Goal: Contribute content: Contribute content

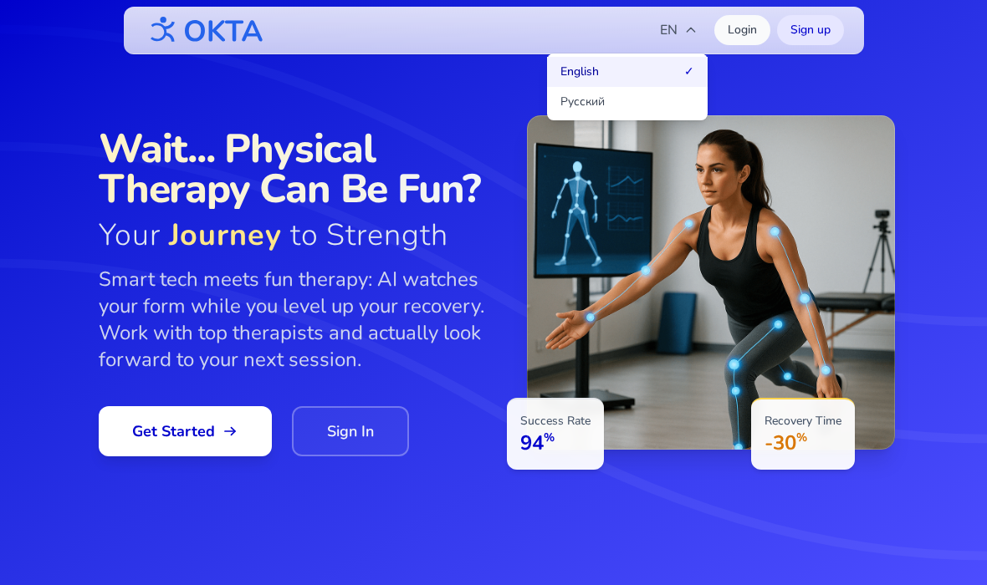
click at [651, 99] on button "Русский" at bounding box center [627, 102] width 161 height 30
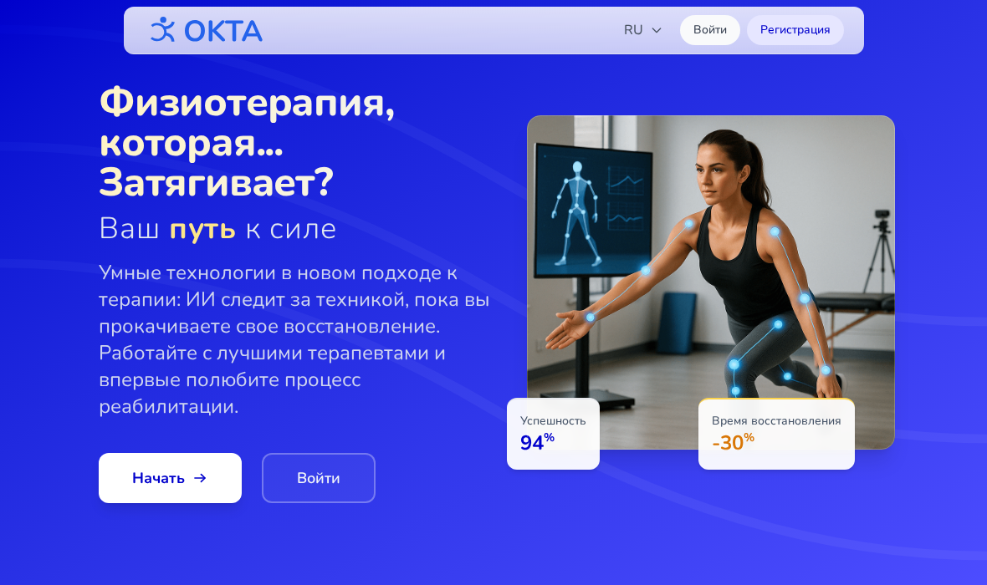
click at [707, 32] on link "Войти" at bounding box center [710, 30] width 60 height 30
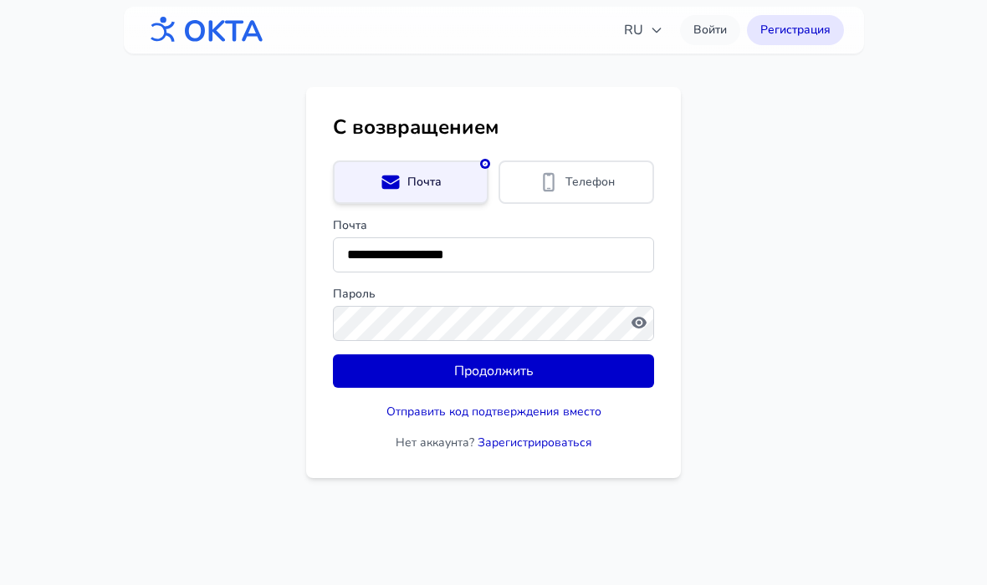
click at [599, 384] on button "Продолжить" at bounding box center [493, 371] width 321 height 33
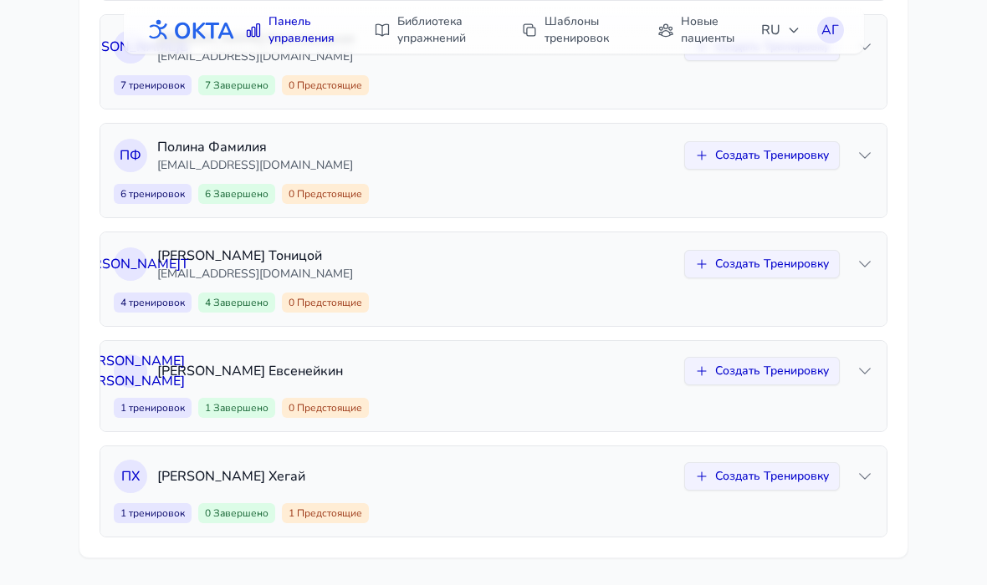
scroll to position [534, 0]
click at [862, 483] on icon at bounding box center [864, 476] width 17 height 17
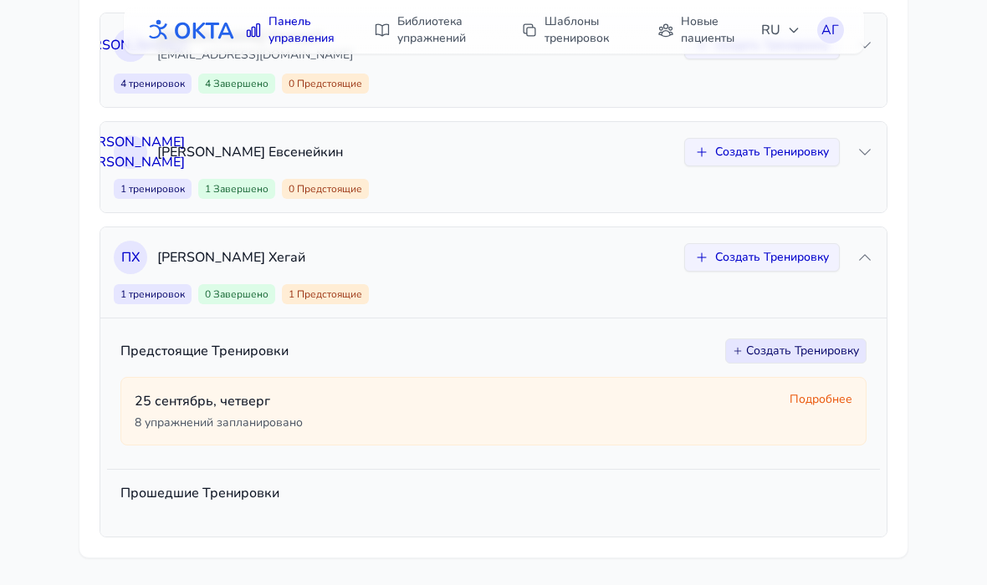
scroll to position [753, 0]
click at [680, 391] on div "[DATE] 8 упражнений запланировано Подробнее" at bounding box center [493, 411] width 746 height 69
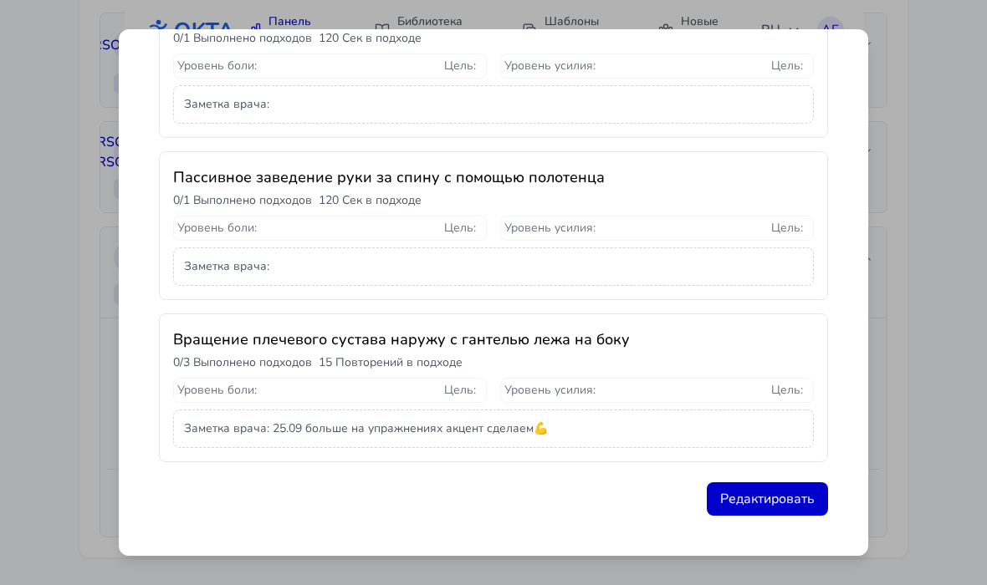
scroll to position [1022, 0]
click at [775, 506] on button "Редактировать" at bounding box center [767, 499] width 121 height 33
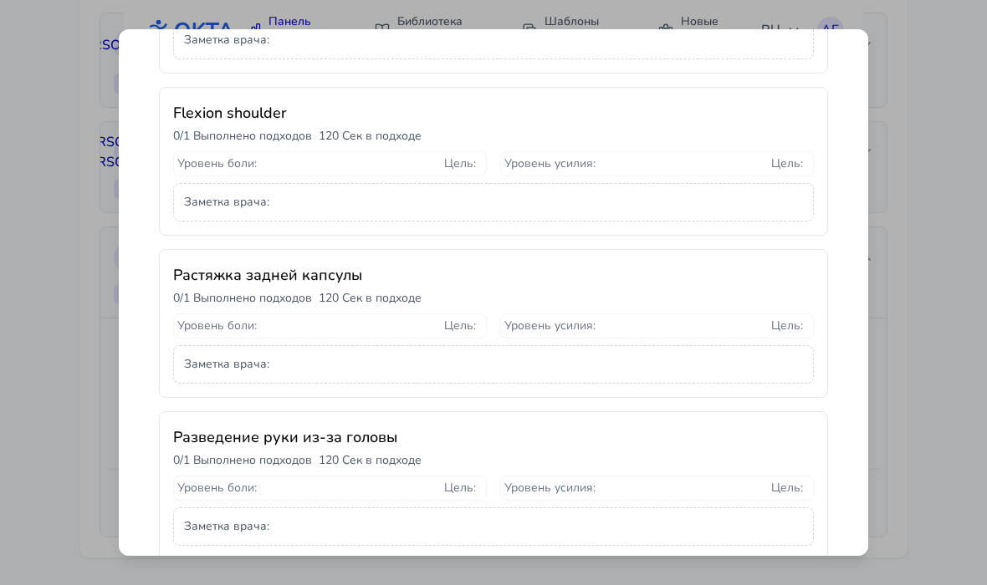
select select "**********"
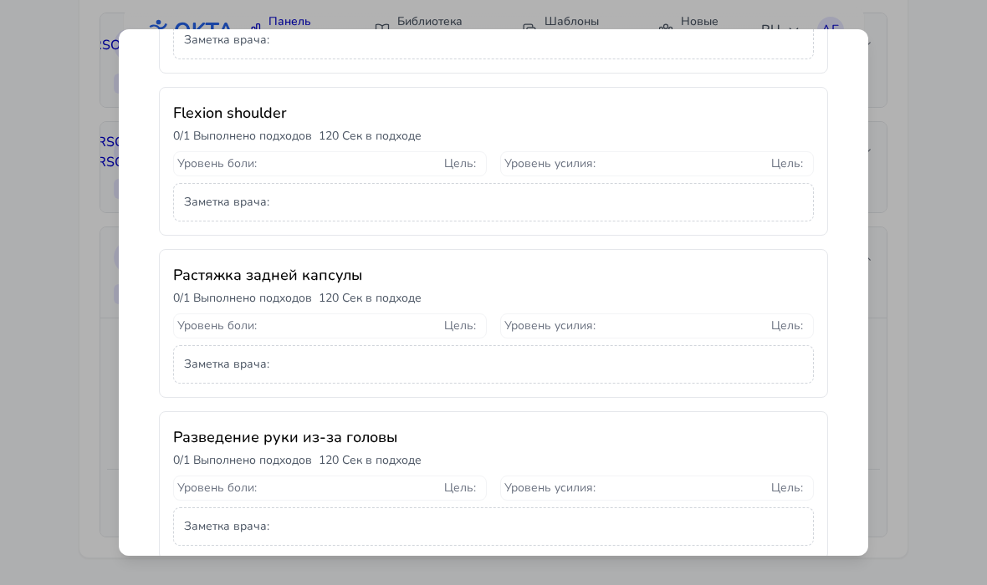
select select "**********"
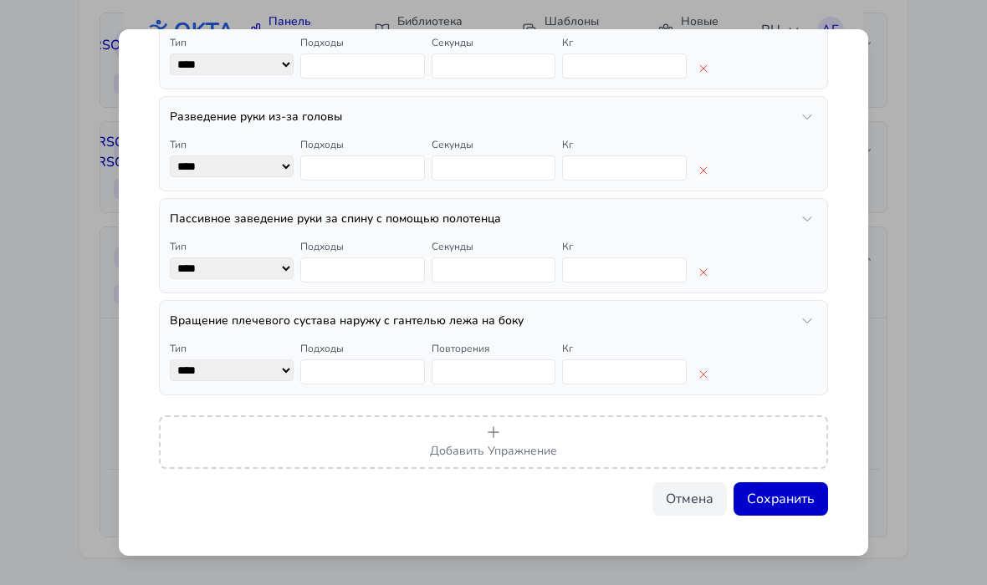
click at [686, 452] on button "Добавить Упражнение" at bounding box center [493, 443] width 669 height 54
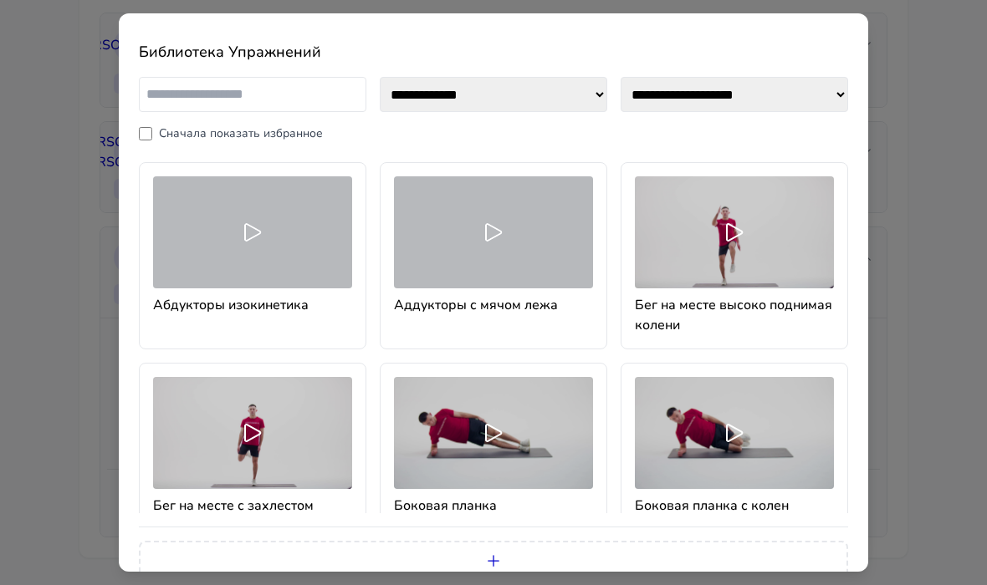
click at [317, 86] on input "text" at bounding box center [252, 94] width 227 height 35
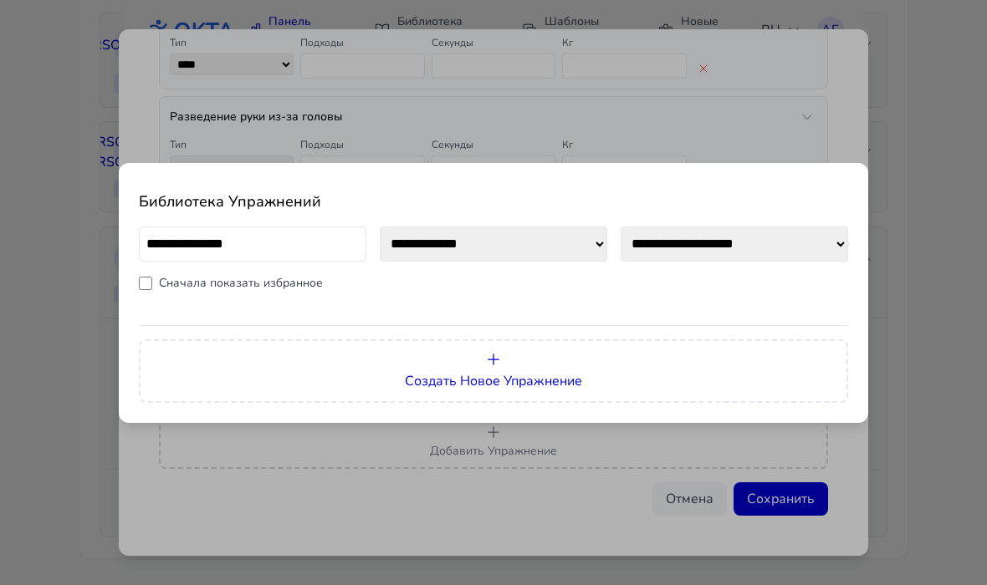
click at [278, 233] on input "**********" at bounding box center [252, 244] width 227 height 35
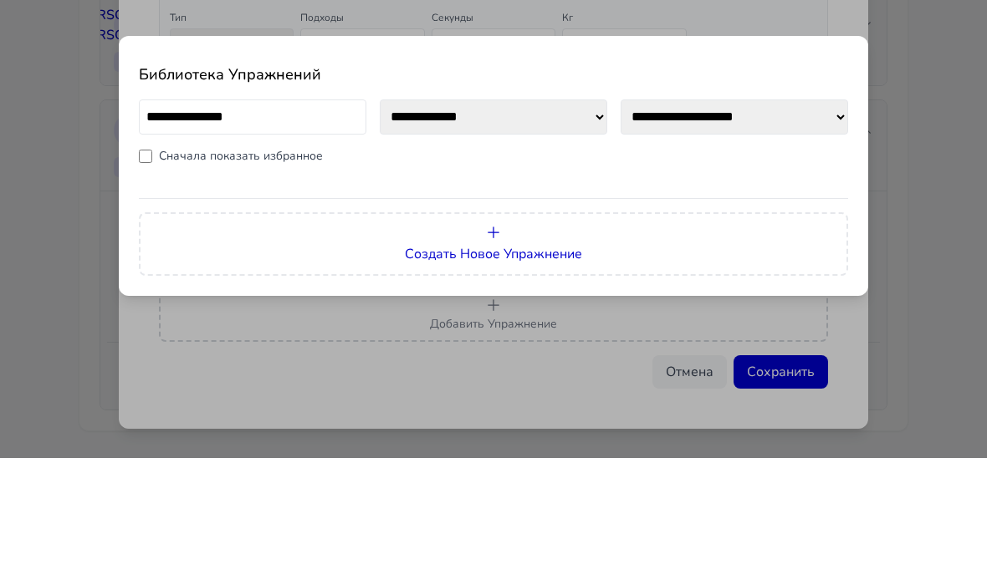
click at [268, 227] on input "**********" at bounding box center [252, 244] width 227 height 35
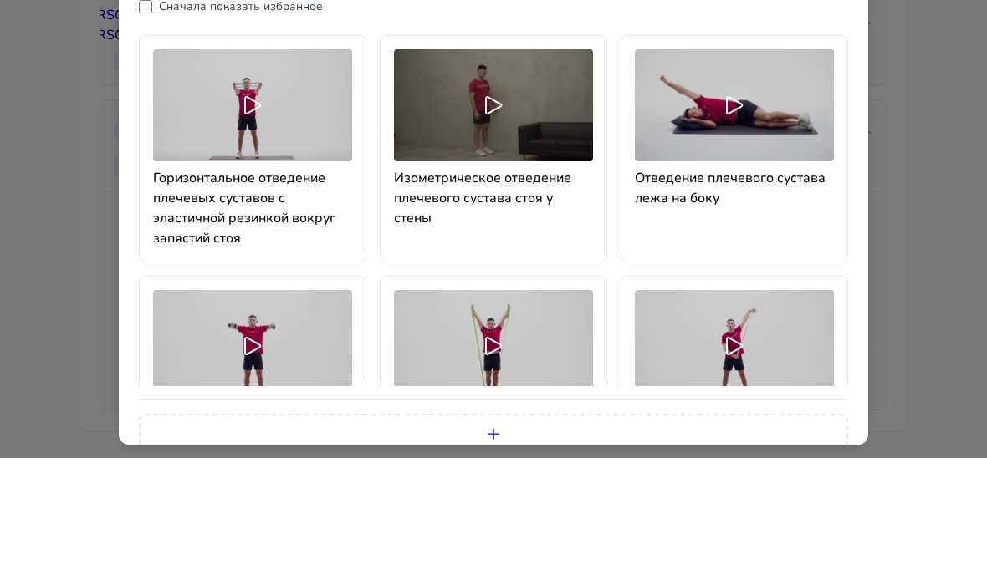
type input "**********"
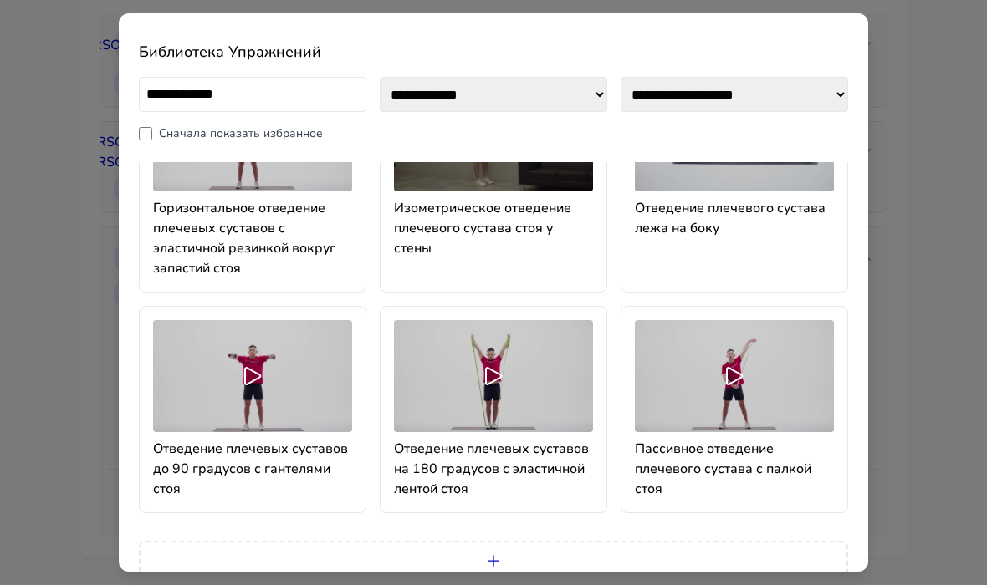
scroll to position [97, 0]
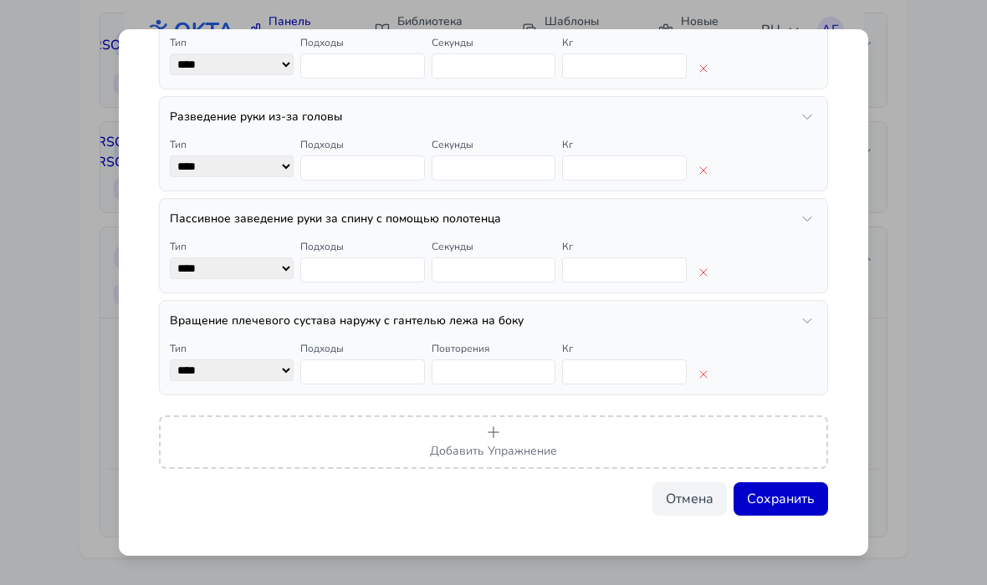
click at [698, 515] on button "Отмена" at bounding box center [689, 499] width 74 height 33
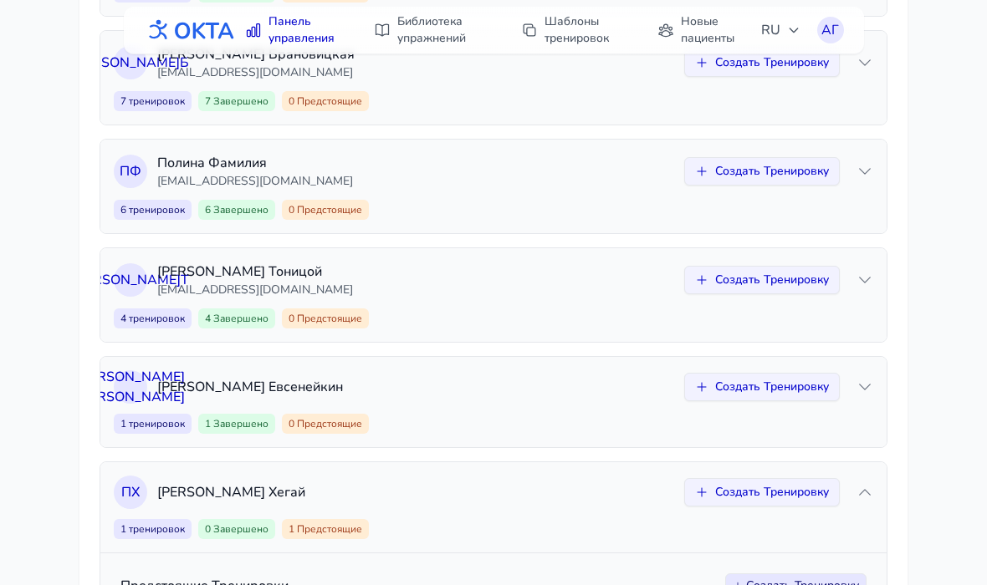
scroll to position [513, 0]
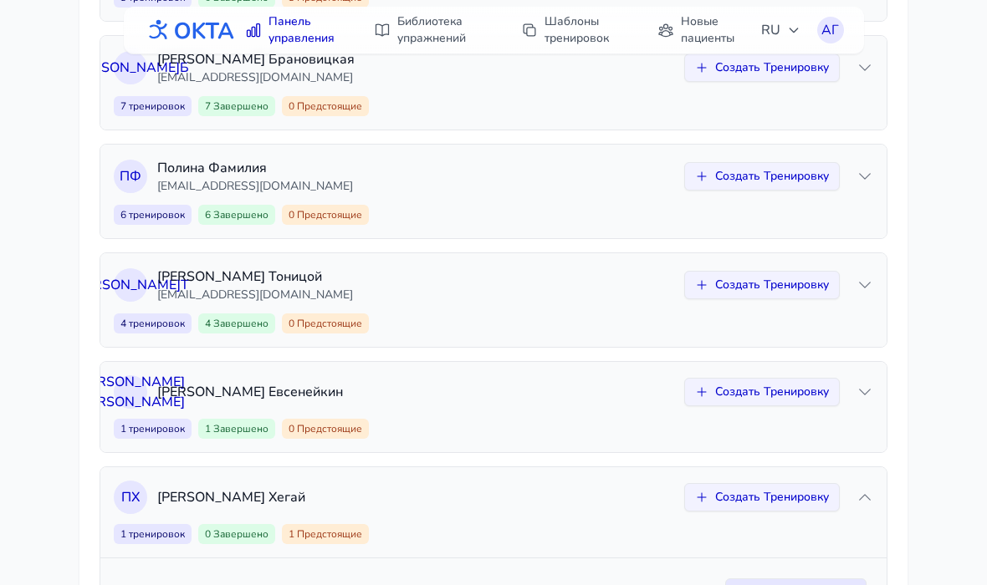
click at [429, 32] on link "Библиотека упражнений" at bounding box center [431, 30] width 134 height 47
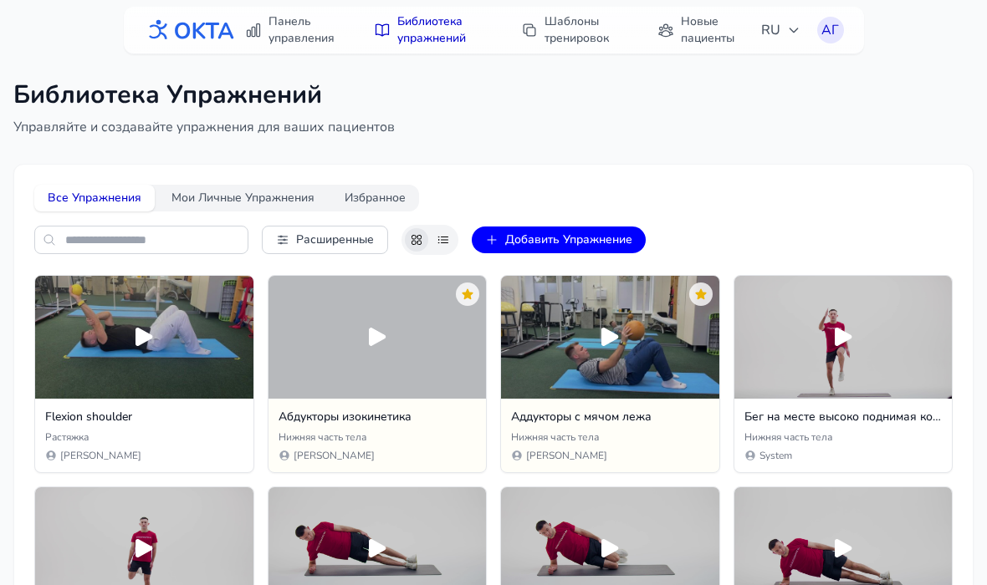
click at [613, 243] on button "Добавить Упражнение" at bounding box center [559, 240] width 174 height 27
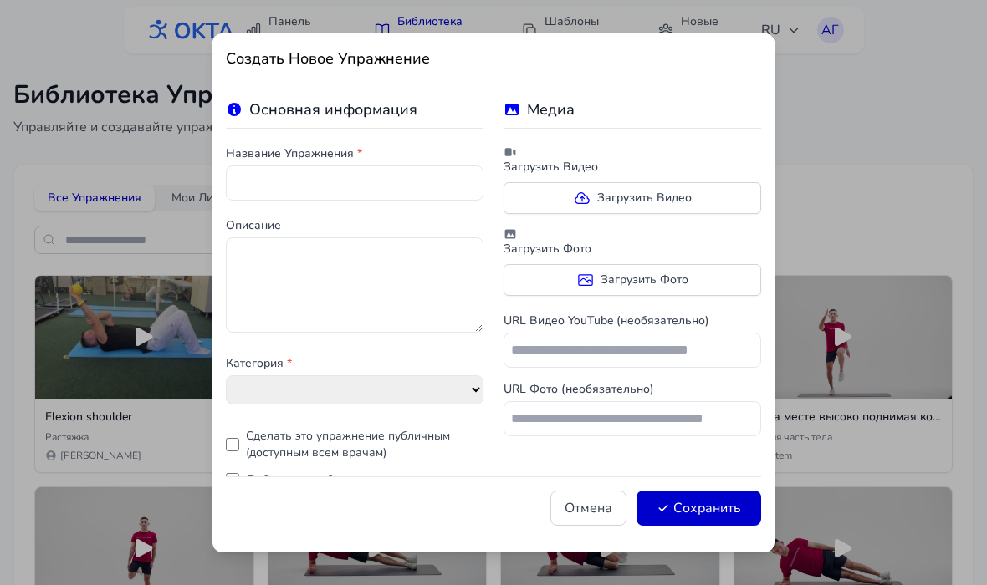
select select "**********"
click at [678, 207] on label "Загрузить Видео" at bounding box center [632, 198] width 258 height 32
click at [0, 0] on input "Загрузить Видео" at bounding box center [0, 0] width 0 height 0
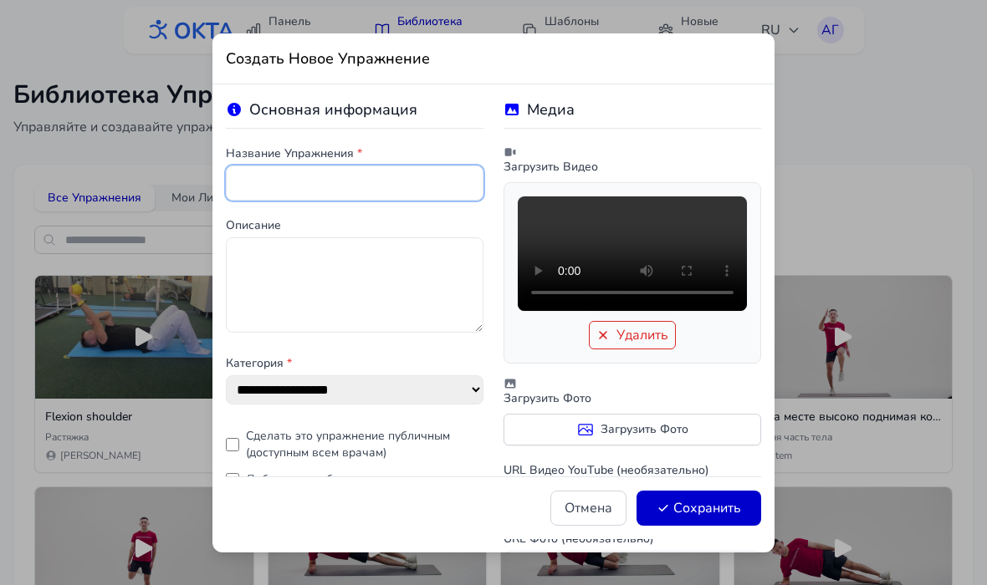
click at [273, 169] on input "text" at bounding box center [355, 183] width 258 height 35
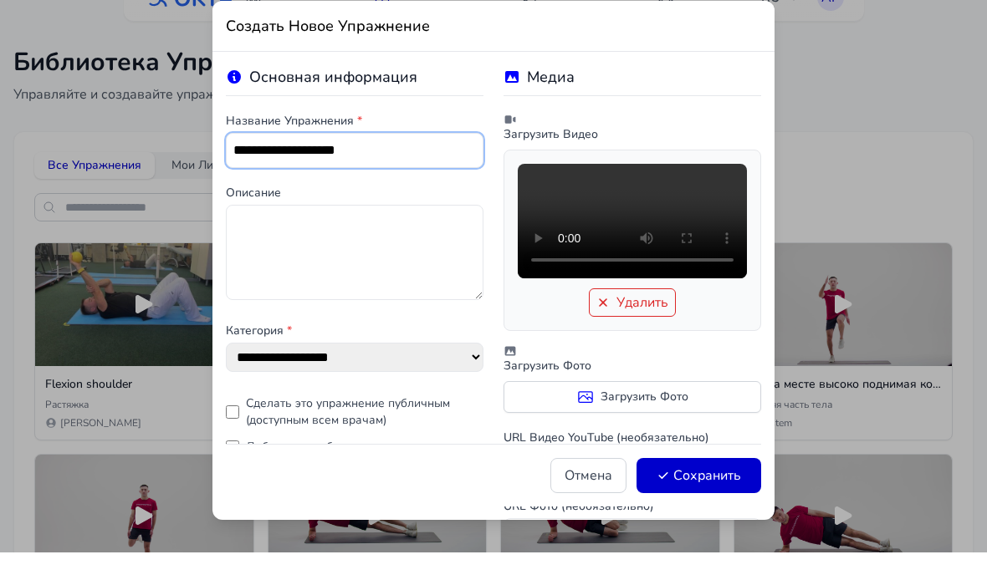
type input "**********"
click at [743, 491] on button "Сохранить" at bounding box center [698, 508] width 125 height 35
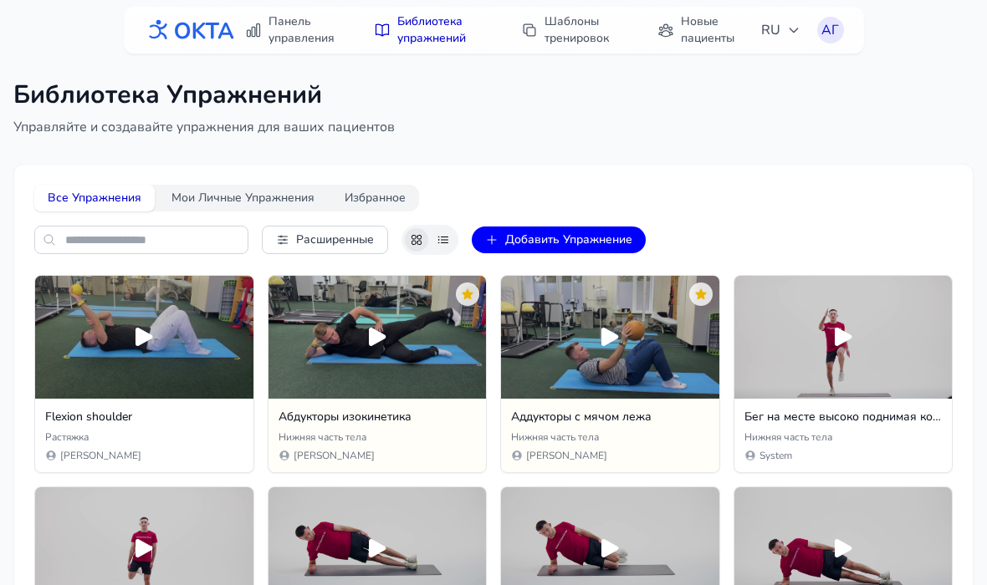
click at [608, 240] on button "Добавить Упражнение" at bounding box center [559, 240] width 174 height 27
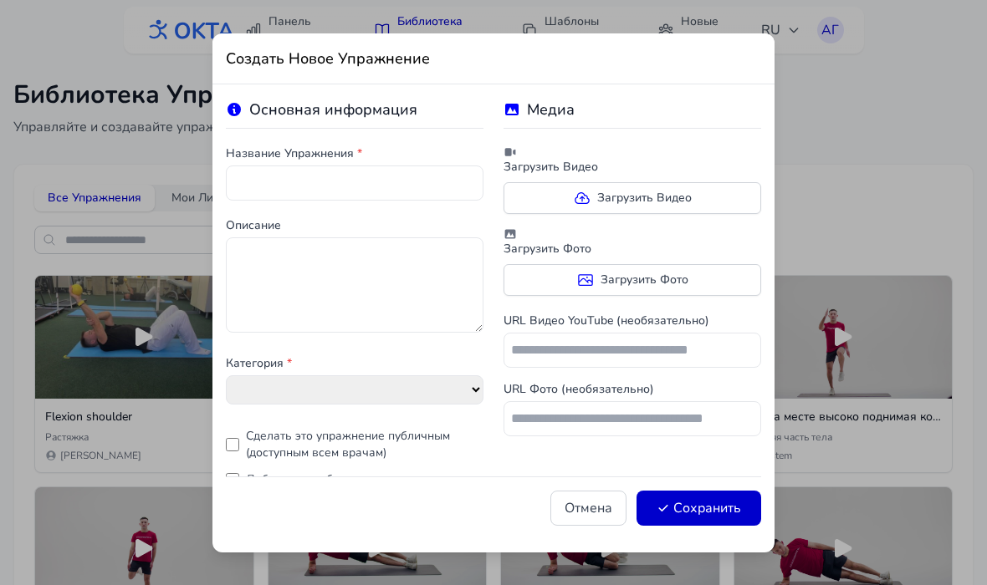
select select "**********"
click at [724, 195] on label "Загрузить Видео" at bounding box center [632, 198] width 258 height 32
click at [0, 0] on input "Загрузить Видео" at bounding box center [0, 0] width 0 height 0
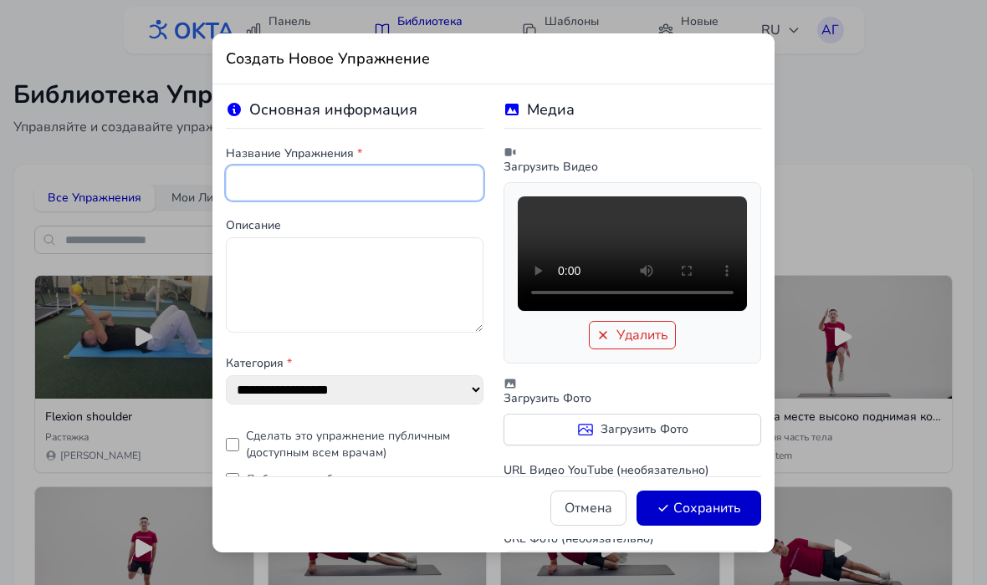
click at [243, 177] on input "text" at bounding box center [355, 183] width 258 height 35
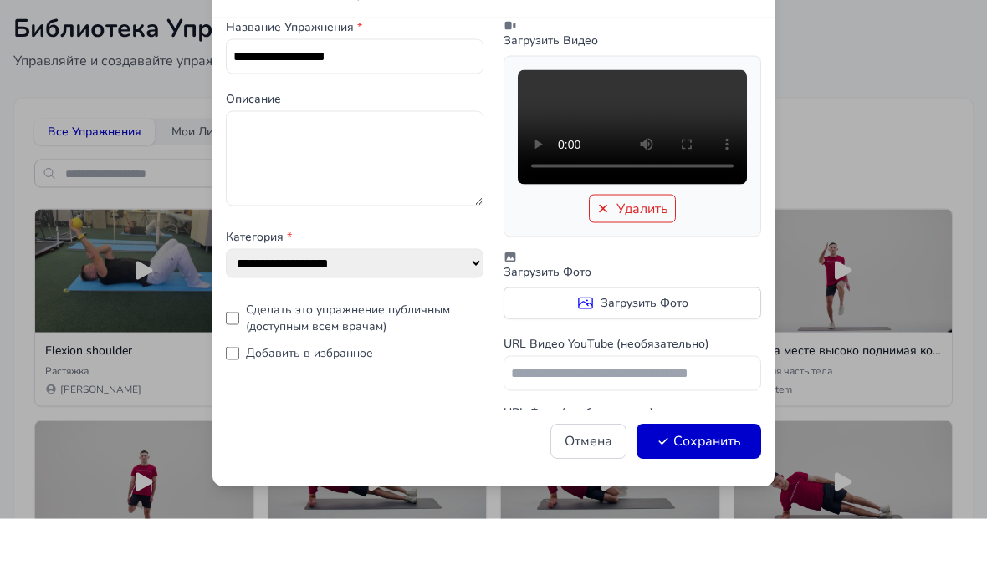
scroll to position [18, 0]
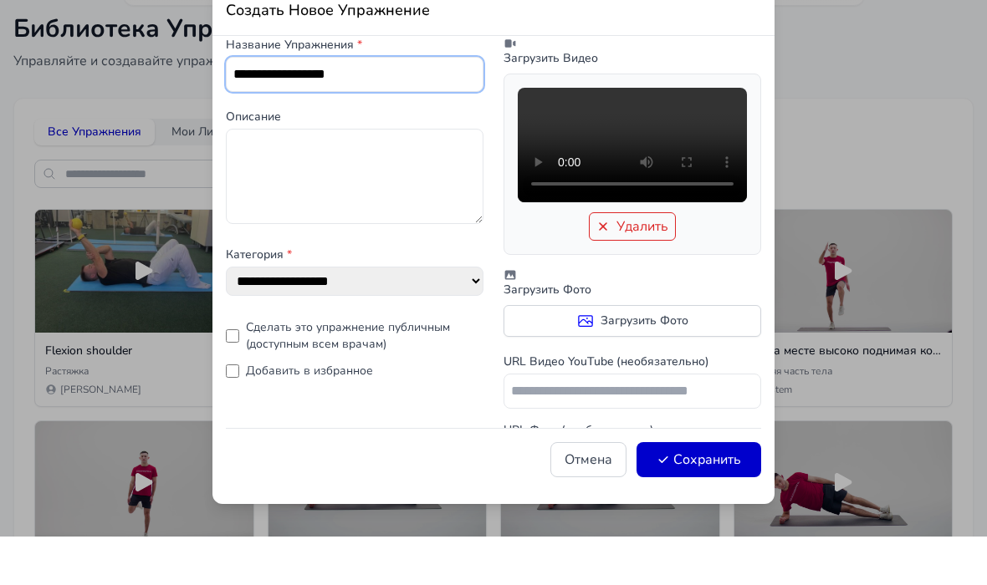
type input "**********"
click at [724, 491] on button "Сохранить" at bounding box center [698, 508] width 125 height 35
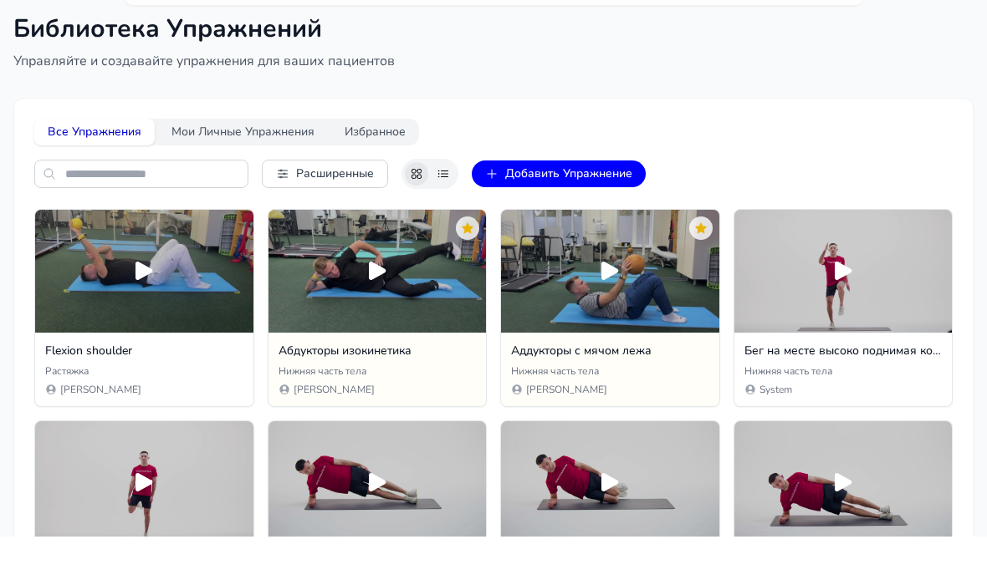
scroll to position [0, 0]
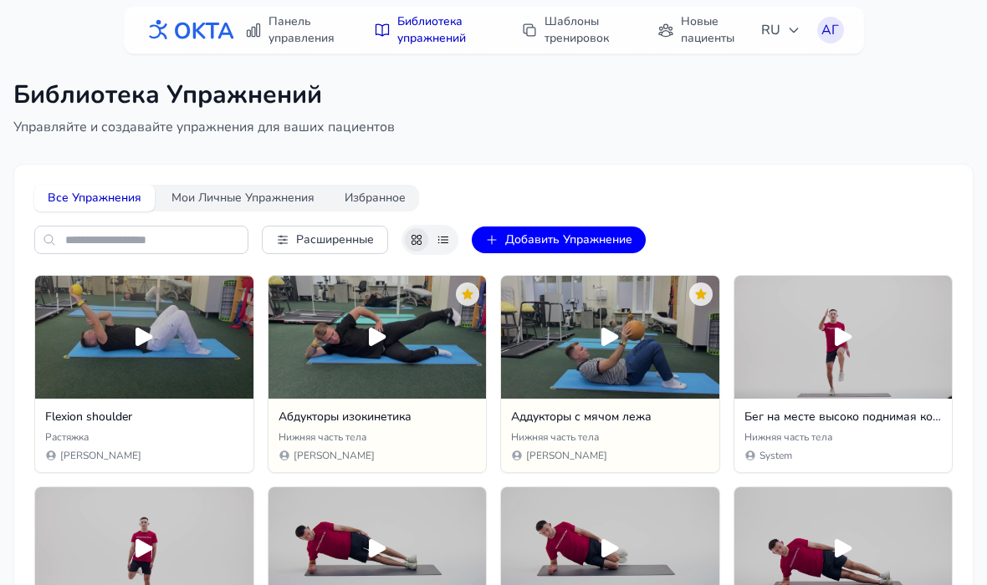
click at [619, 248] on button "Добавить Упражнение" at bounding box center [559, 240] width 174 height 27
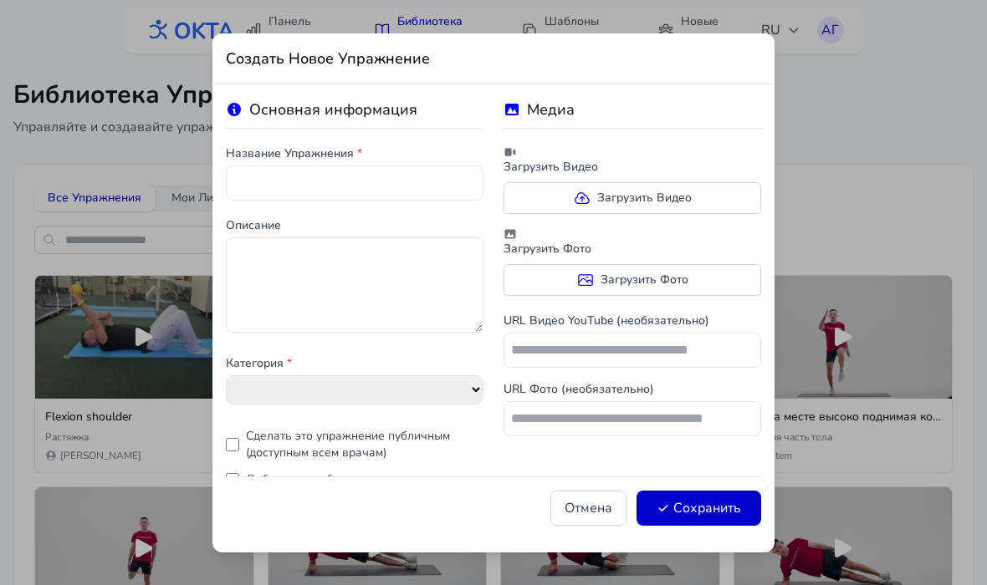
select select "**********"
click at [707, 200] on label "Загрузить Видео" at bounding box center [632, 198] width 258 height 32
click at [0, 0] on input "Загрузить Видео" at bounding box center [0, 0] width 0 height 0
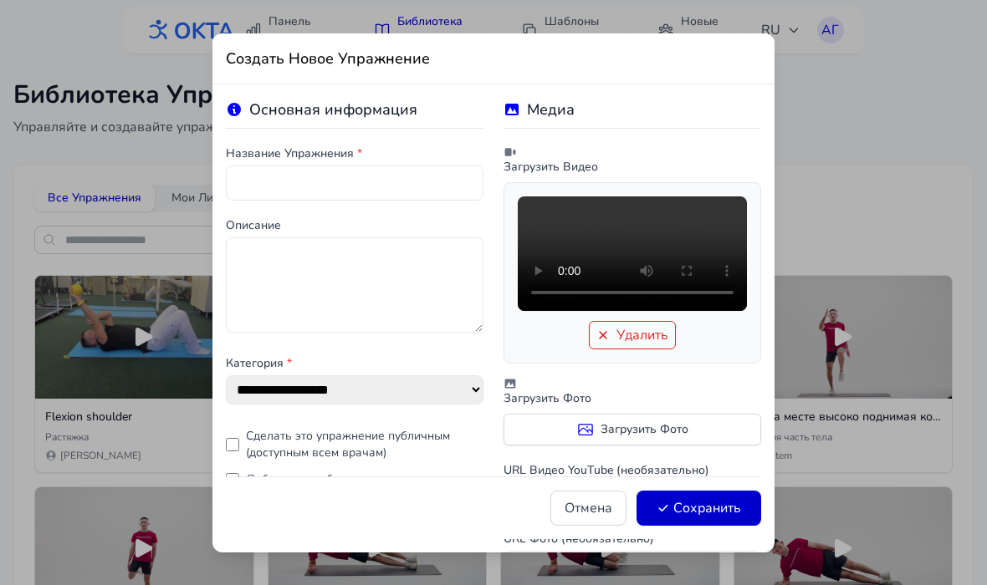
click at [277, 156] on label "Название Упражнения *" at bounding box center [355, 154] width 258 height 17
click at [257, 166] on input "text" at bounding box center [355, 183] width 258 height 35
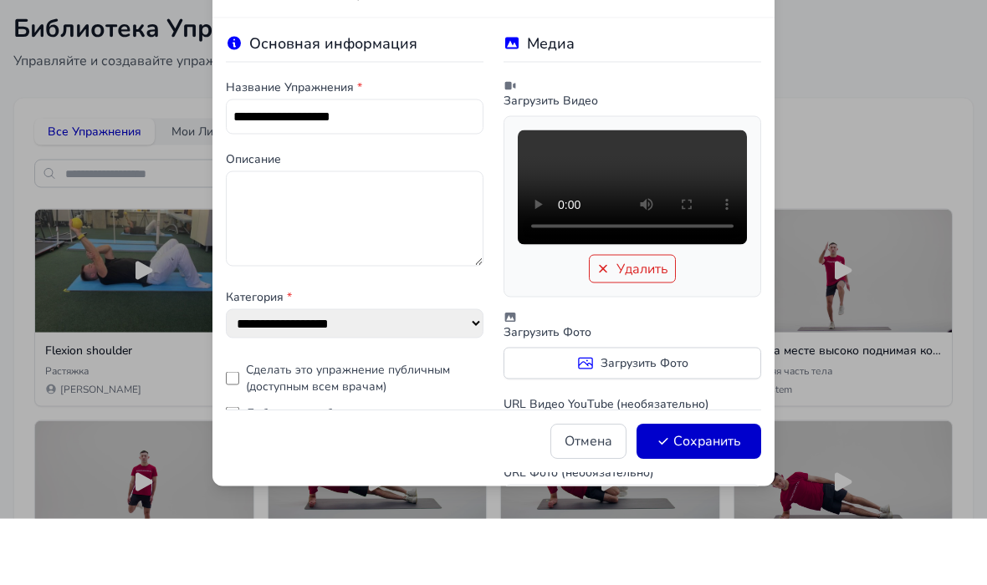
scroll to position [18, 0]
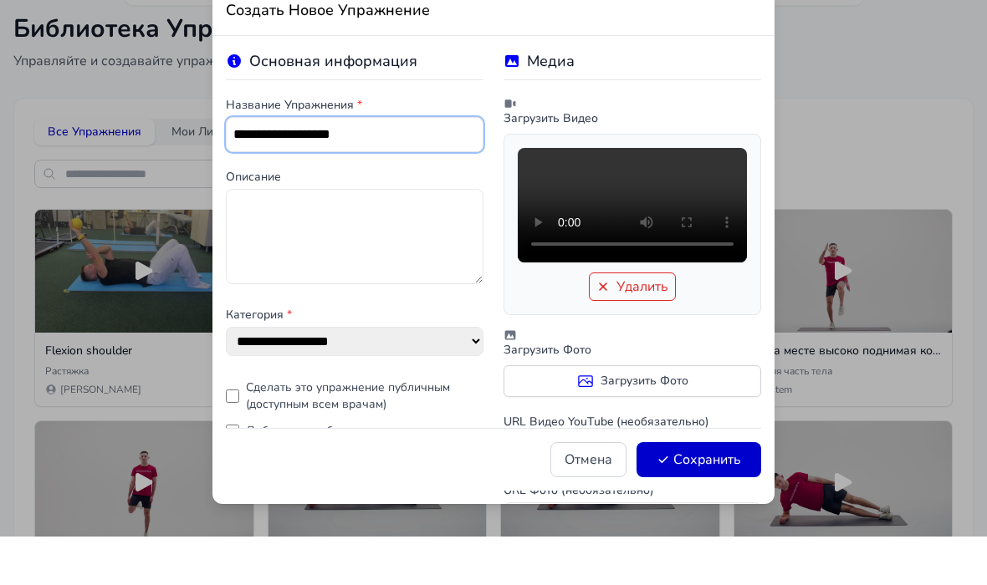
type input "**********"
click at [743, 491] on button "Сохранить" at bounding box center [698, 508] width 125 height 35
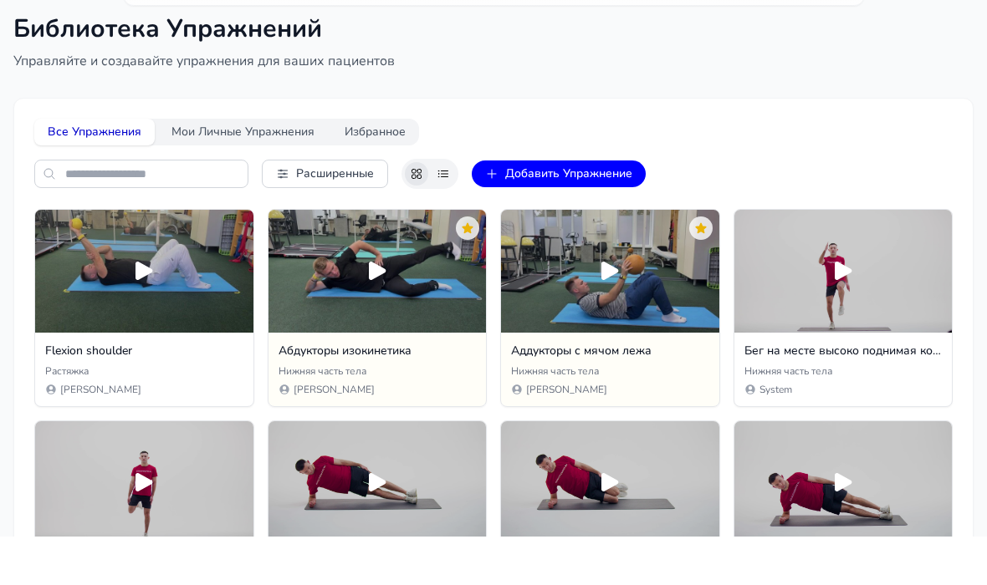
scroll to position [0, 0]
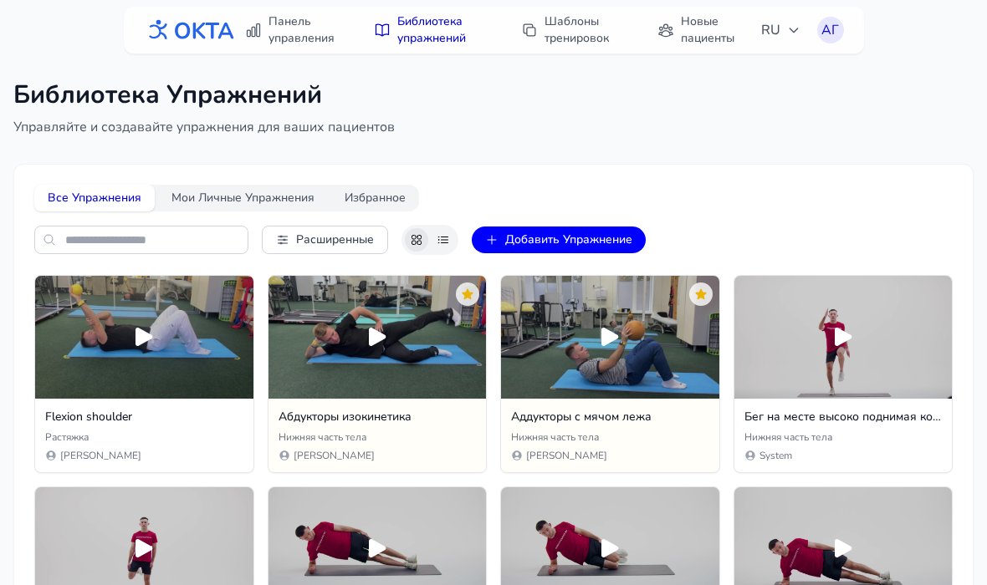
click at [606, 243] on button "Добавить Упражнение" at bounding box center [559, 240] width 174 height 27
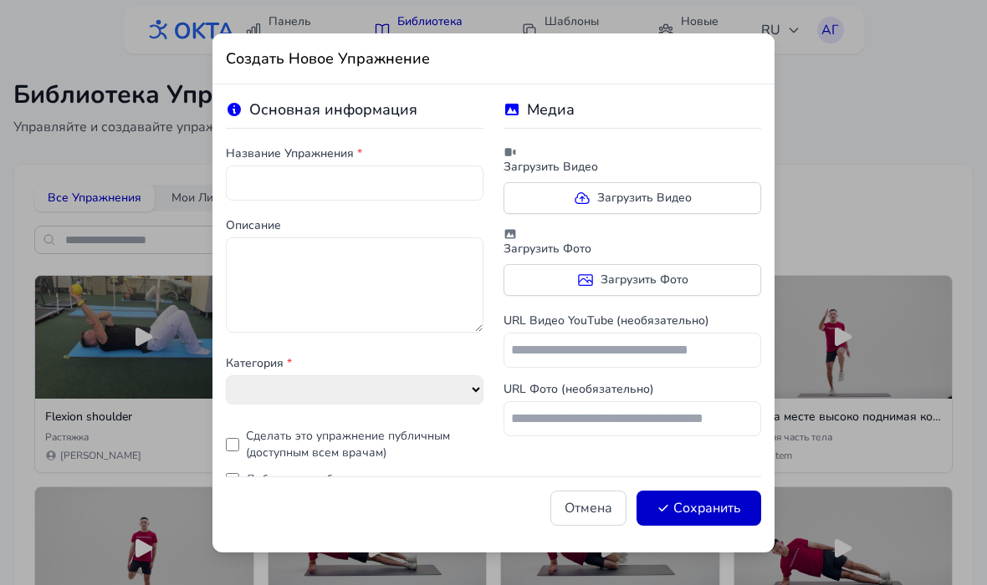
select select "**********"
click at [702, 198] on label "Загрузить Видео" at bounding box center [632, 198] width 258 height 32
click at [0, 0] on input "Загрузить Видео" at bounding box center [0, 0] width 0 height 0
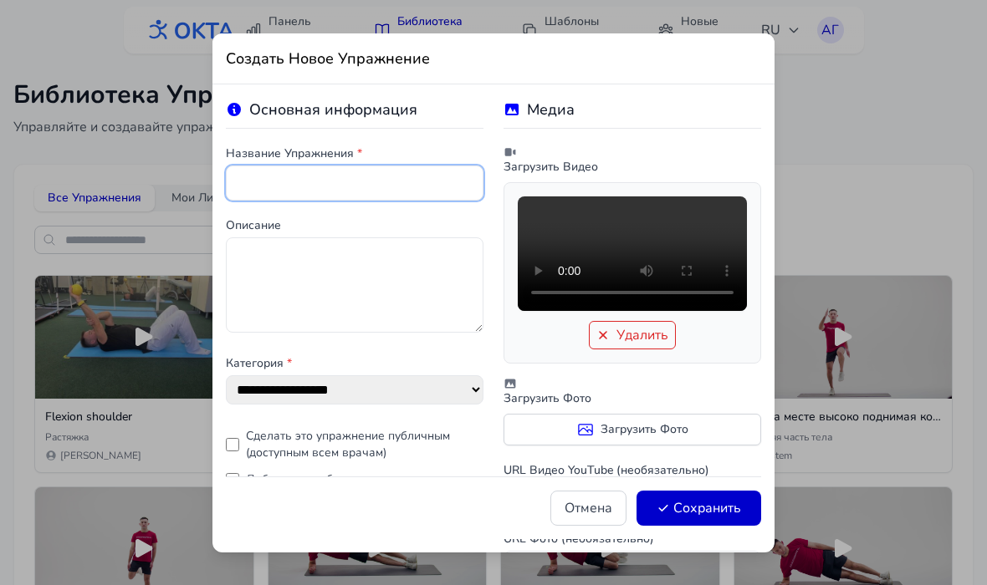
click at [256, 171] on input "text" at bounding box center [355, 183] width 258 height 35
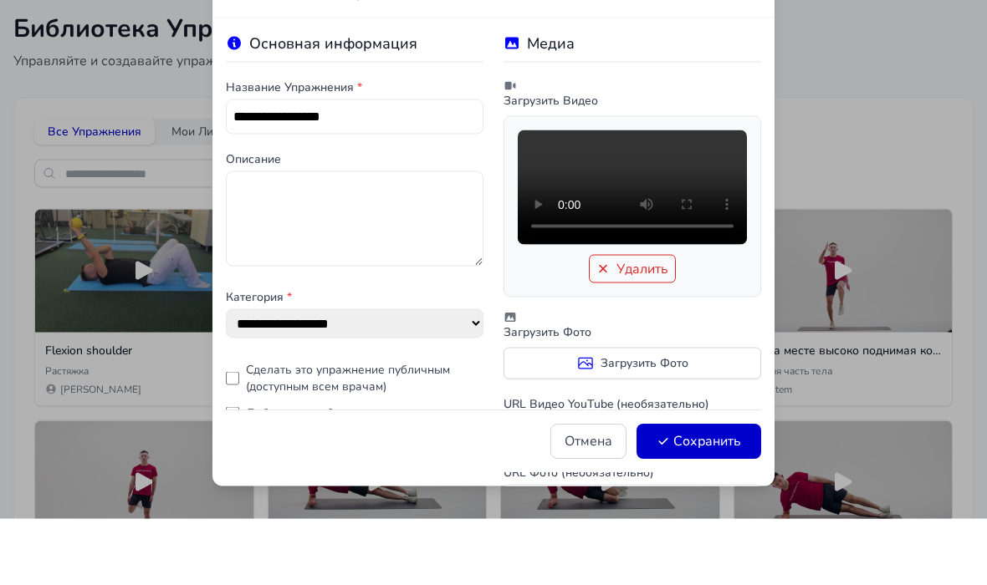
scroll to position [18, 0]
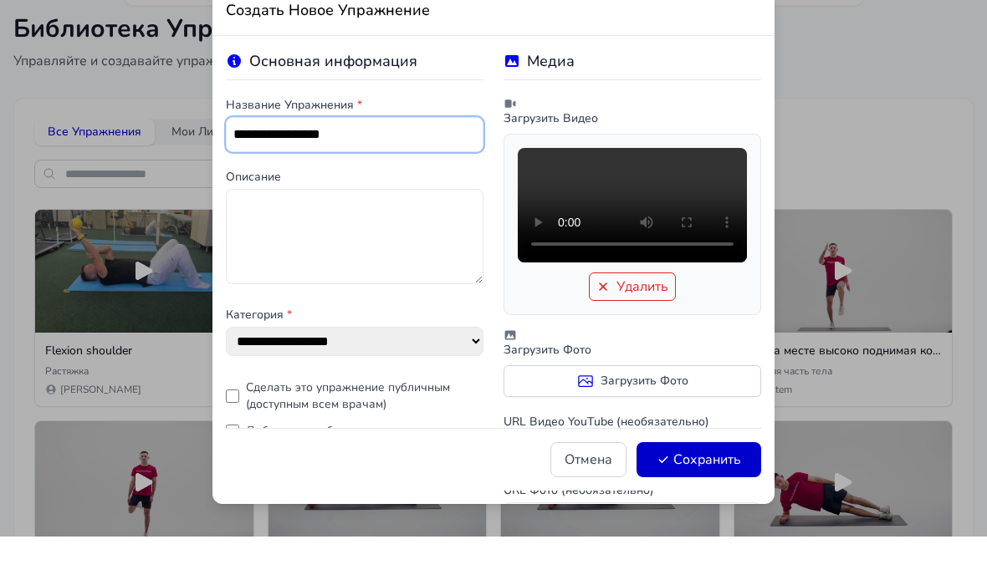
type input "**********"
click at [733, 491] on button "Сохранить" at bounding box center [698, 508] width 125 height 35
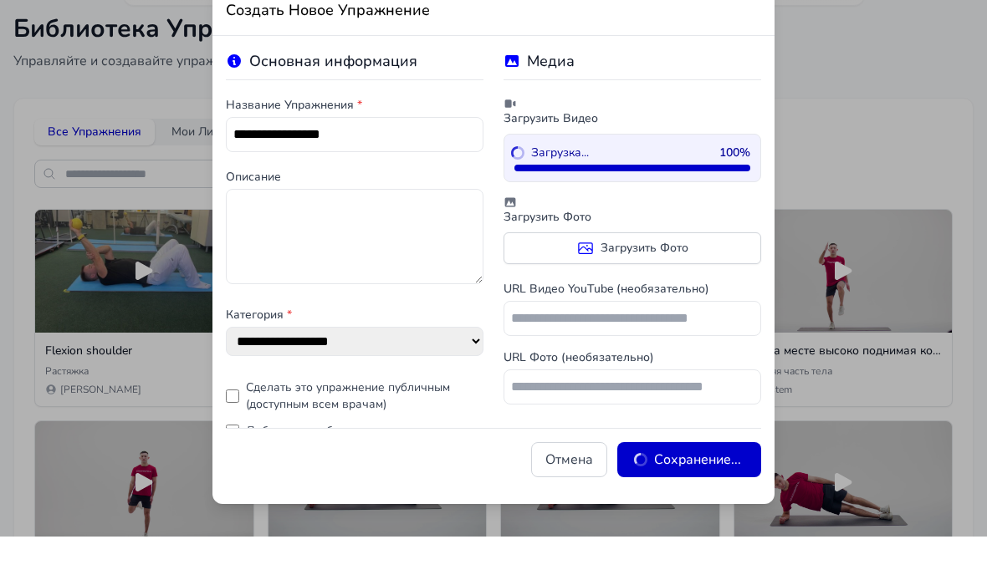
scroll to position [0, 0]
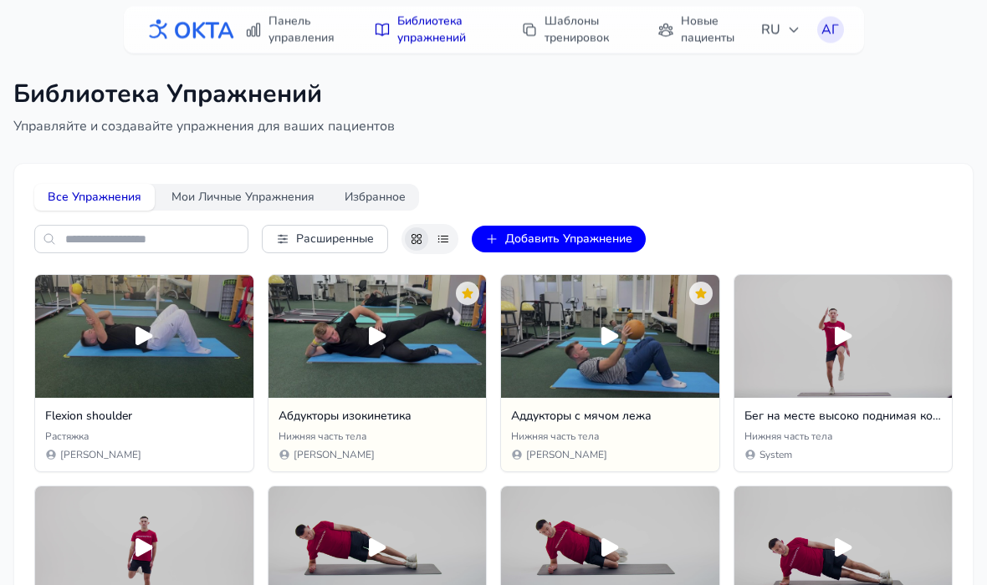
click at [216, 194] on button "Мои Личные Упражнения" at bounding box center [243, 198] width 170 height 27
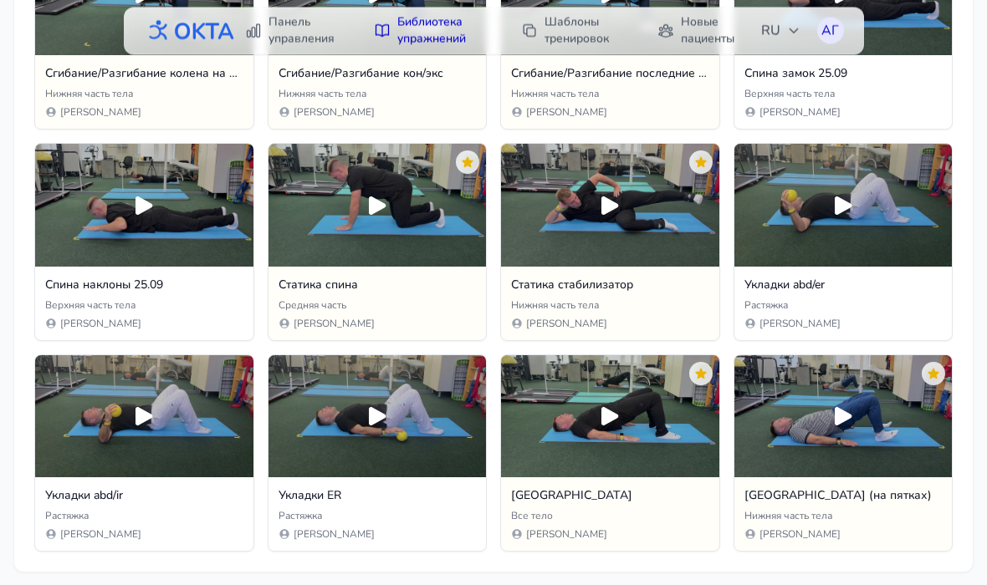
scroll to position [2243, 0]
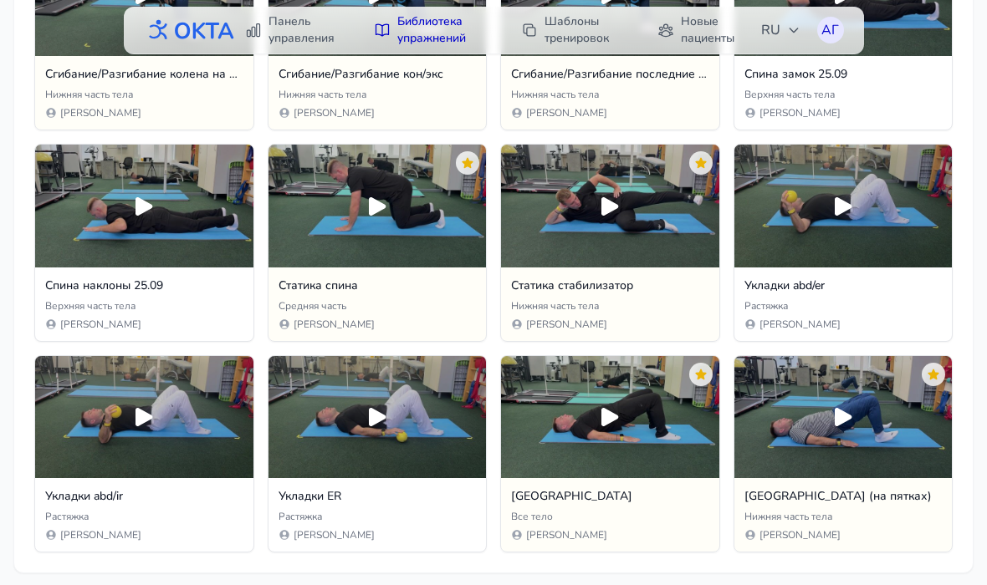
click at [375, 204] on icon at bounding box center [377, 206] width 27 height 27
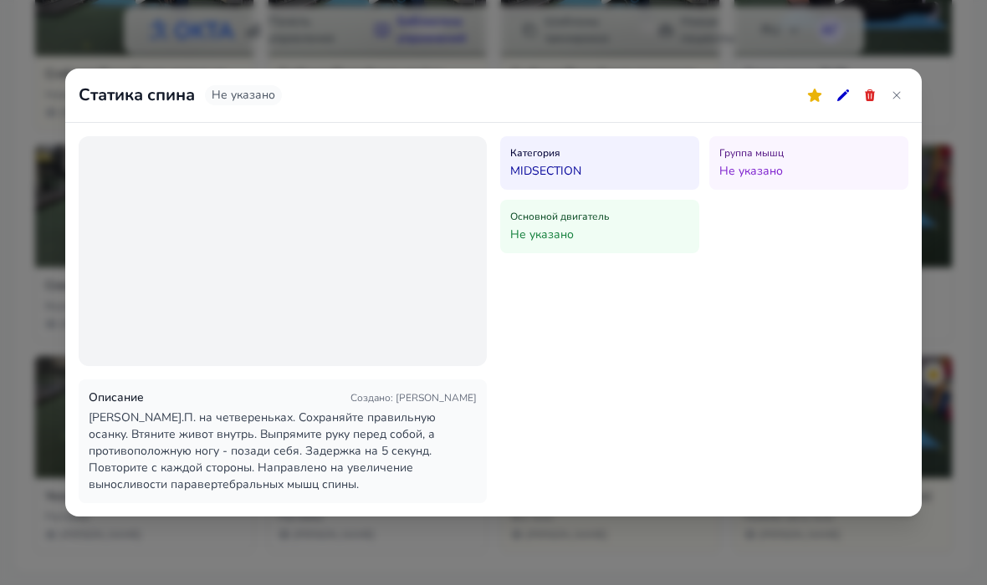
click at [894, 44] on div "Статика спина Не указано Описание Создано : [PERSON_NAME] [PERSON_NAME].П. на ч…" at bounding box center [493, 292] width 987 height 585
click at [893, 47] on div "Статика спина Не указано Описание Создано : [PERSON_NAME] [PERSON_NAME].П. на ч…" at bounding box center [493, 292] width 987 height 585
click at [899, 49] on div "Статика спина Не указано Описание Создано : [PERSON_NAME] [PERSON_NAME].П. на ч…" at bounding box center [493, 292] width 987 height 585
click at [900, 45] on div "Статика спина Не указано Описание Создано : [PERSON_NAME] [PERSON_NAME].П. на ч…" at bounding box center [493, 292] width 987 height 585
click at [928, 130] on div "Статика спина Не указано Описание Создано : [PERSON_NAME] [PERSON_NAME].П. на ч…" at bounding box center [493, 292] width 987 height 585
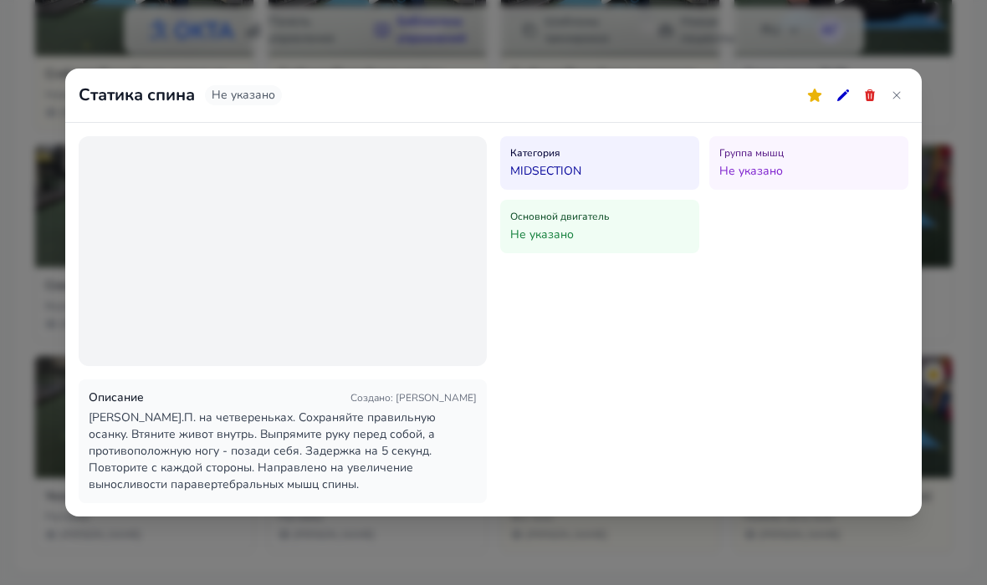
click at [898, 43] on div "Статика спина Не указано Описание Создано : [PERSON_NAME] [PERSON_NAME].П. на ч…" at bounding box center [493, 292] width 987 height 585
click at [898, 42] on div "Статика спина Не указано Описание Создано : [PERSON_NAME] [PERSON_NAME].П. на ч…" at bounding box center [493, 292] width 987 height 585
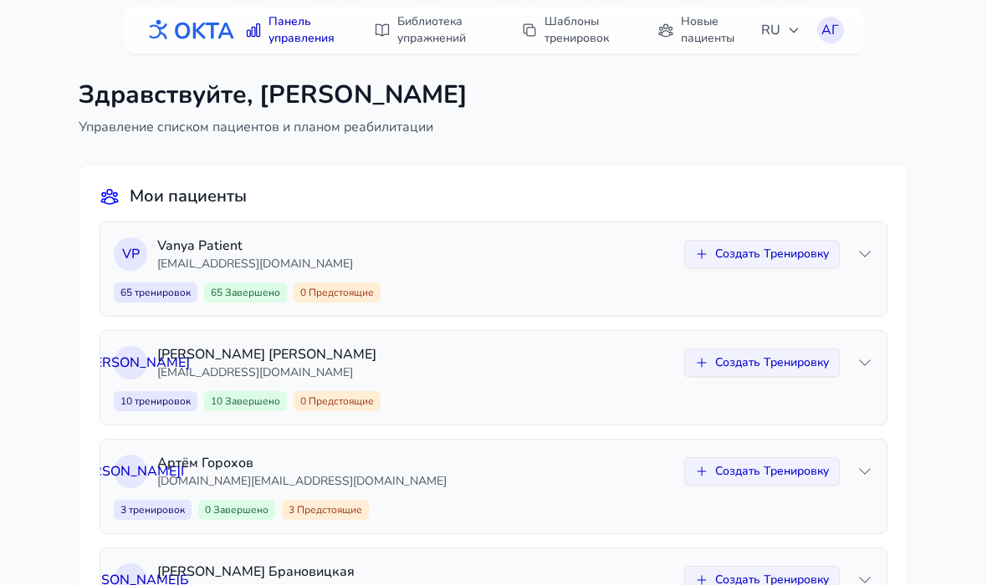
click at [433, 25] on link "Библиотека упражнений" at bounding box center [431, 30] width 134 height 47
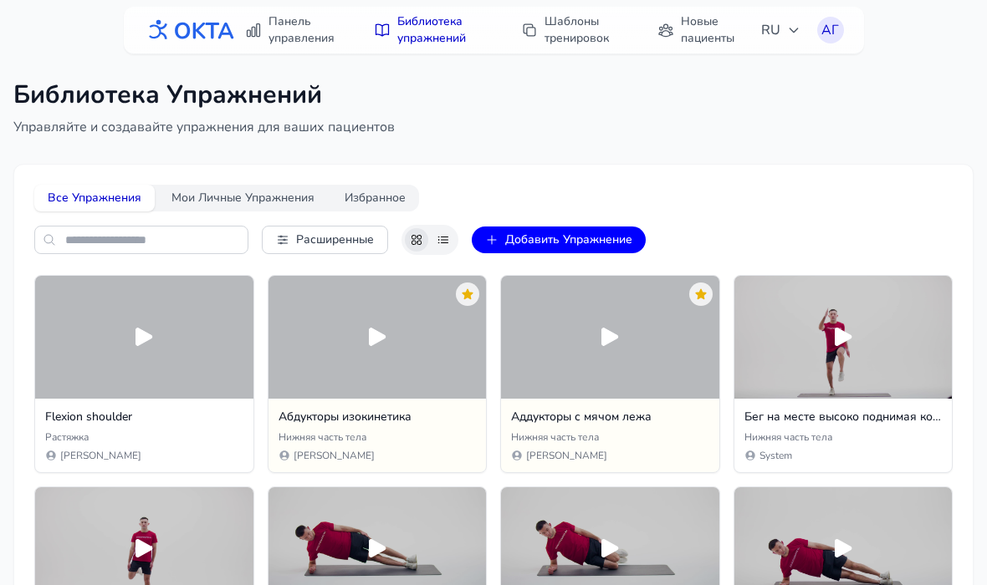
click at [585, 243] on button "Добавить Упражнение" at bounding box center [559, 240] width 174 height 27
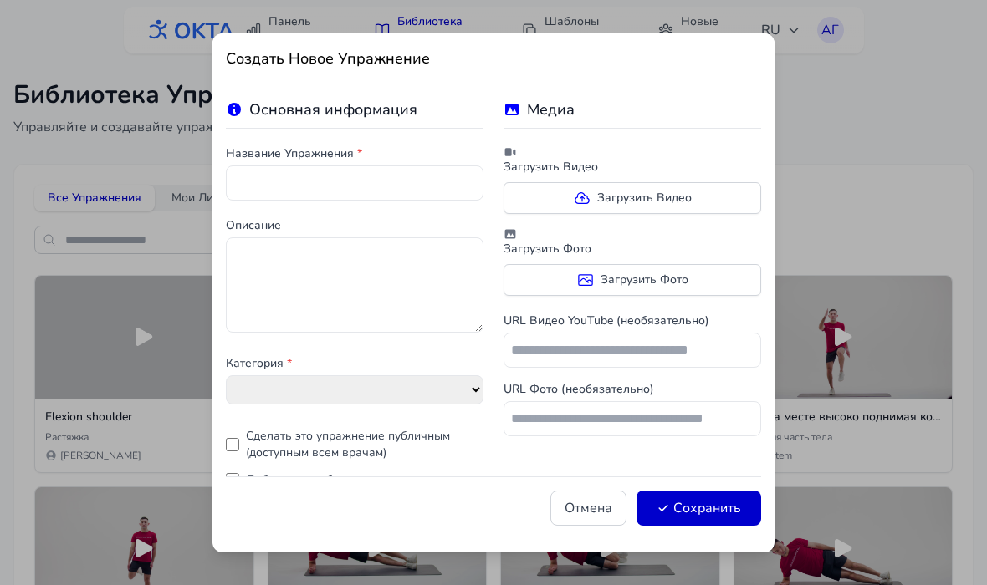
select select "**********"
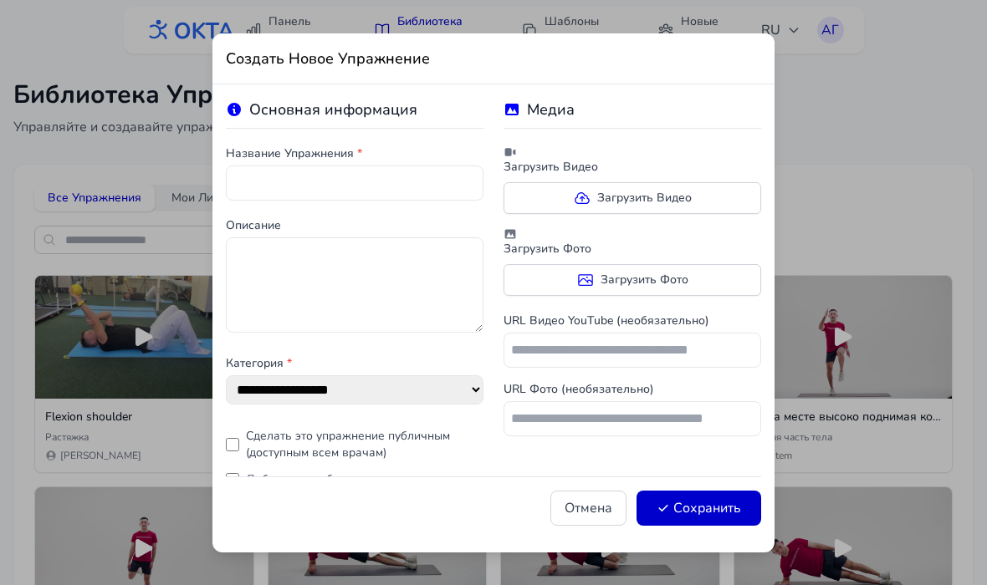
click at [680, 194] on label "Загрузить Видео" at bounding box center [632, 198] width 258 height 32
click at [0, 0] on input "Загрузить Видео" at bounding box center [0, 0] width 0 height 0
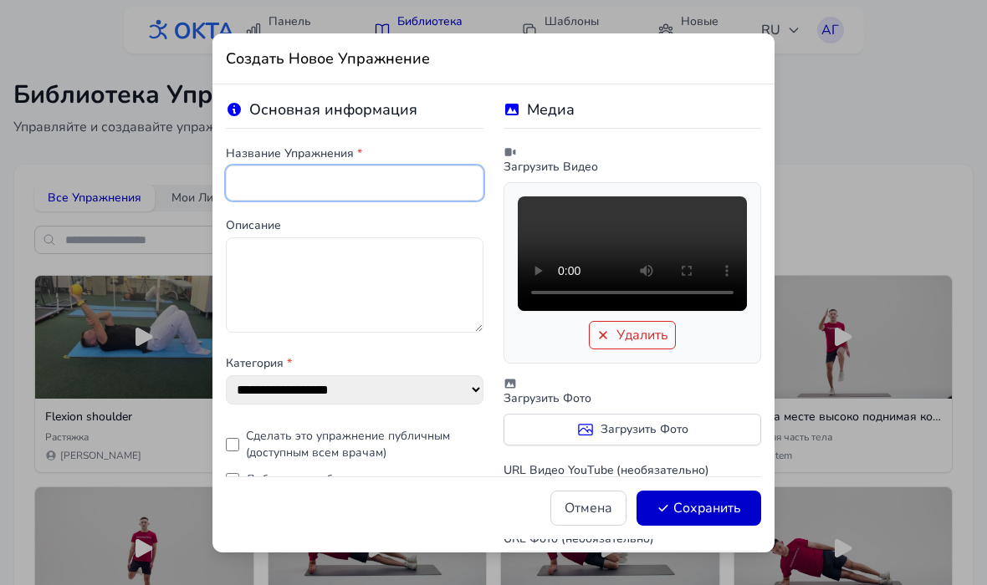
click at [299, 179] on input "text" at bounding box center [355, 183] width 258 height 35
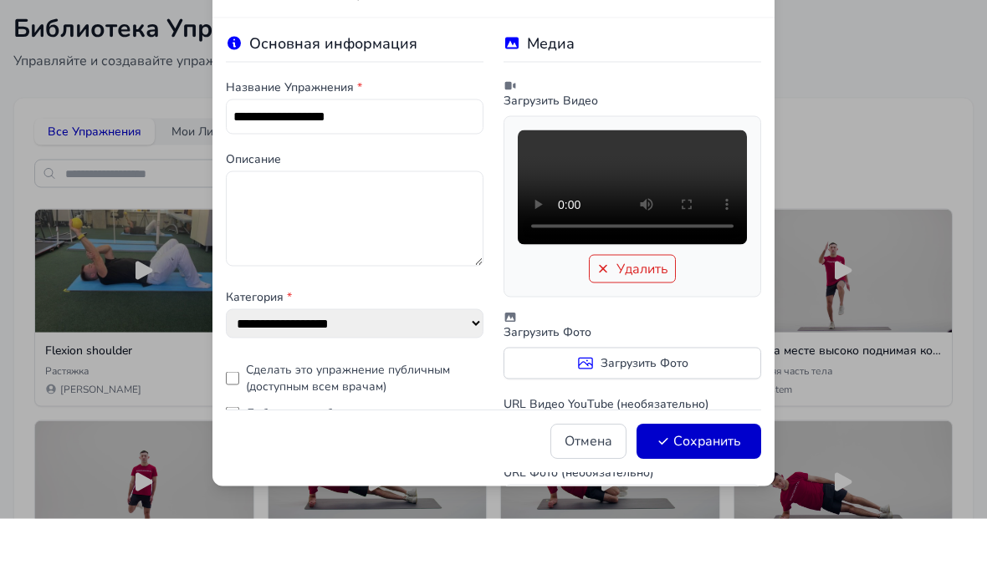
scroll to position [18, 0]
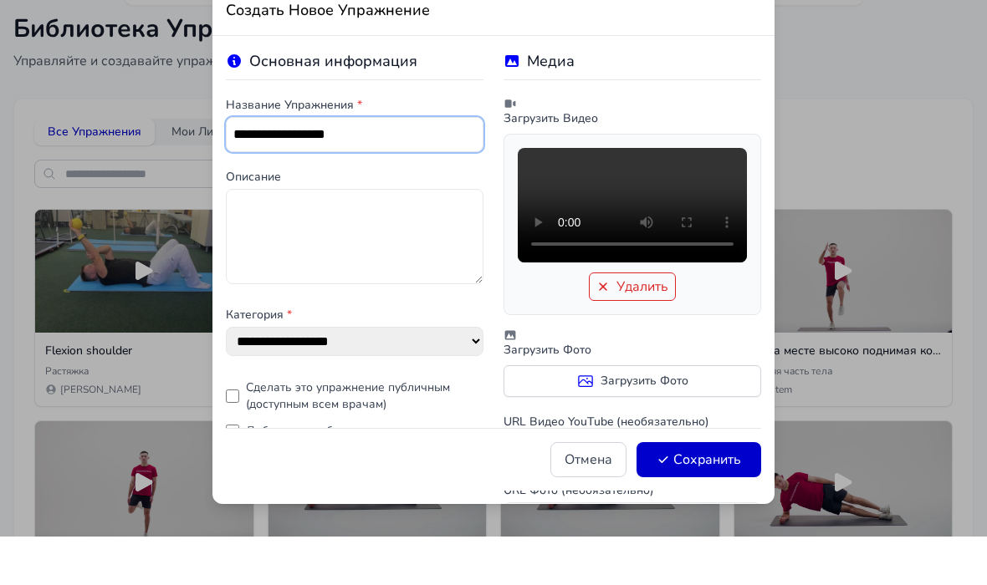
type input "**********"
click at [697, 491] on button "Сохранить" at bounding box center [698, 508] width 125 height 35
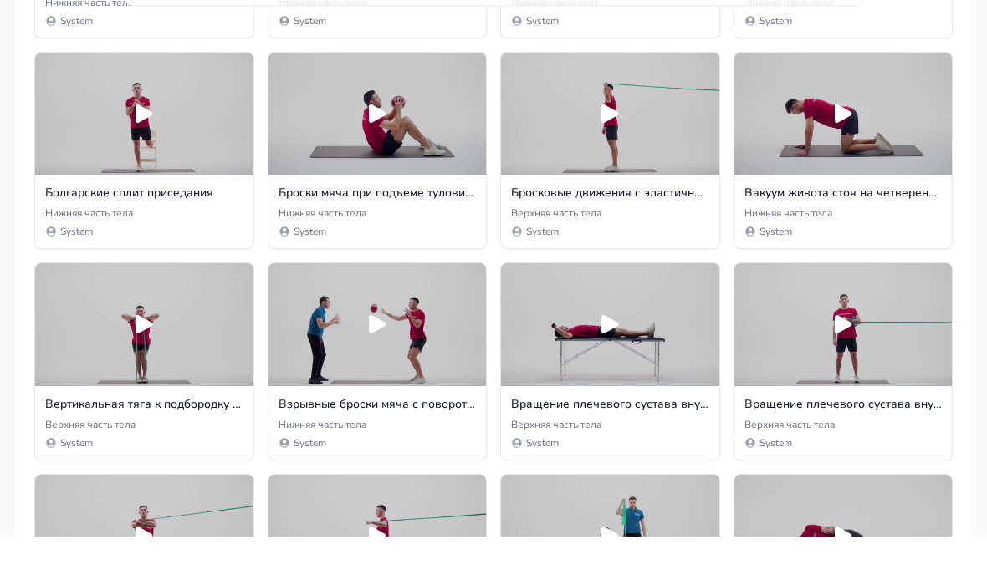
scroll to position [815, 0]
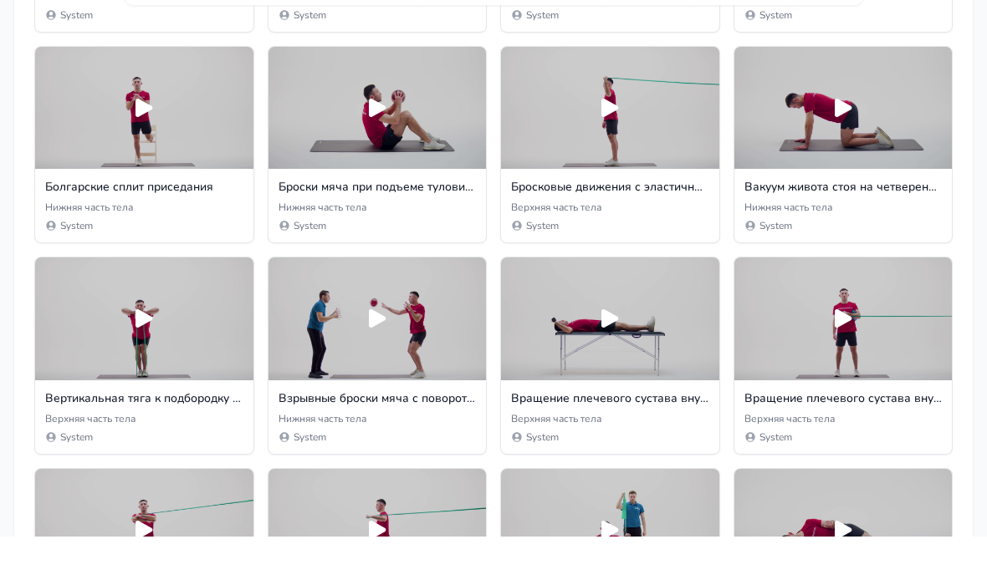
click at [837, 147] on icon at bounding box center [843, 156] width 17 height 18
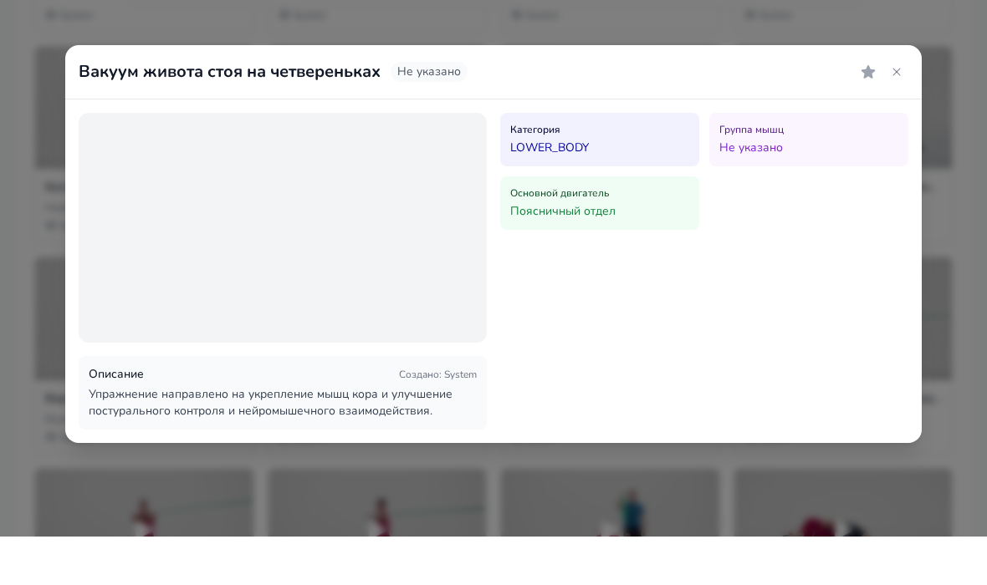
click at [902, 114] on icon at bounding box center [896, 120] width 13 height 13
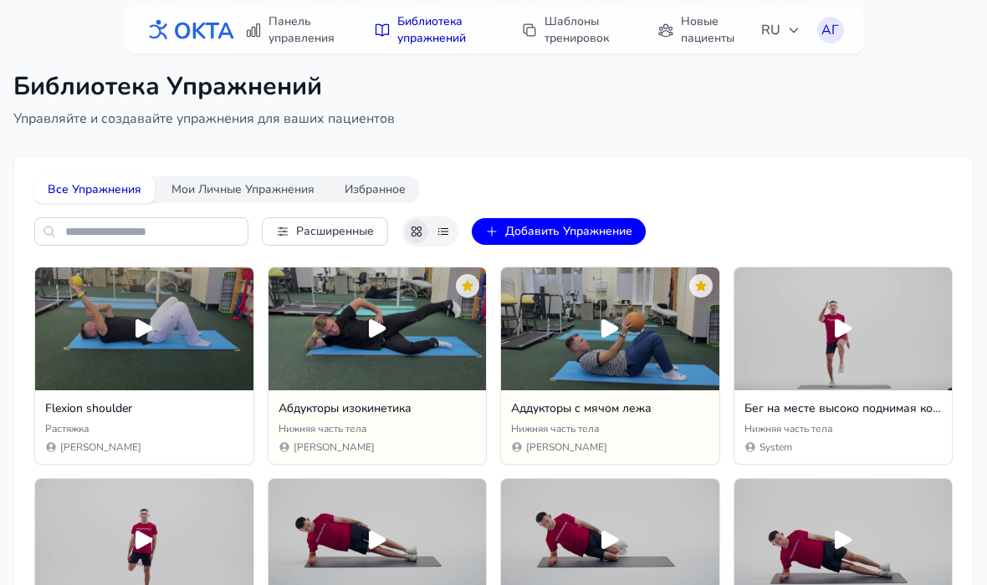
scroll to position [0, 0]
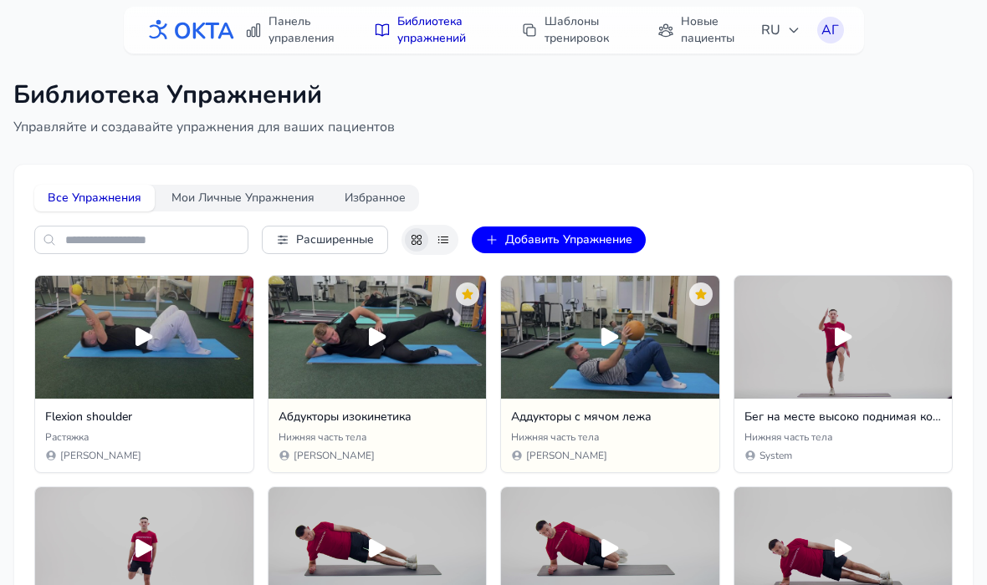
click at [596, 237] on button "Добавить Упражнение" at bounding box center [559, 240] width 174 height 27
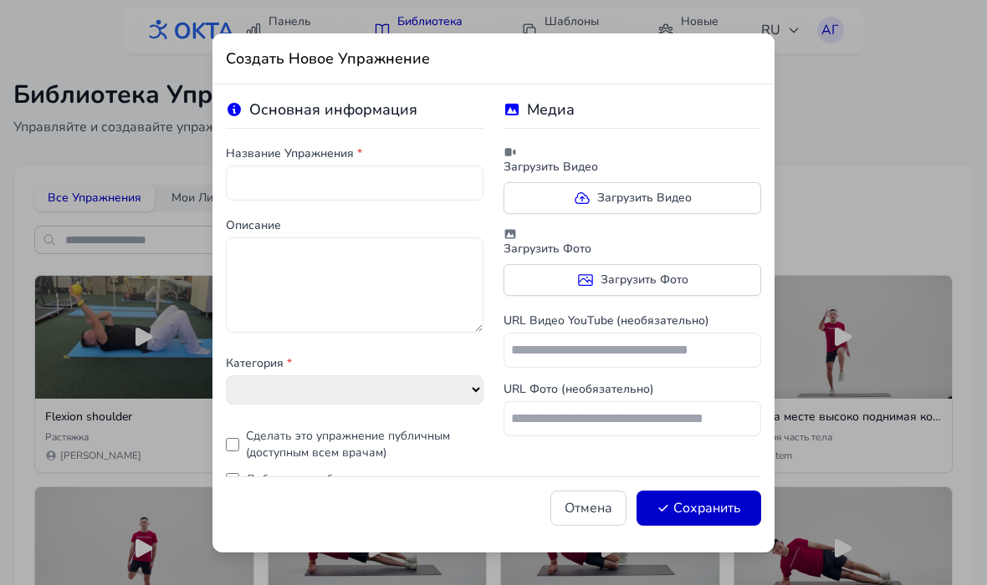
select select "**********"
click at [576, 206] on icon at bounding box center [582, 198] width 17 height 17
click at [0, 0] on input "Загрузить Видео" at bounding box center [0, 0] width 0 height 0
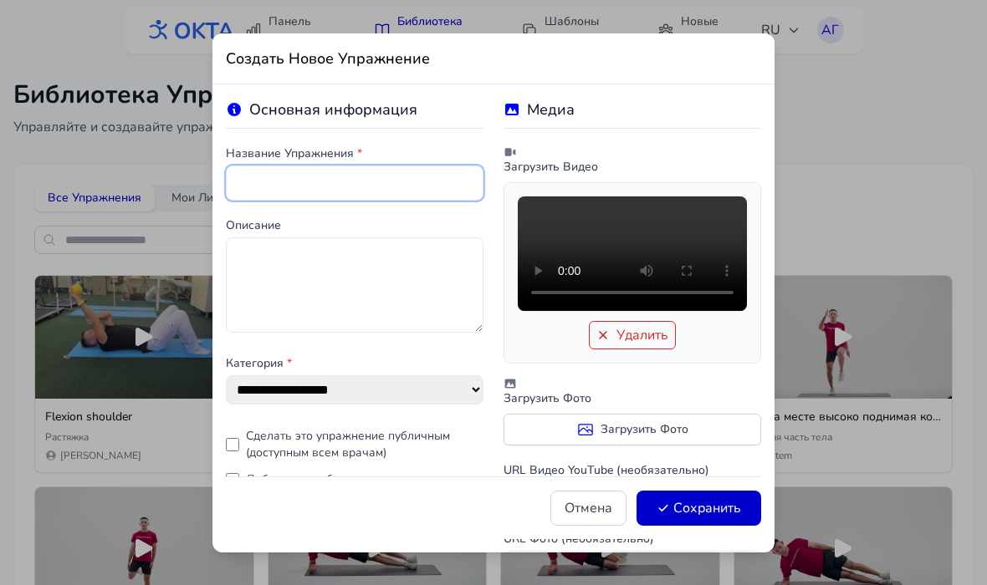
click at [285, 189] on input "text" at bounding box center [355, 183] width 258 height 35
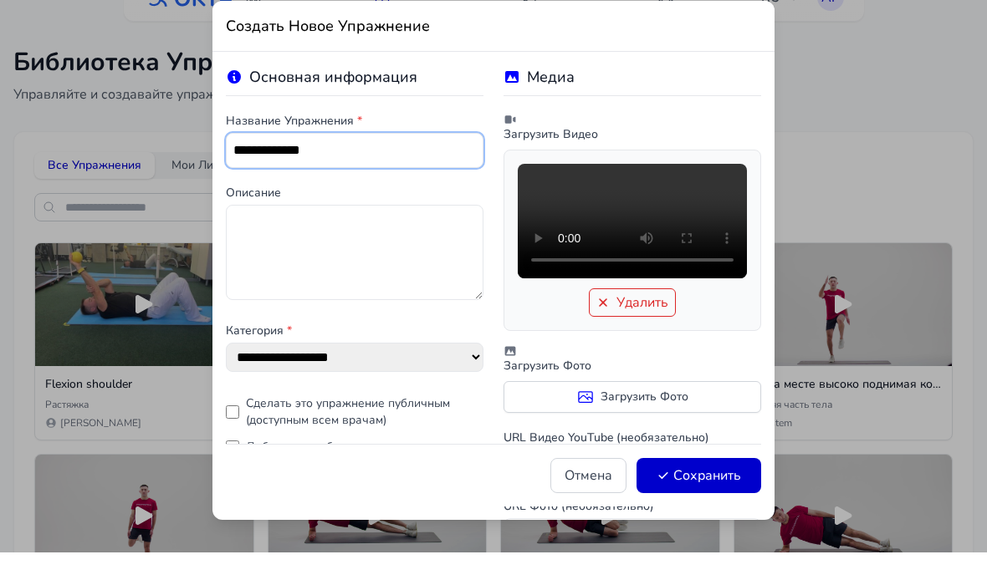
type input "**********"
click at [707, 491] on button "Сохранить" at bounding box center [698, 508] width 125 height 35
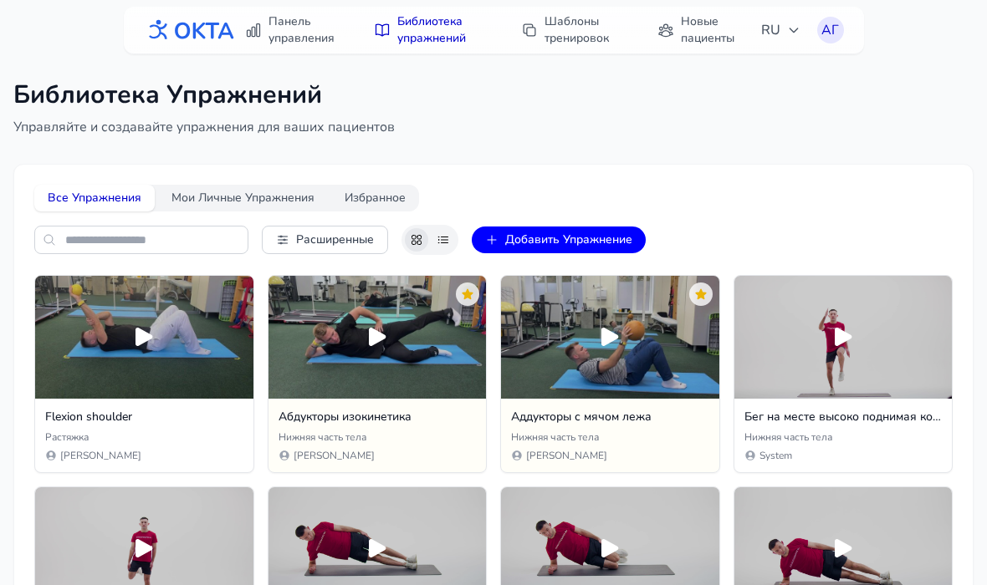
click at [574, 251] on button "Добавить Упражнение" at bounding box center [559, 240] width 174 height 27
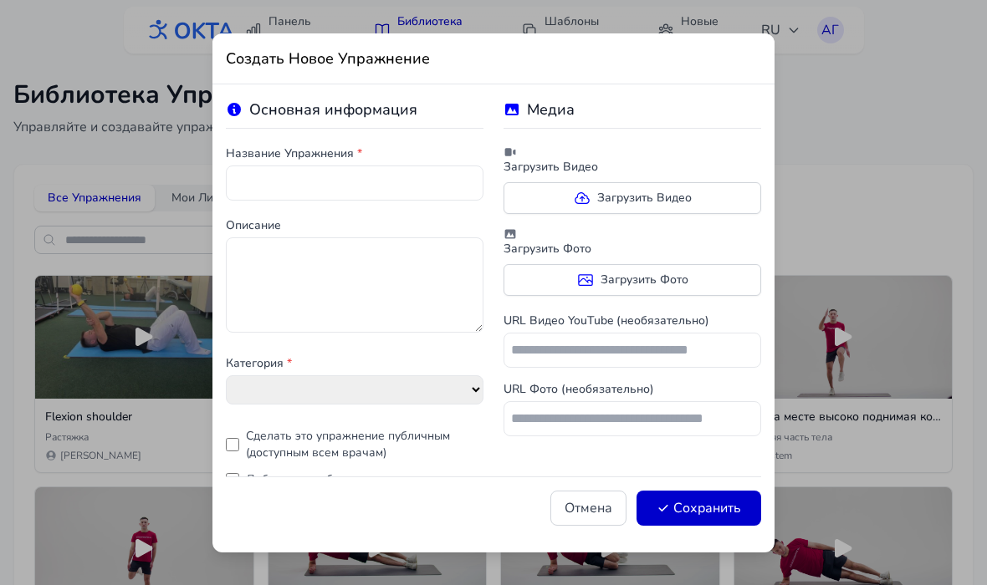
select select "**********"
click at [579, 199] on icon at bounding box center [582, 198] width 17 height 17
click at [0, 0] on input "Загрузить Видео" at bounding box center [0, 0] width 0 height 0
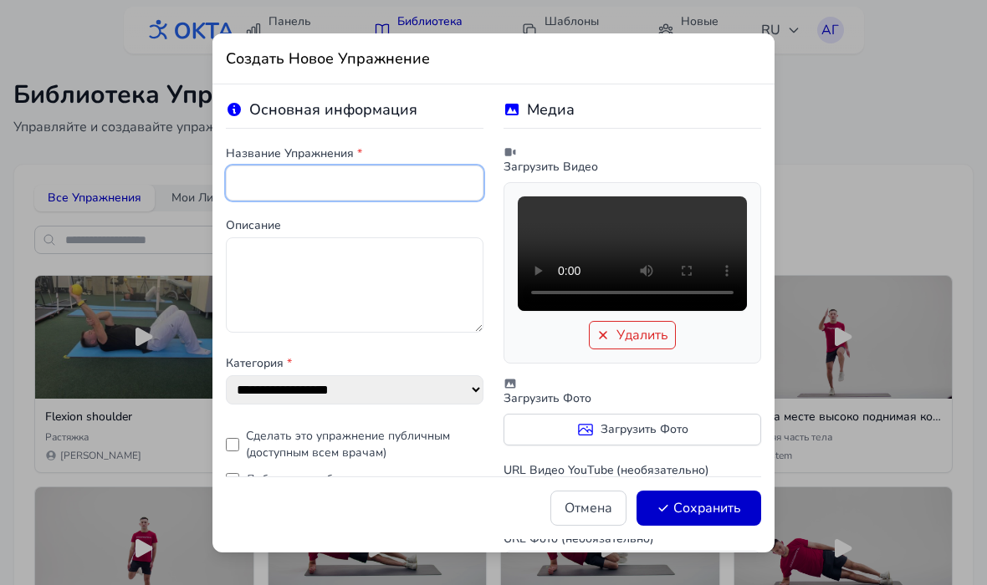
click at [407, 178] on input "text" at bounding box center [355, 183] width 258 height 35
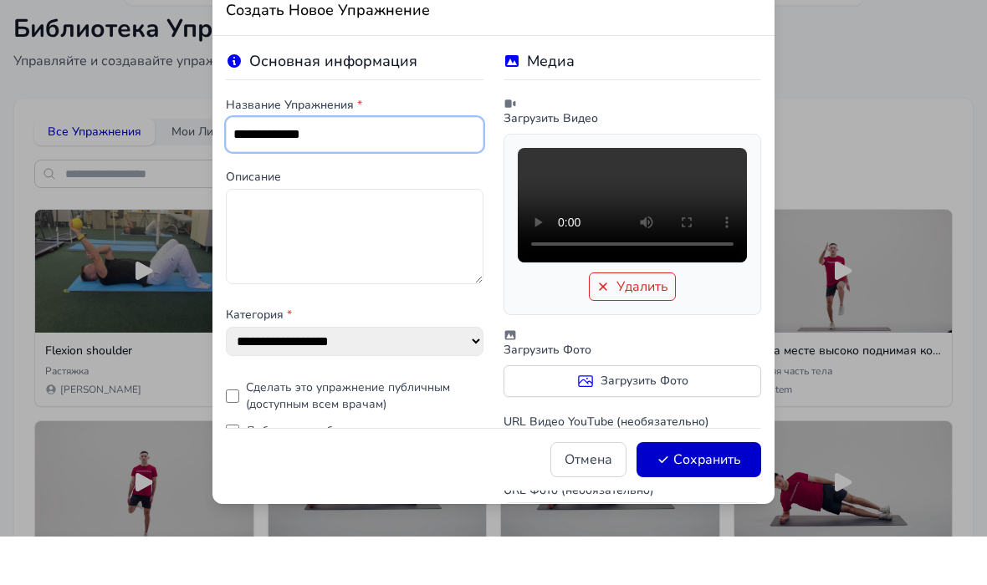
type input "**********"
click at [717, 491] on button "Сохранить" at bounding box center [698, 508] width 125 height 35
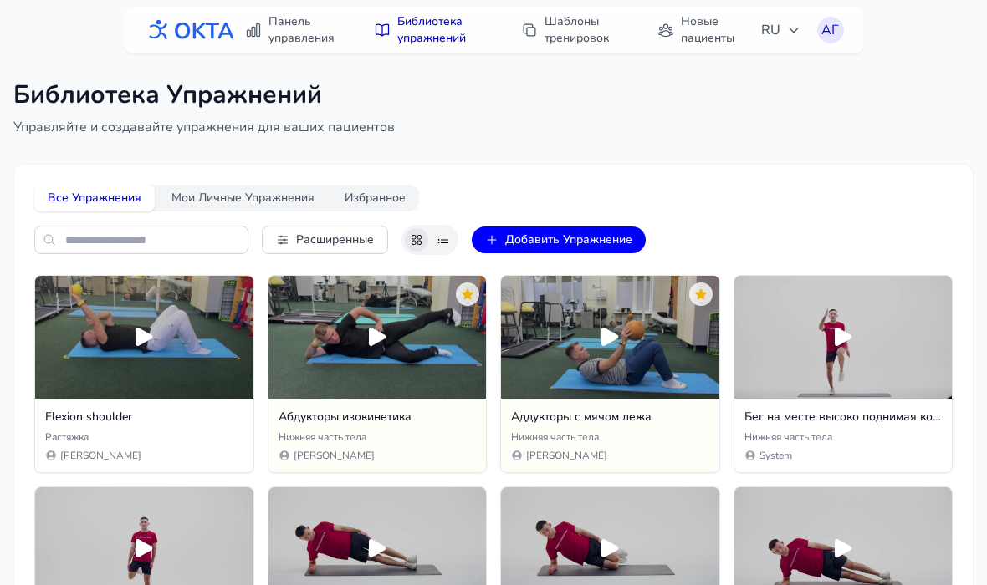
click at [566, 229] on button "Добавить Упражнение" at bounding box center [559, 240] width 174 height 27
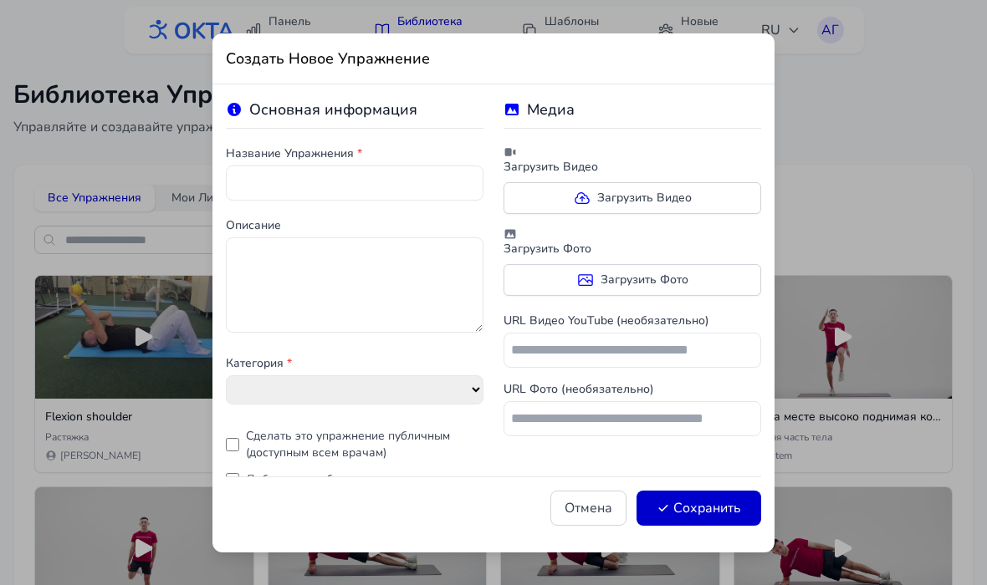
select select "**********"
click at [567, 208] on label "Загрузить Видео" at bounding box center [632, 198] width 258 height 32
click at [0, 0] on input "Загрузить Видео" at bounding box center [0, 0] width 0 height 0
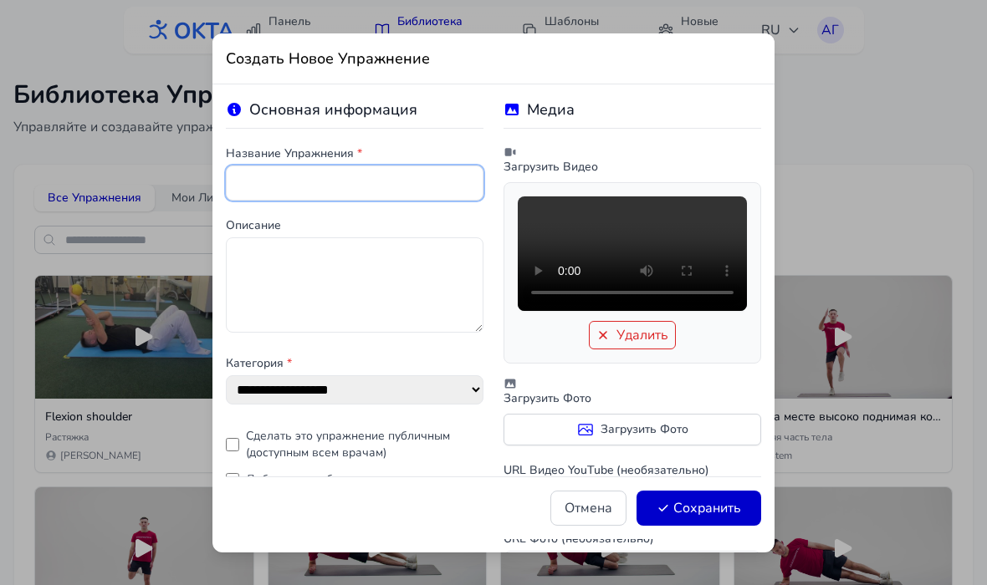
click at [390, 180] on input "text" at bounding box center [355, 183] width 258 height 35
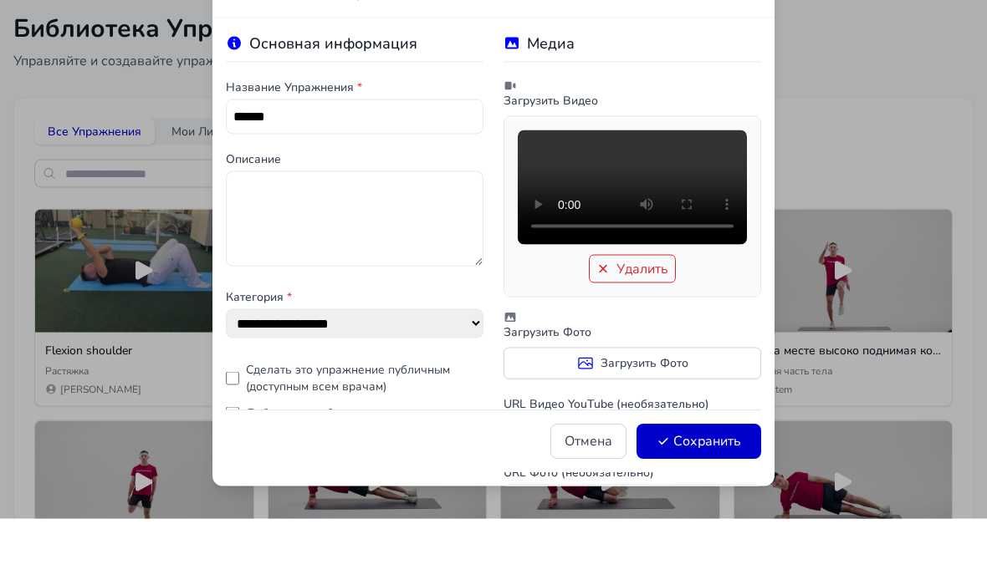
scroll to position [18, 0]
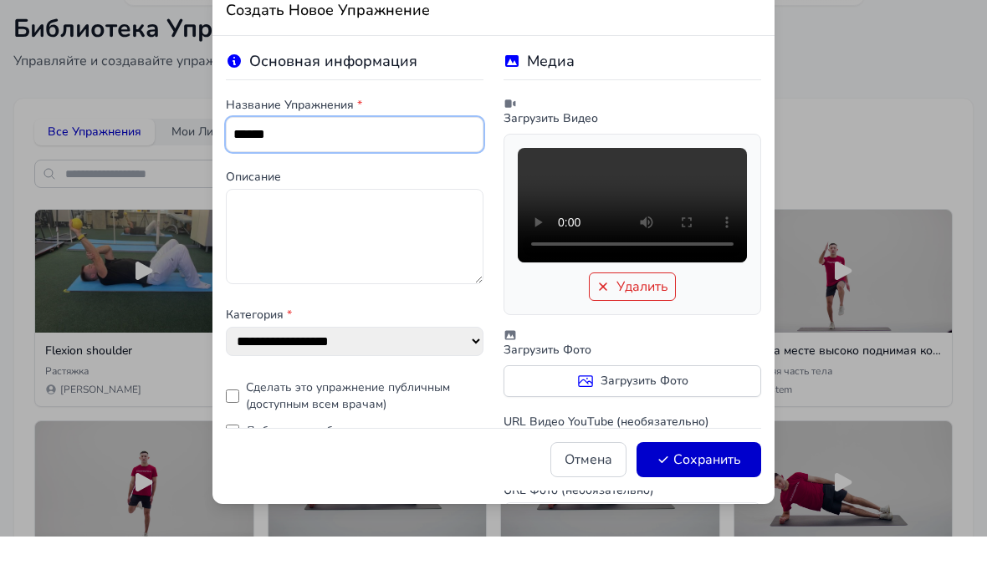
type input "******"
click at [693, 491] on button "Сохранить" at bounding box center [698, 508] width 125 height 35
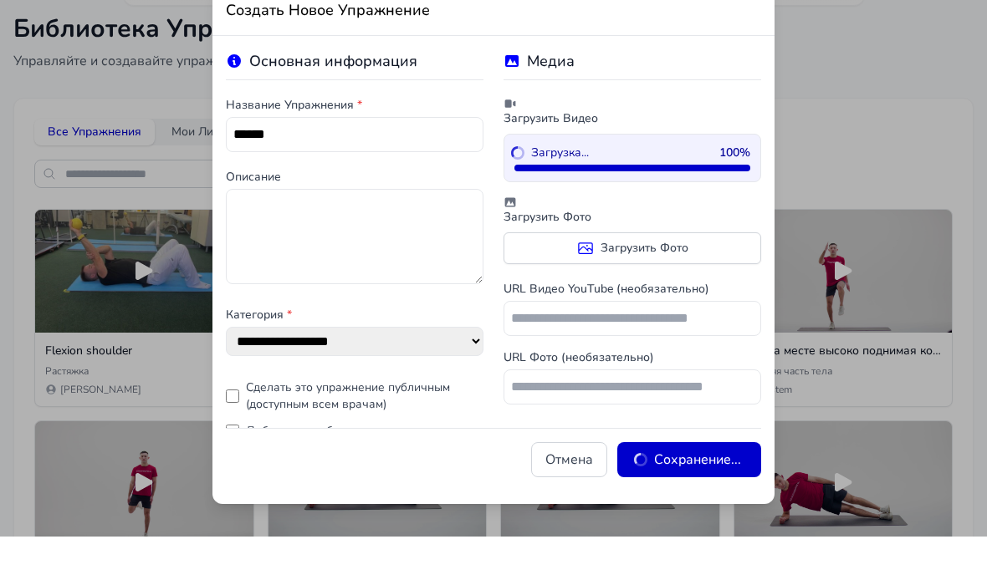
scroll to position [0, 0]
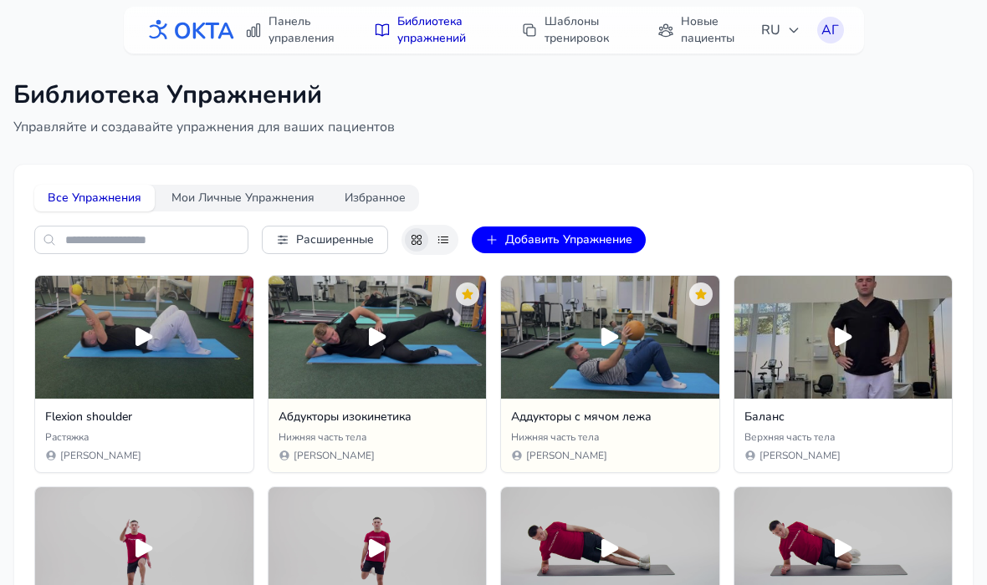
click at [569, 246] on button "Добавить Упражнение" at bounding box center [559, 240] width 174 height 27
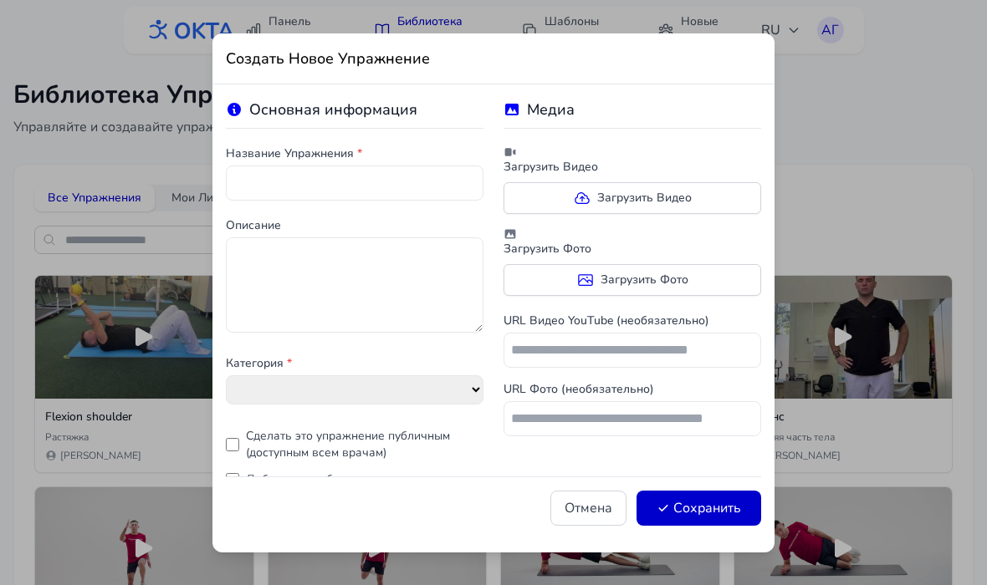
select select "**********"
click at [613, 202] on label "Загрузить Видео" at bounding box center [632, 198] width 258 height 32
click at [0, 0] on input "Загрузить Видео" at bounding box center [0, 0] width 0 height 0
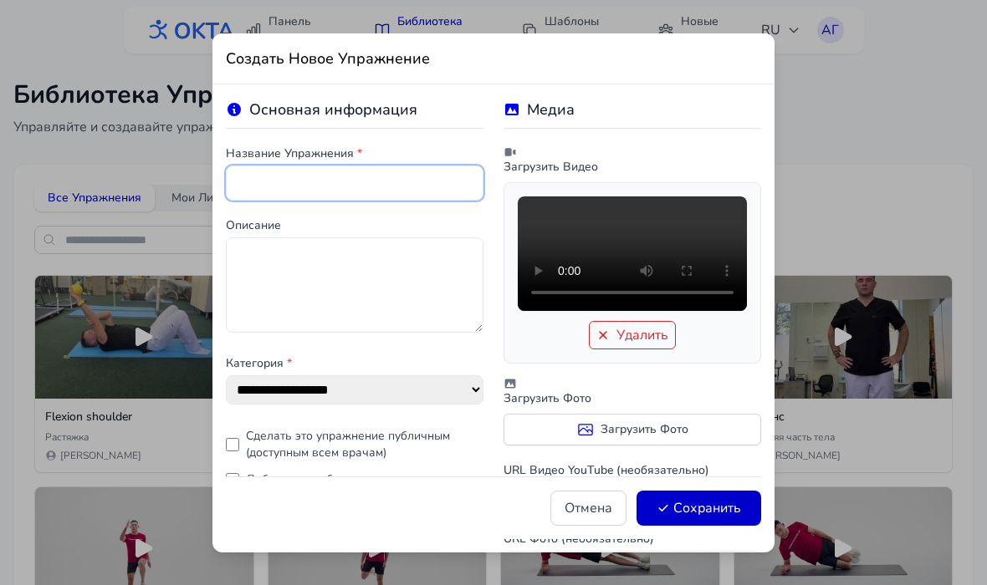
click at [324, 180] on input "text" at bounding box center [355, 183] width 258 height 35
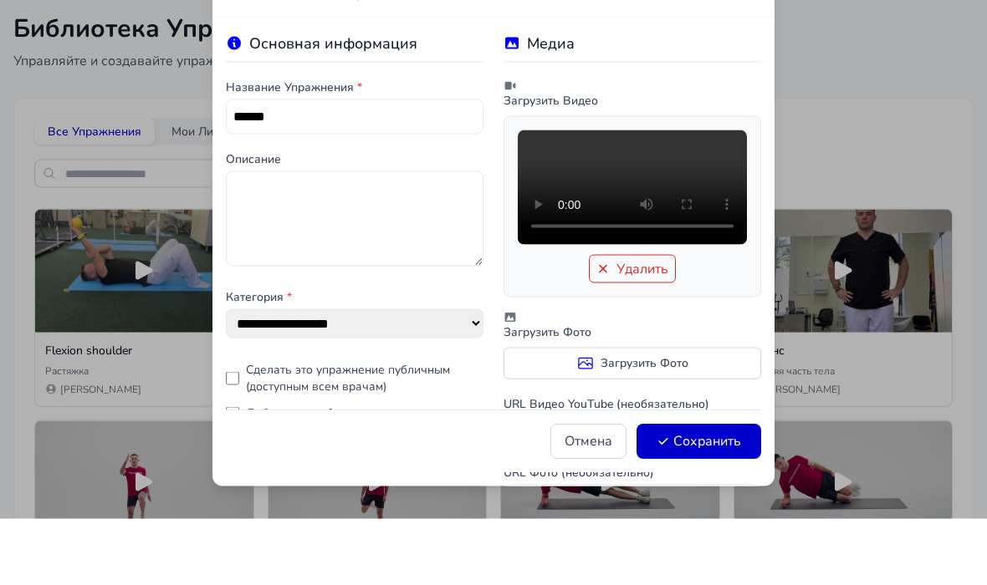
scroll to position [18, 0]
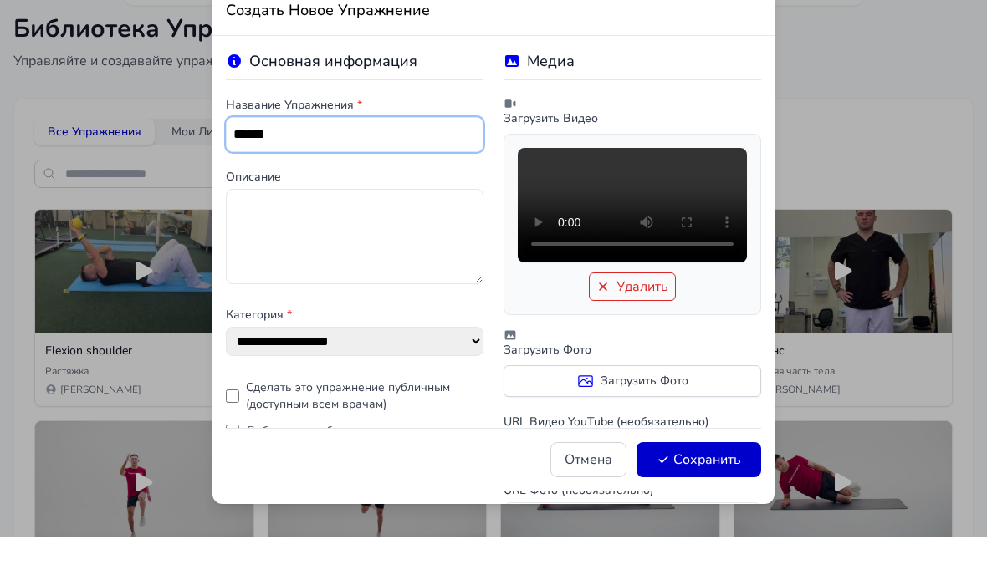
type input "******"
click at [704, 491] on button "Сохранить" at bounding box center [698, 508] width 125 height 35
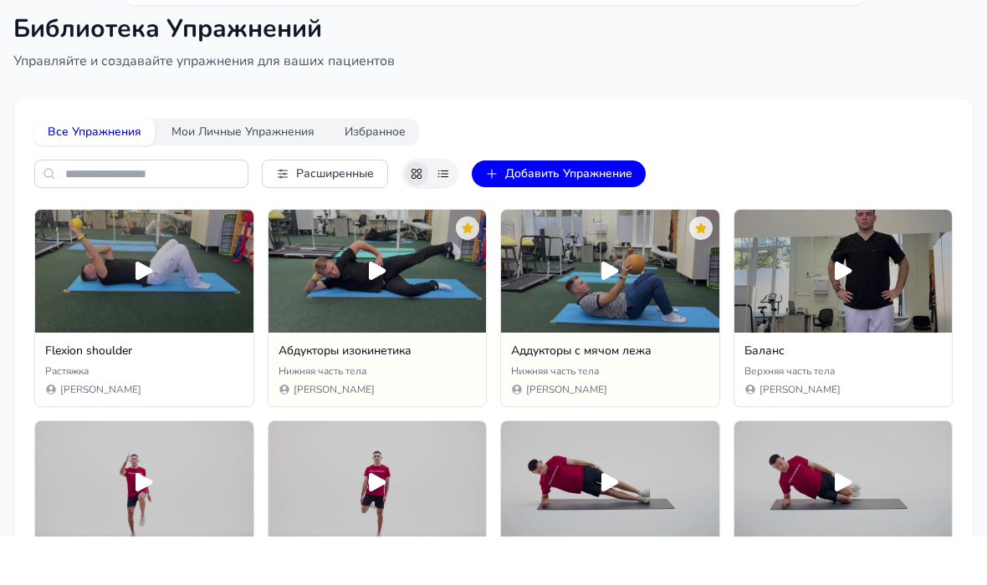
scroll to position [0, 0]
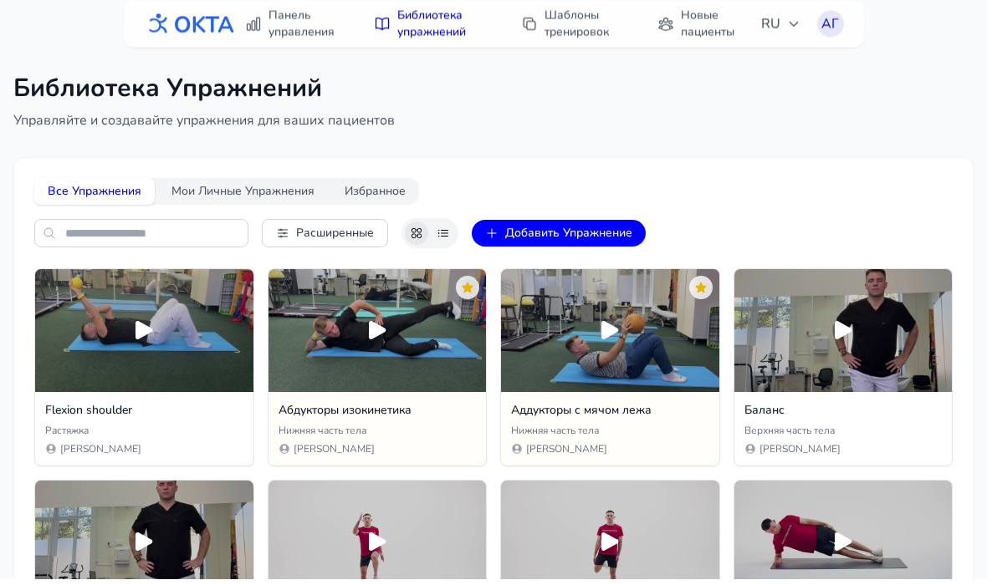
click at [555, 243] on button "Добавить Упражнение" at bounding box center [559, 240] width 174 height 27
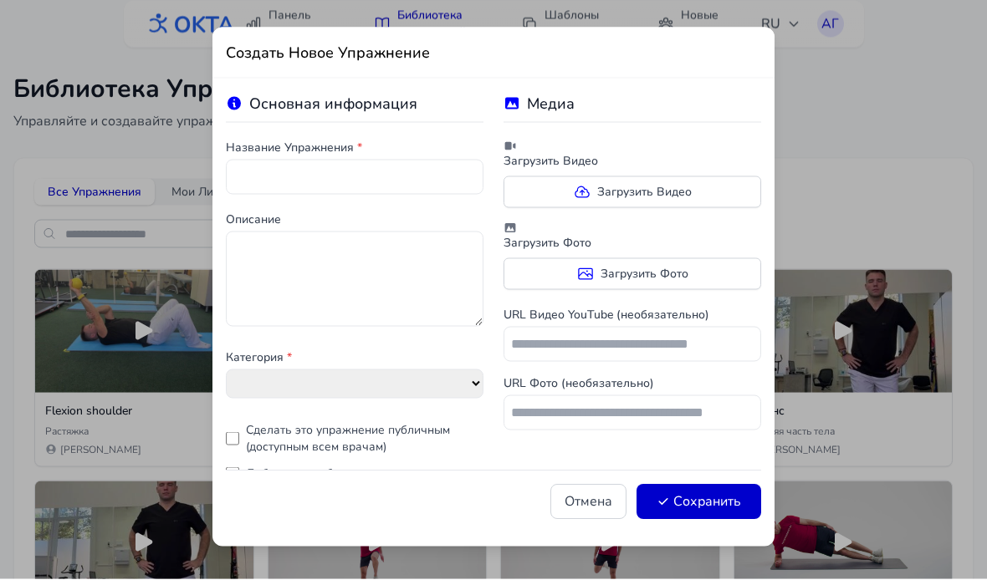
select select "**********"
click at [565, 196] on label "Загрузить Видео" at bounding box center [632, 198] width 258 height 32
click at [0, 0] on input "Загрузить Видео" at bounding box center [0, 0] width 0 height 0
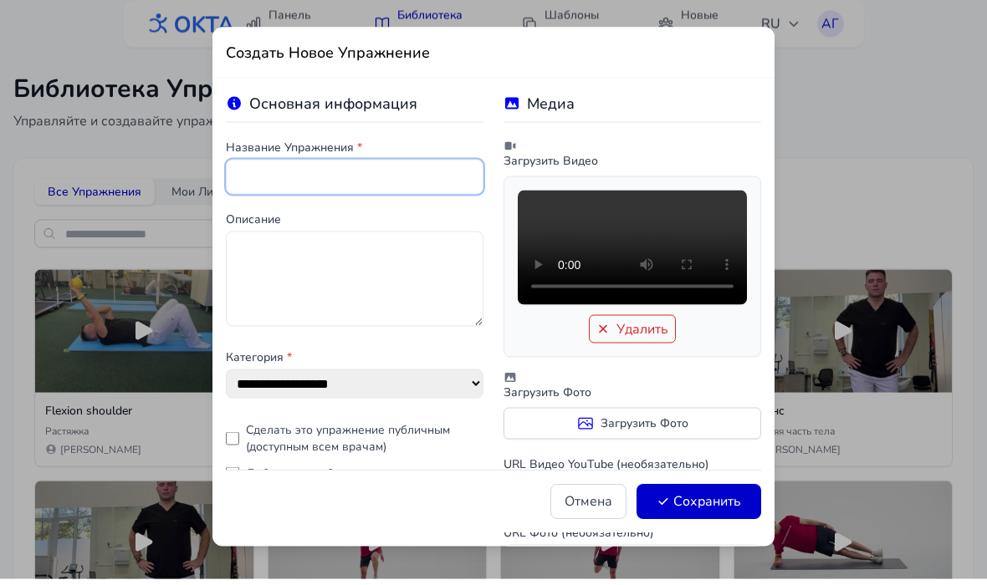
click at [401, 171] on input "text" at bounding box center [355, 183] width 258 height 35
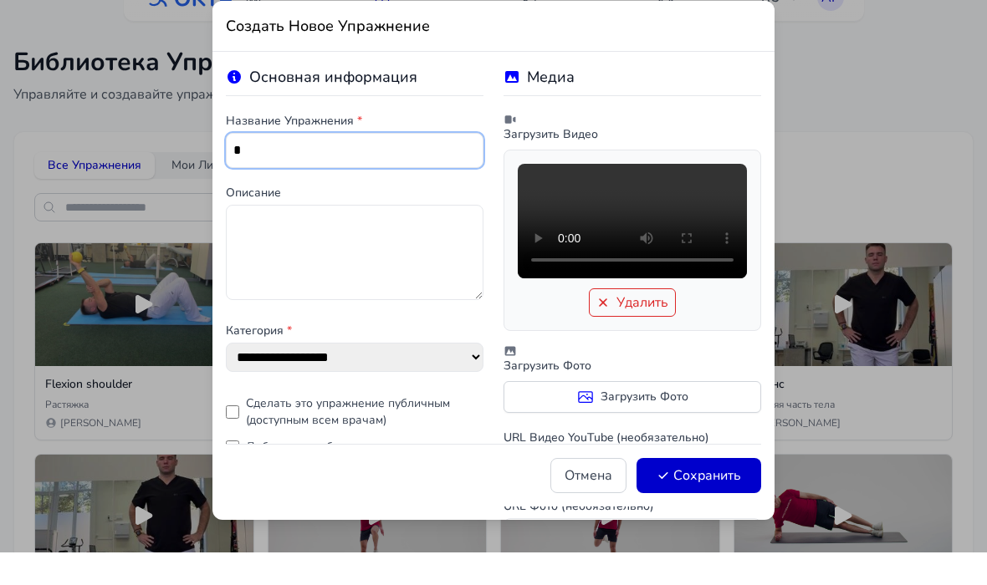
type input "*"
click at [690, 491] on button "Сохранить" at bounding box center [698, 508] width 125 height 35
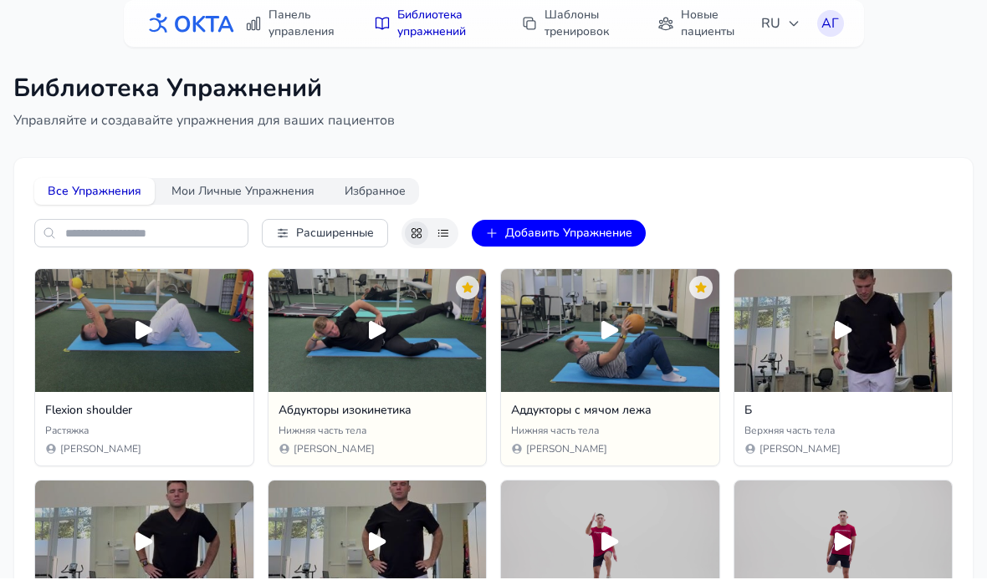
click at [550, 233] on button "Добавить Упражнение" at bounding box center [559, 240] width 174 height 27
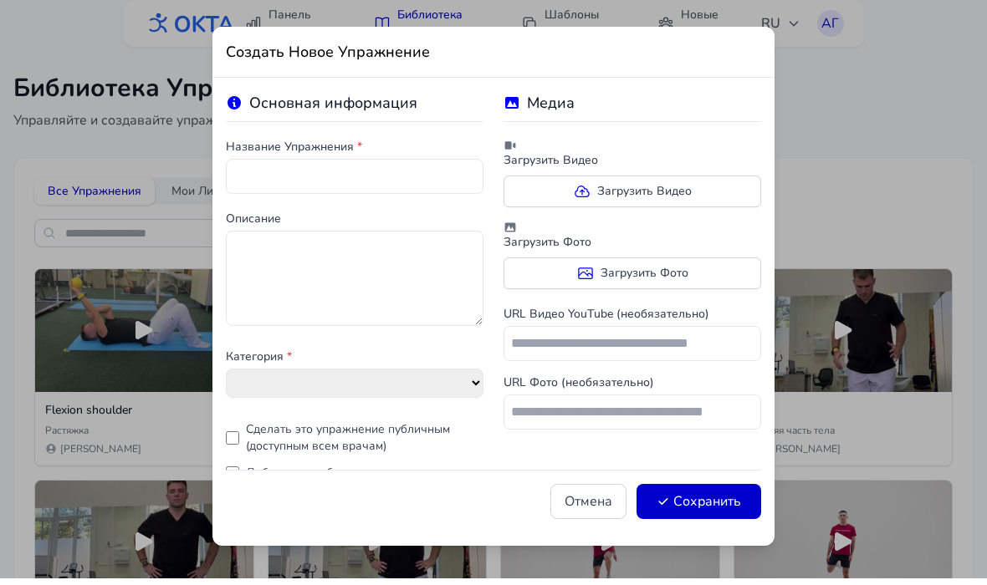
select select "**********"
click at [396, 188] on input "text" at bounding box center [355, 183] width 258 height 35
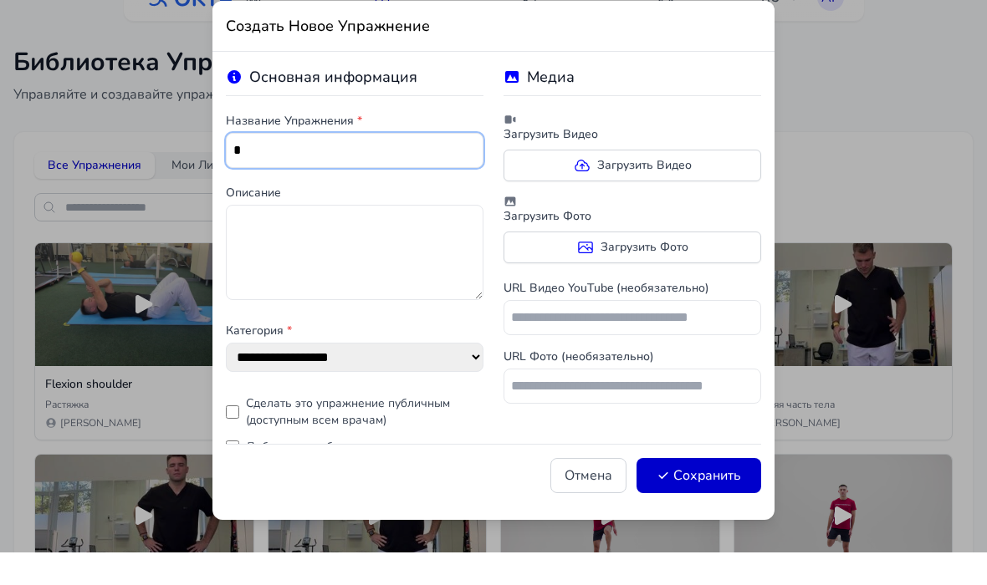
type input "*"
click at [580, 192] on icon at bounding box center [581, 197] width 13 height 11
click at [0, 0] on input "Загрузить Видео" at bounding box center [0, 0] width 0 height 0
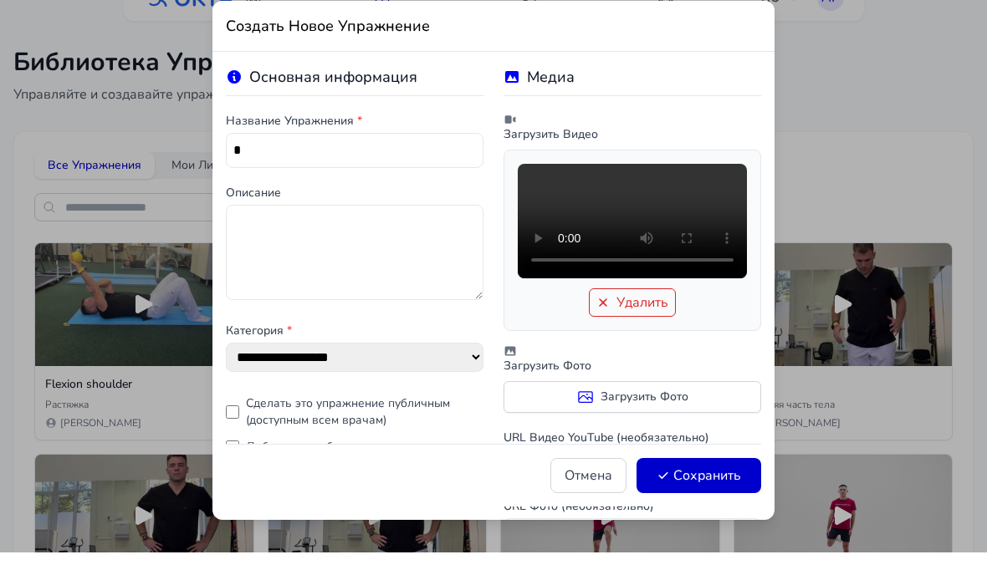
click at [700, 491] on button "Сохранить" at bounding box center [698, 508] width 125 height 35
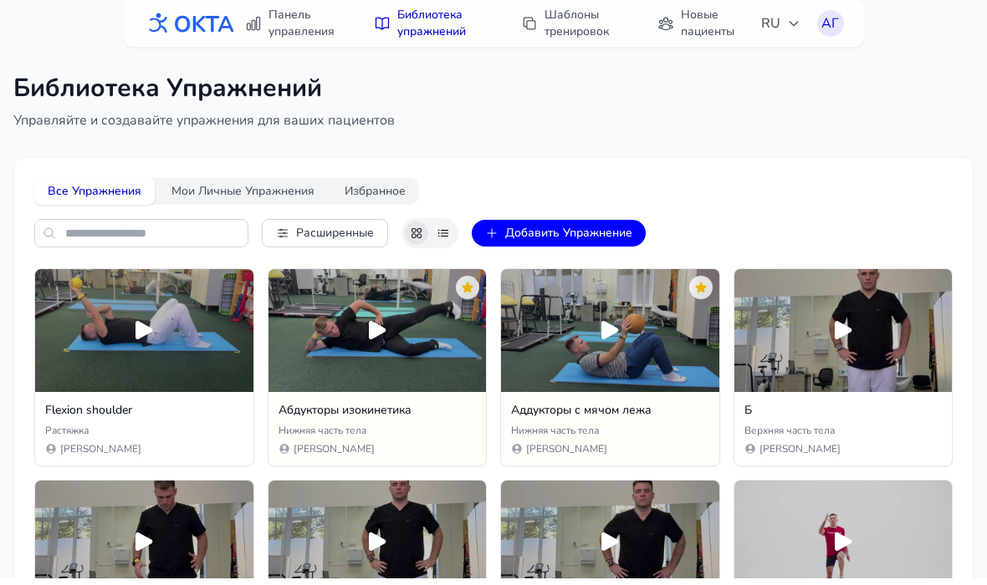
click at [560, 232] on button "Добавить Упражнение" at bounding box center [559, 240] width 174 height 27
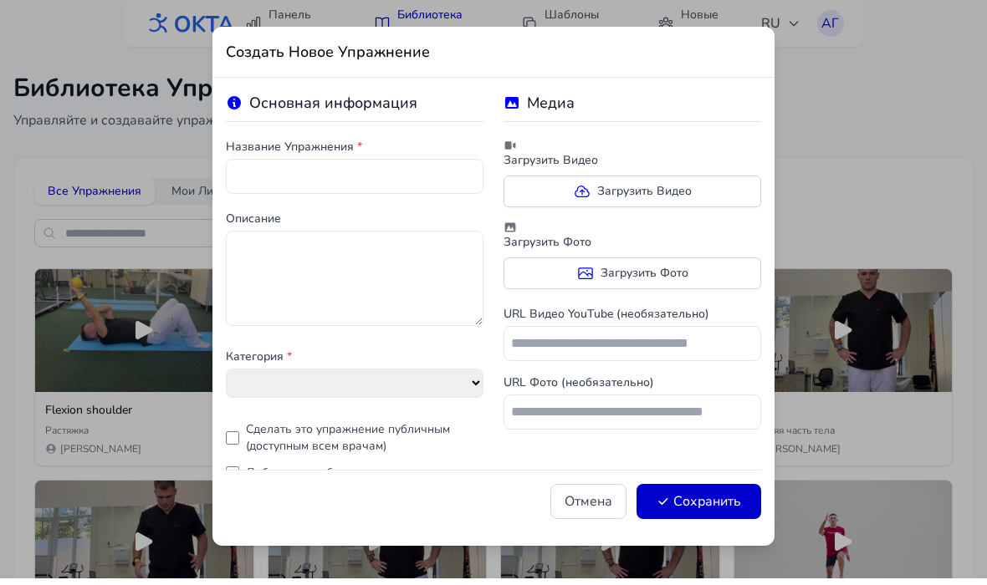
select select "**********"
click at [598, 182] on label "Загрузить Видео" at bounding box center [632, 198] width 258 height 32
click at [0, 0] on input "Загрузить Видео" at bounding box center [0, 0] width 0 height 0
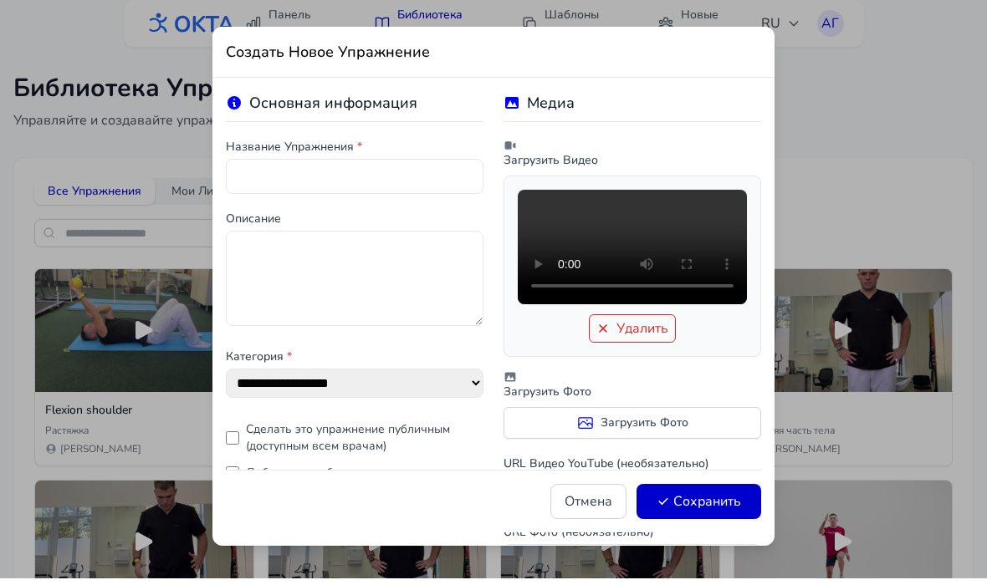
click at [394, 152] on label "Название Упражнения *" at bounding box center [355, 154] width 258 height 17
click at [423, 179] on input "text" at bounding box center [355, 183] width 258 height 35
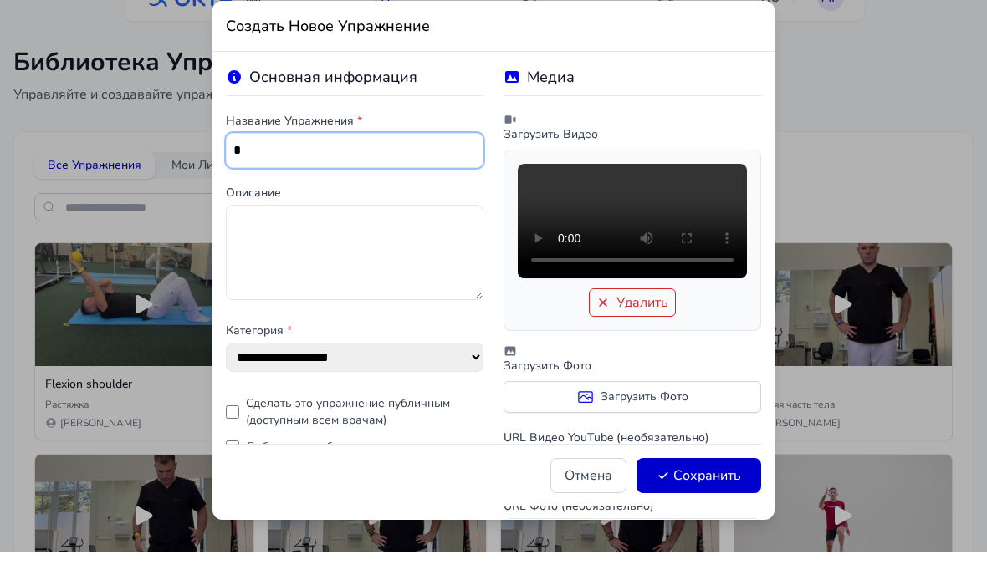
type input "*"
click at [696, 491] on button "Сохранить" at bounding box center [698, 508] width 125 height 35
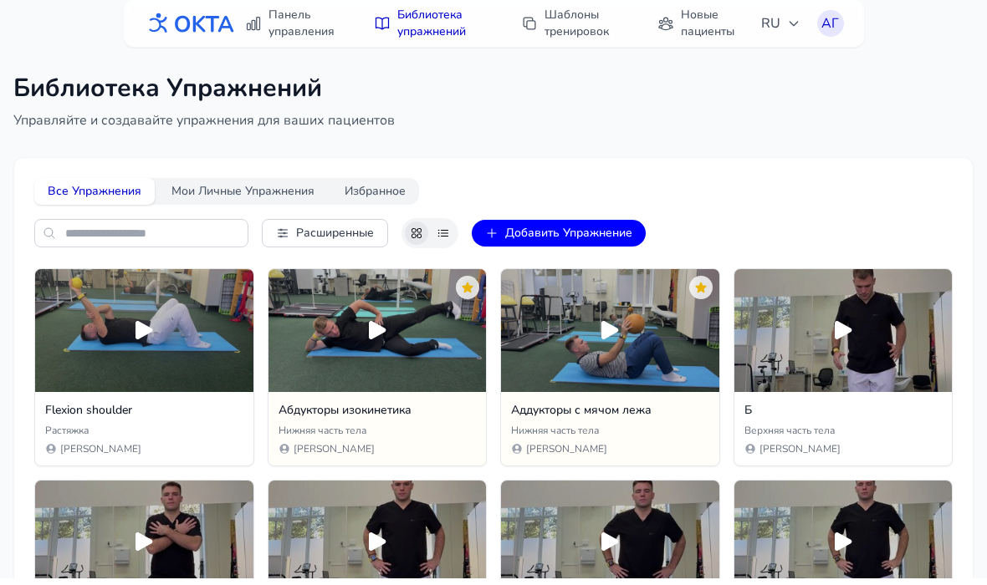
click at [535, 227] on button "Добавить Упражнение" at bounding box center [559, 240] width 174 height 27
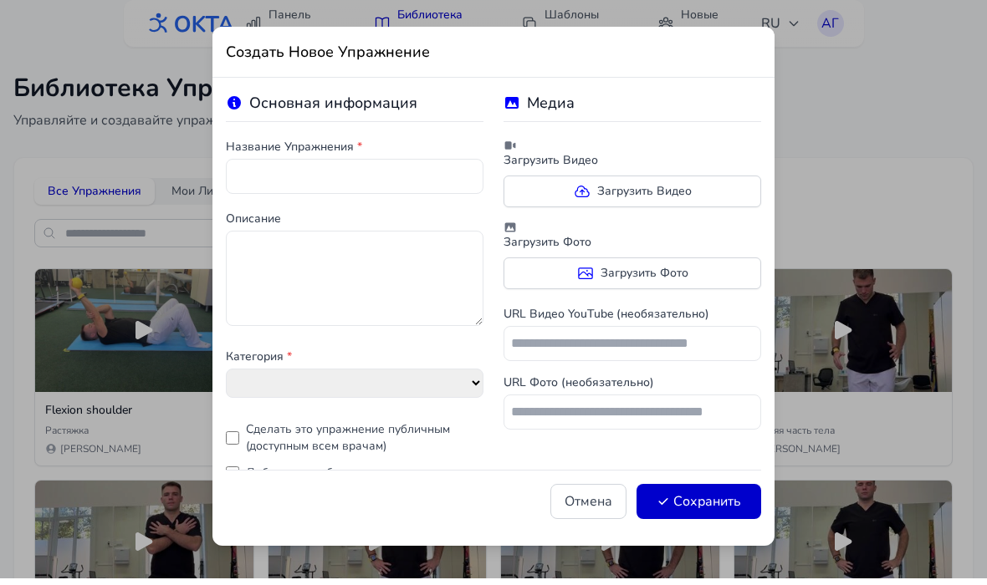
select select "**********"
click at [401, 188] on input "text" at bounding box center [355, 183] width 258 height 35
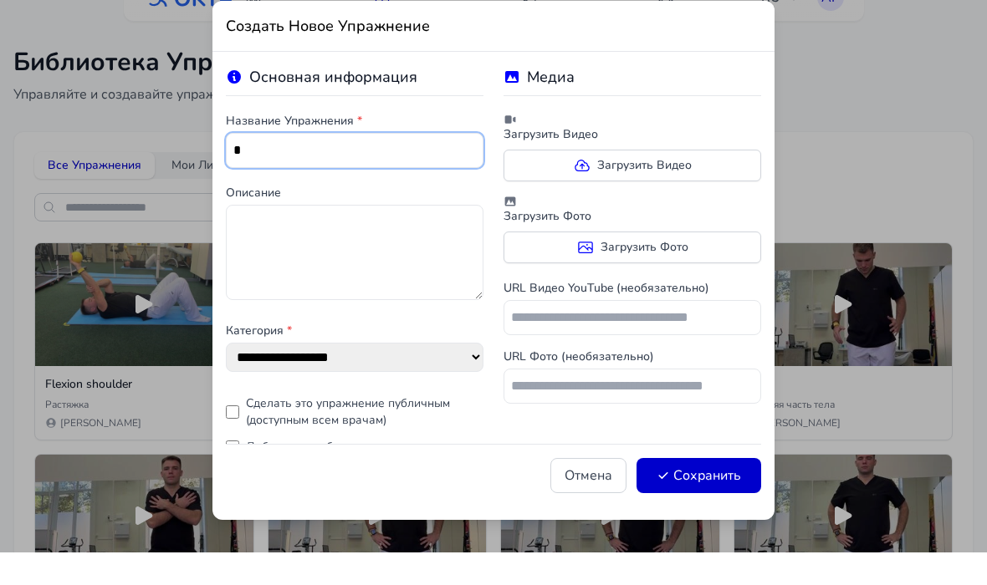
type input "*"
click at [594, 182] on label "Загрузить Видео" at bounding box center [632, 198] width 258 height 32
click at [0, 0] on input "Загрузить Видео" at bounding box center [0, 0] width 0 height 0
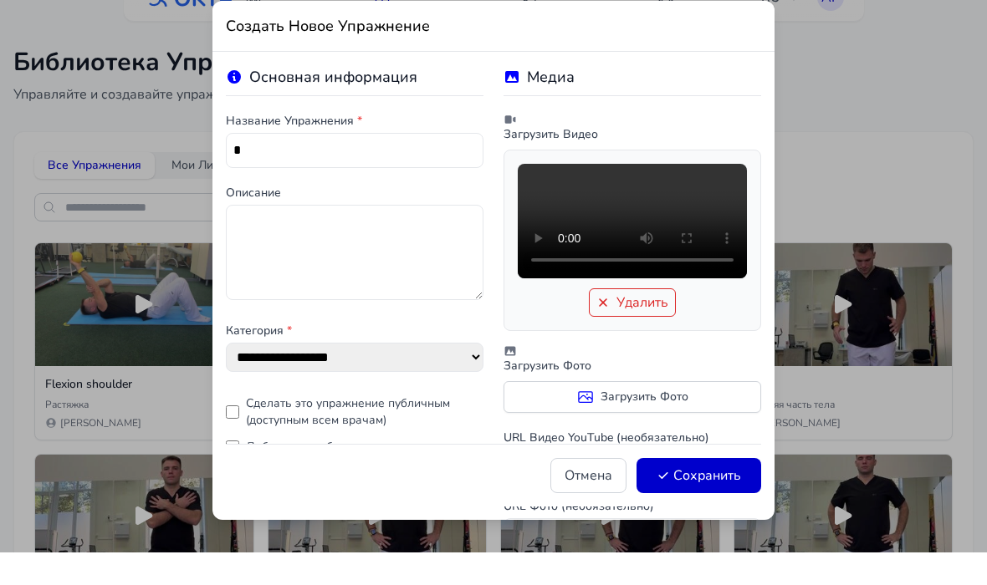
click at [714, 491] on button "Сохранить" at bounding box center [698, 508] width 125 height 35
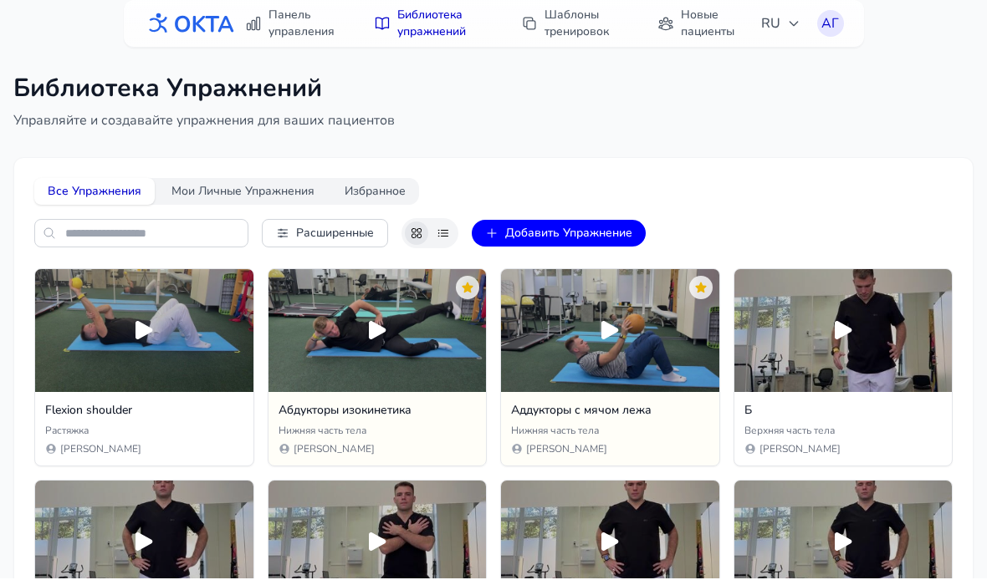
click at [520, 227] on button "Добавить Упражнение" at bounding box center [559, 240] width 174 height 27
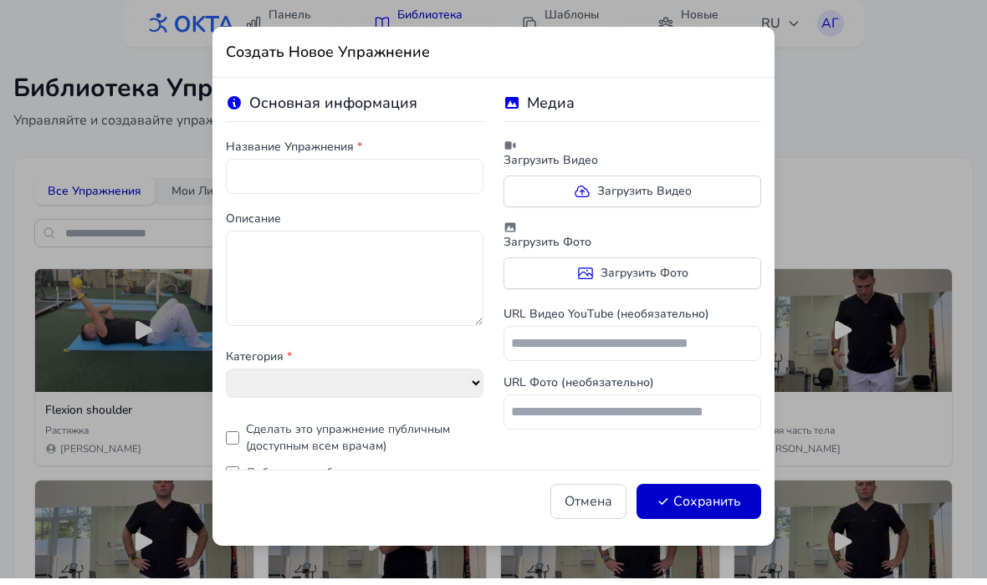
select select "**********"
click at [564, 186] on label "Загрузить Видео" at bounding box center [632, 198] width 258 height 32
click at [0, 0] on input "Загрузить Видео" at bounding box center [0, 0] width 0 height 0
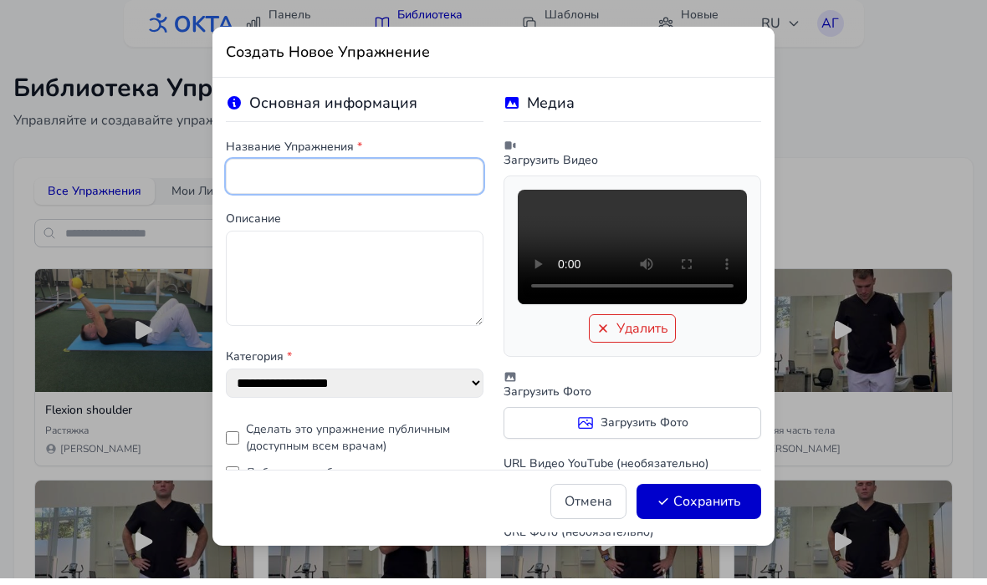
click at [353, 171] on input "text" at bounding box center [355, 183] width 258 height 35
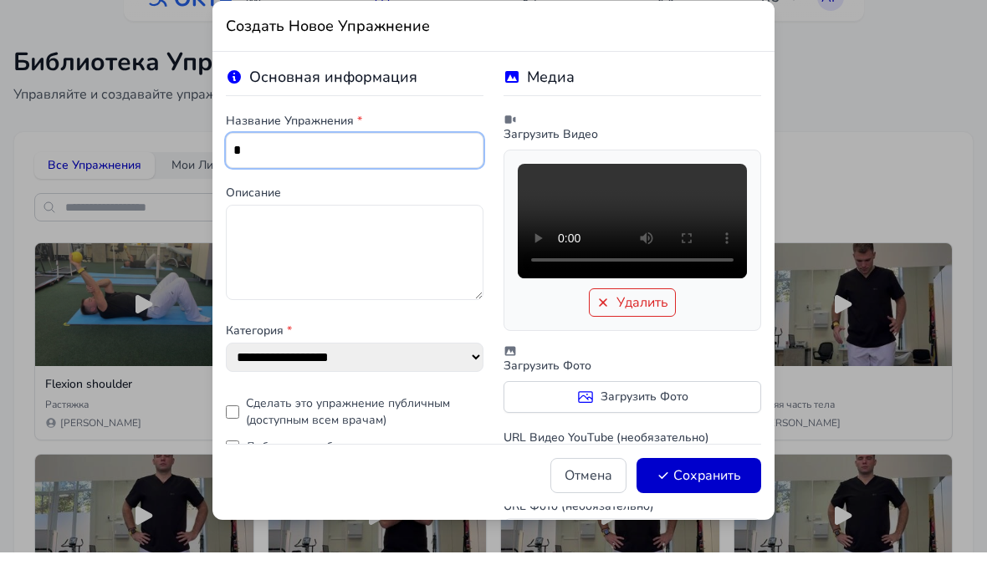
type input "*"
click at [673, 491] on button "Сохранить" at bounding box center [698, 508] width 125 height 35
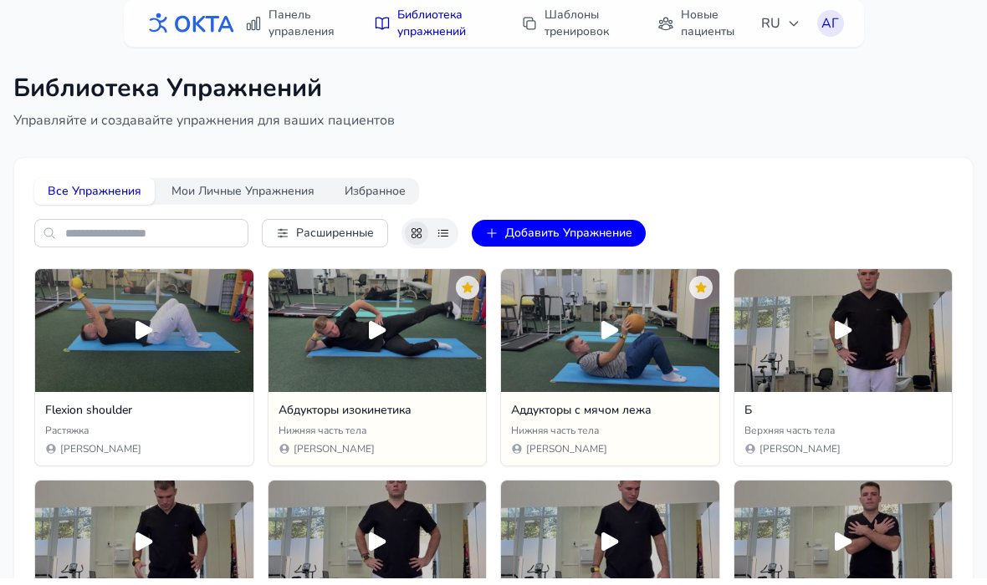
click at [530, 237] on button "Добавить Упражнение" at bounding box center [559, 240] width 174 height 27
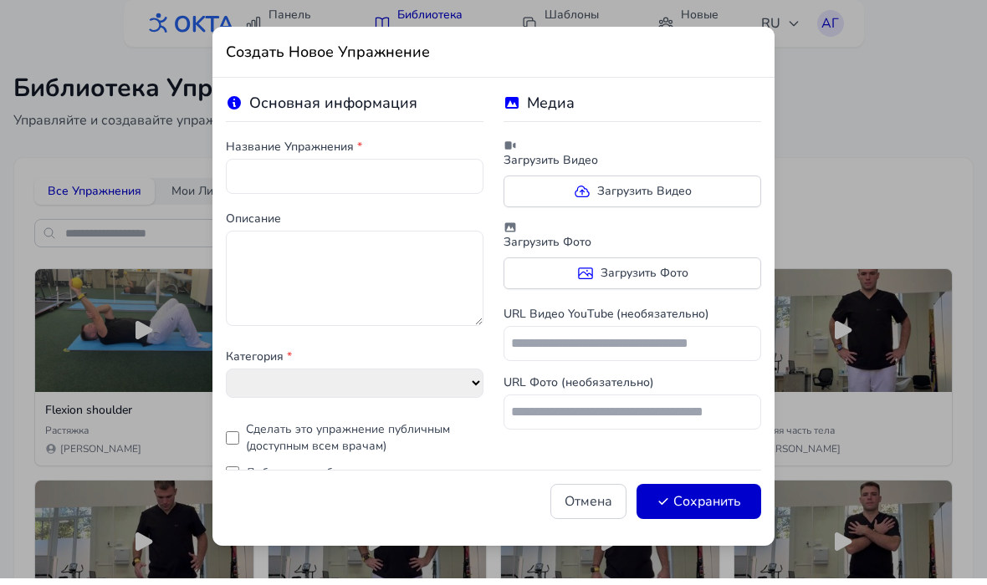
select select "**********"
click at [520, 193] on label "Загрузить Видео" at bounding box center [632, 198] width 258 height 32
click at [0, 0] on input "Загрузить Видео" at bounding box center [0, 0] width 0 height 0
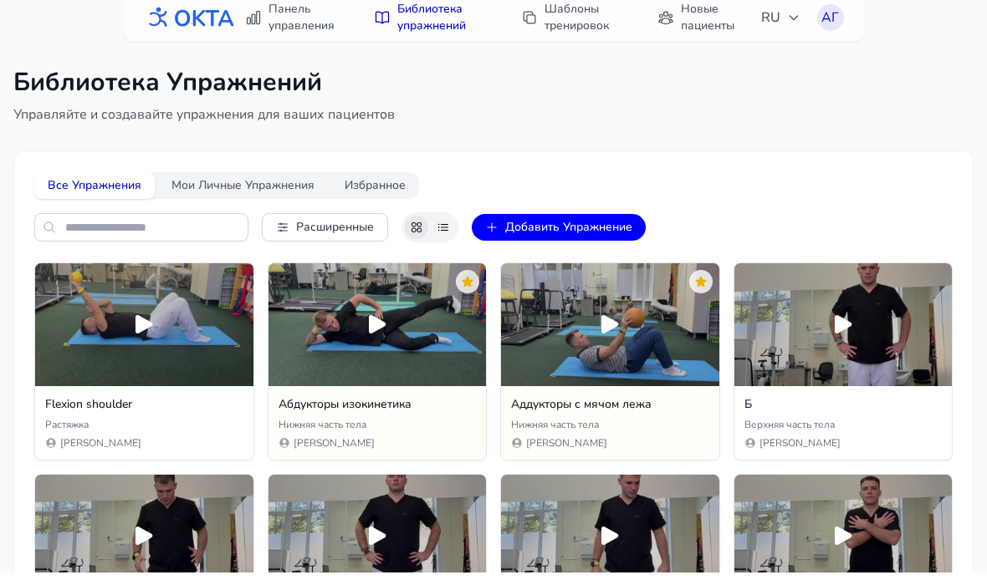
click at [523, 230] on button "Добавить Упражнение" at bounding box center [559, 240] width 174 height 27
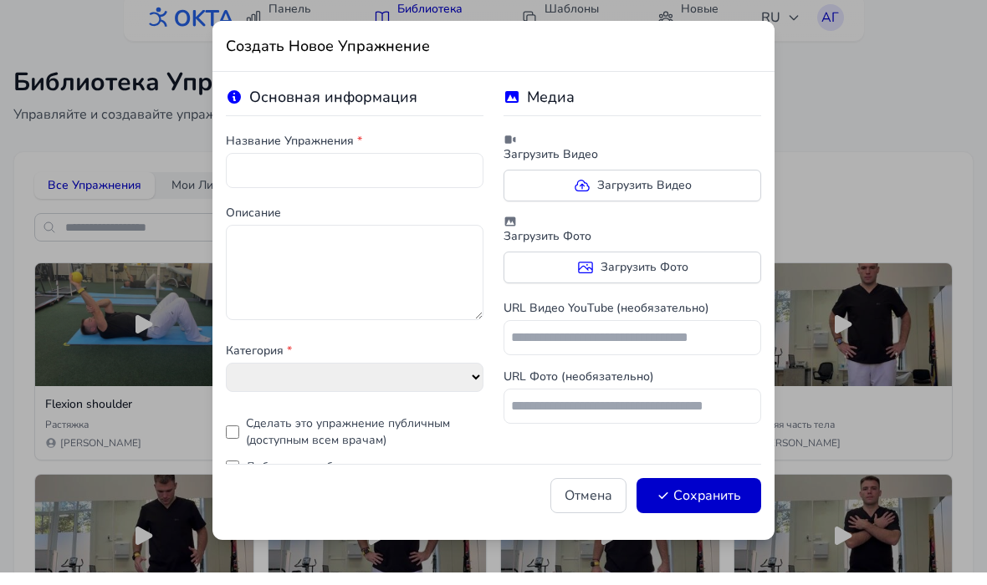
select select "**********"
click at [534, 182] on label "Загрузить Видео" at bounding box center [632, 198] width 258 height 32
click at [0, 0] on input "Загрузить Видео" at bounding box center [0, 0] width 0 height 0
click at [545, 186] on label "Загрузить Видео" at bounding box center [632, 198] width 258 height 32
click at [0, 0] on input "Загрузить Видео" at bounding box center [0, 0] width 0 height 0
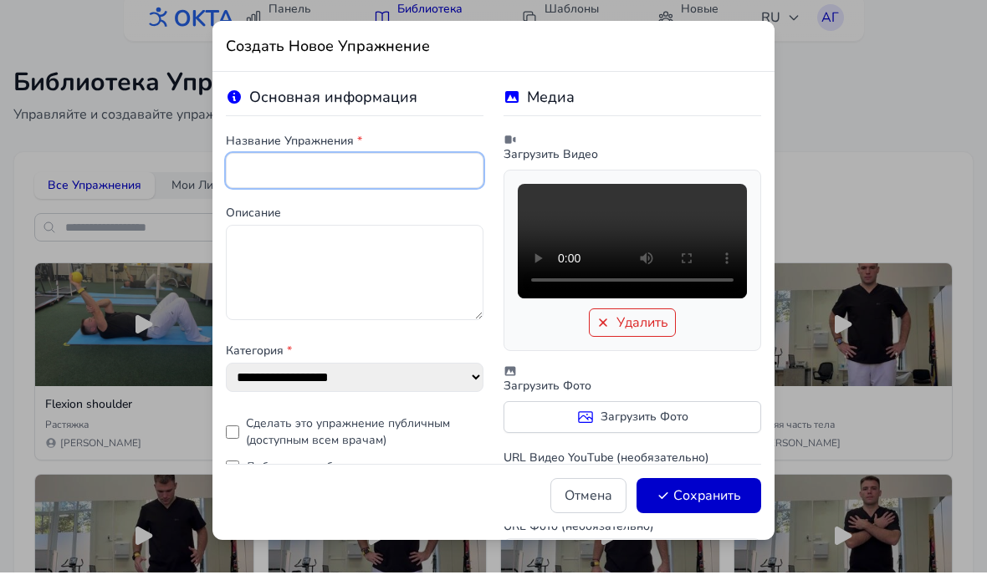
click at [257, 179] on input "text" at bounding box center [355, 183] width 258 height 35
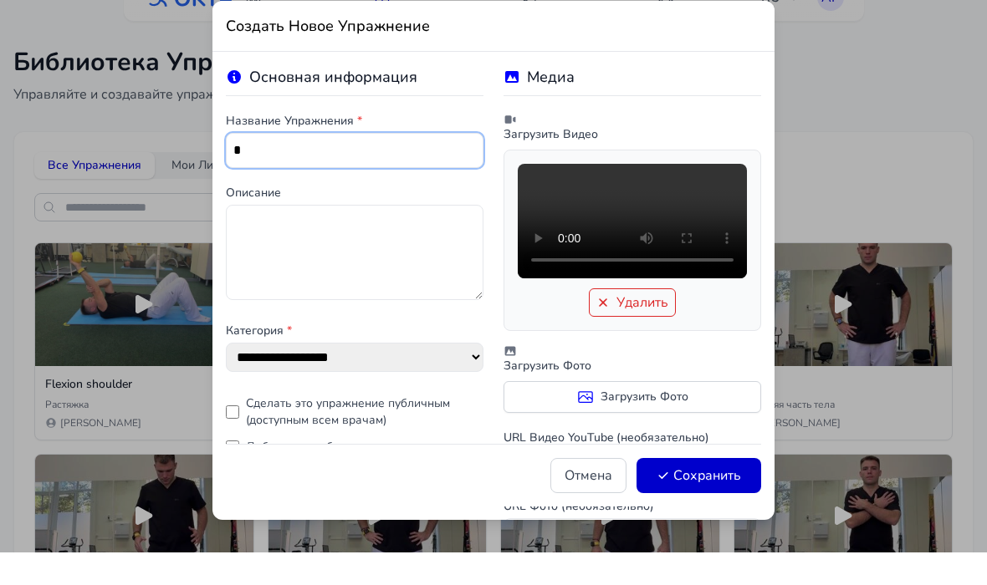
type input "*"
click at [738, 491] on button "Сохранить" at bounding box center [698, 508] width 125 height 35
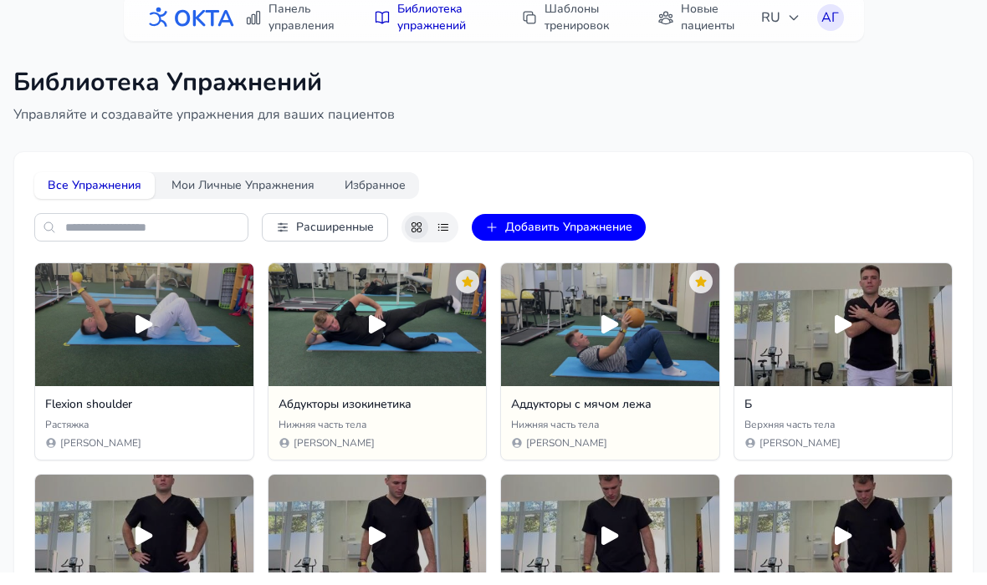
click at [627, 232] on button "Добавить Упражнение" at bounding box center [559, 240] width 174 height 27
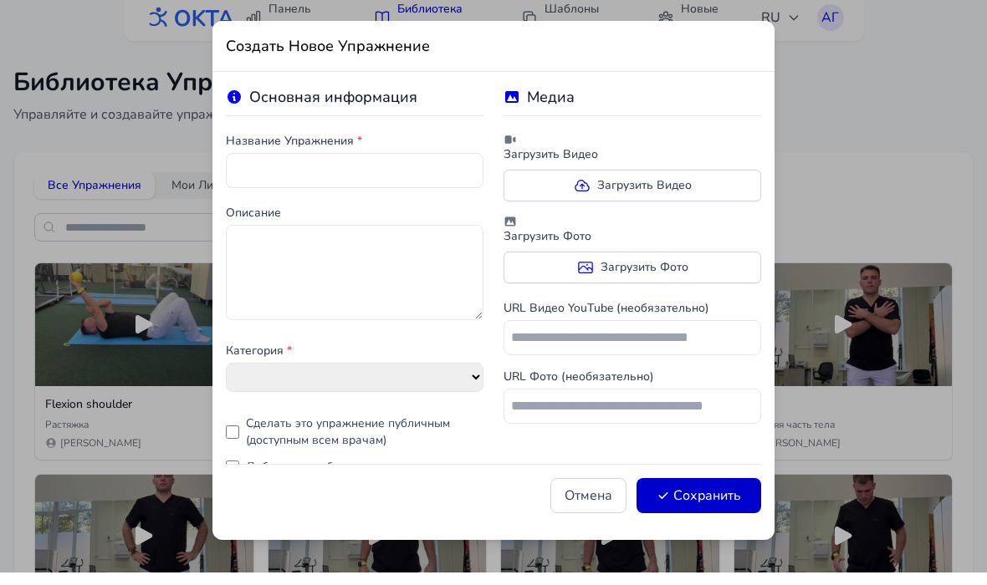
select select "**********"
click at [708, 185] on label "Загрузить Видео" at bounding box center [632, 198] width 258 height 32
click at [0, 0] on input "Загрузить Видео" at bounding box center [0, 0] width 0 height 0
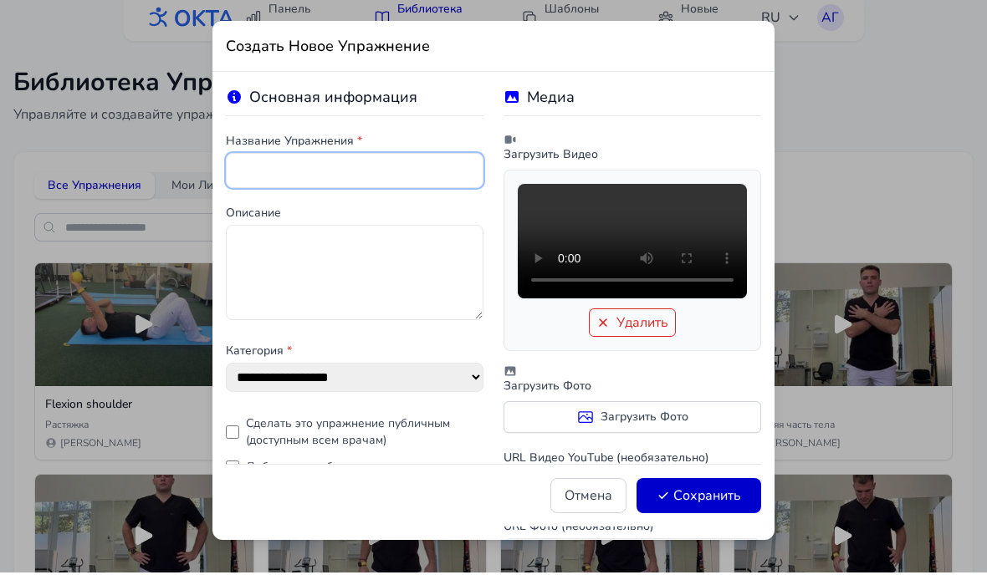
click at [263, 171] on input "text" at bounding box center [355, 183] width 258 height 35
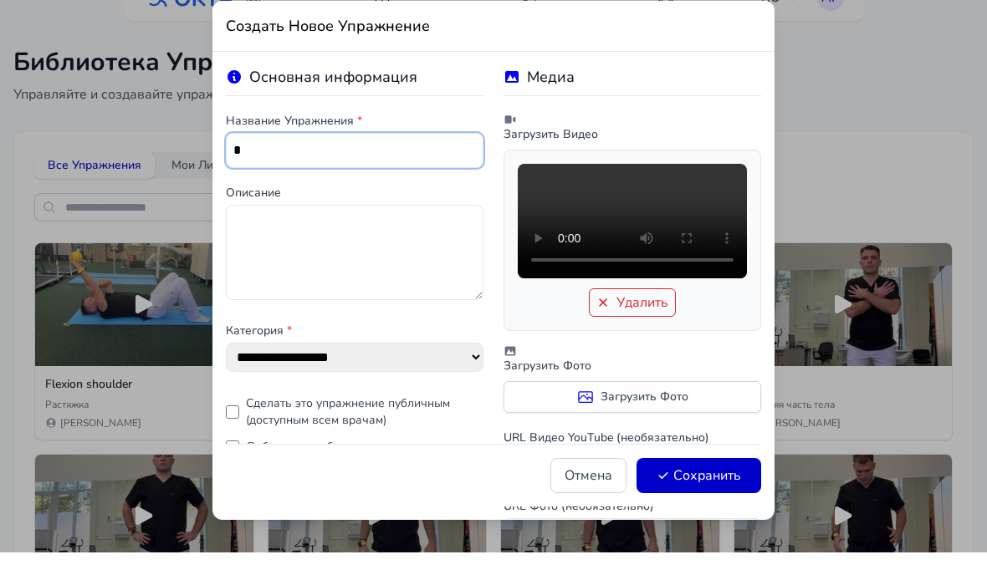
type input "*"
click at [753, 491] on button "Сохранить" at bounding box center [698, 508] width 125 height 35
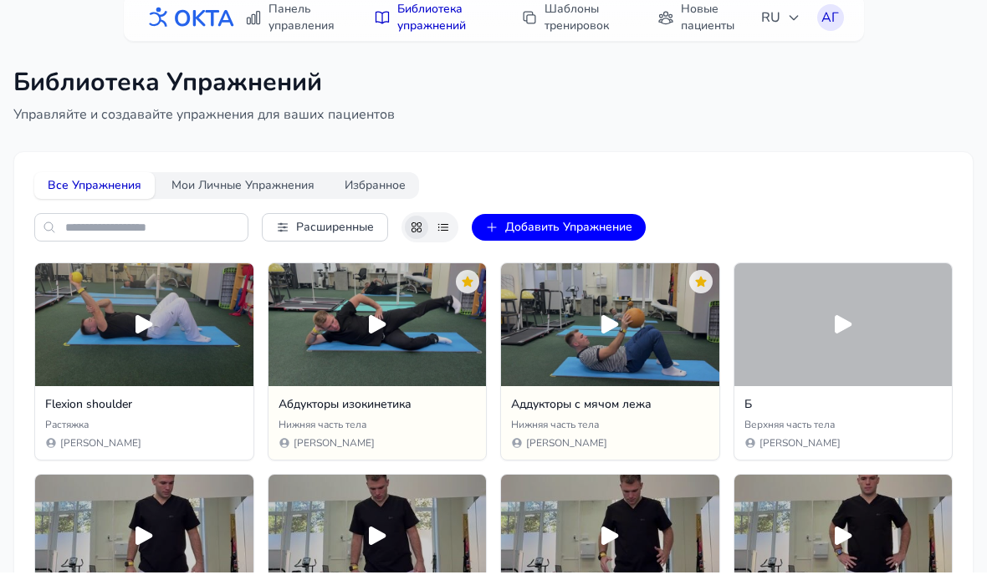
click at [628, 233] on button "Добавить Упражнение" at bounding box center [559, 240] width 174 height 27
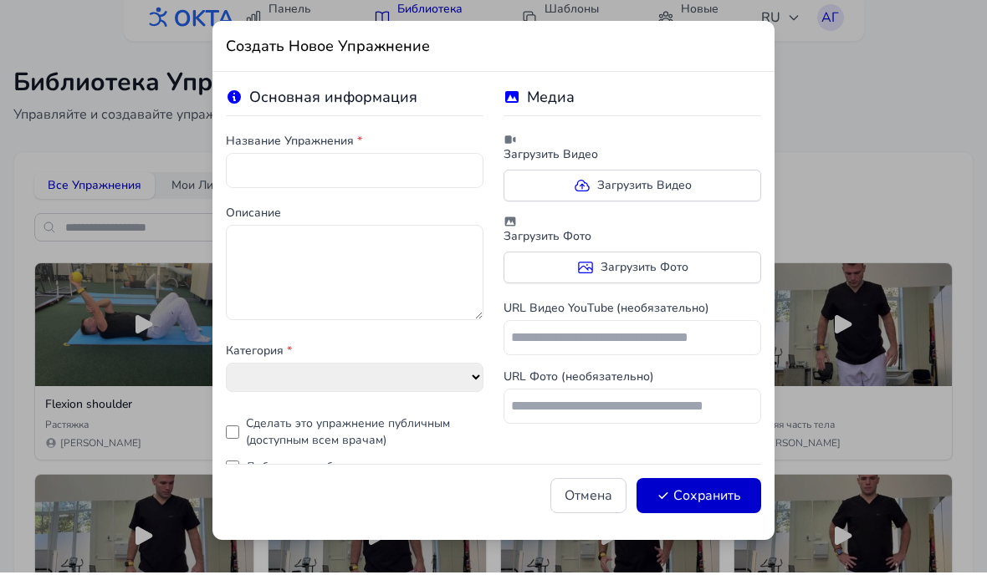
select select "**********"
click at [719, 184] on label "Загрузить Видео" at bounding box center [632, 198] width 258 height 32
click at [0, 0] on input "Загрузить Видео" at bounding box center [0, 0] width 0 height 0
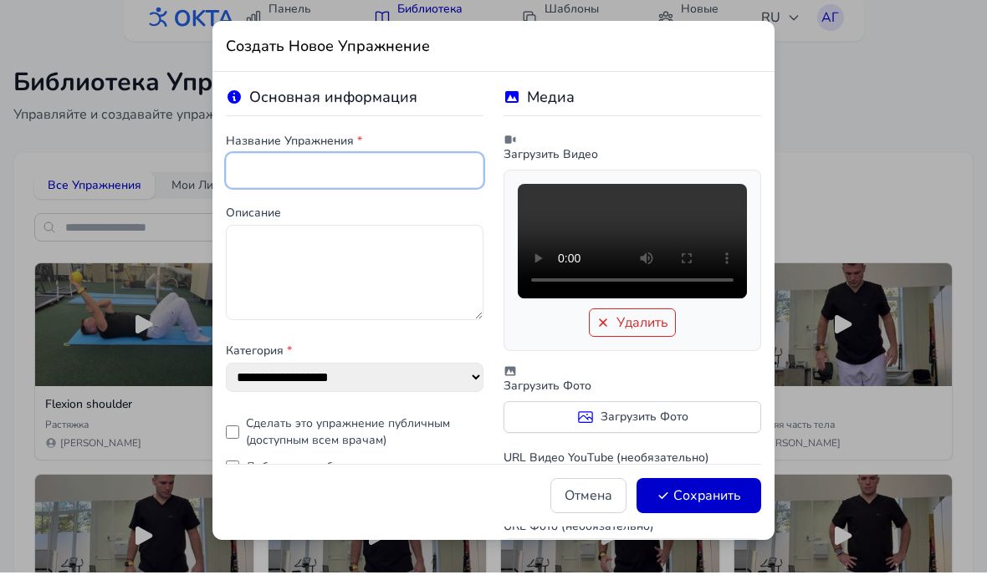
click at [256, 167] on input "text" at bounding box center [355, 183] width 258 height 35
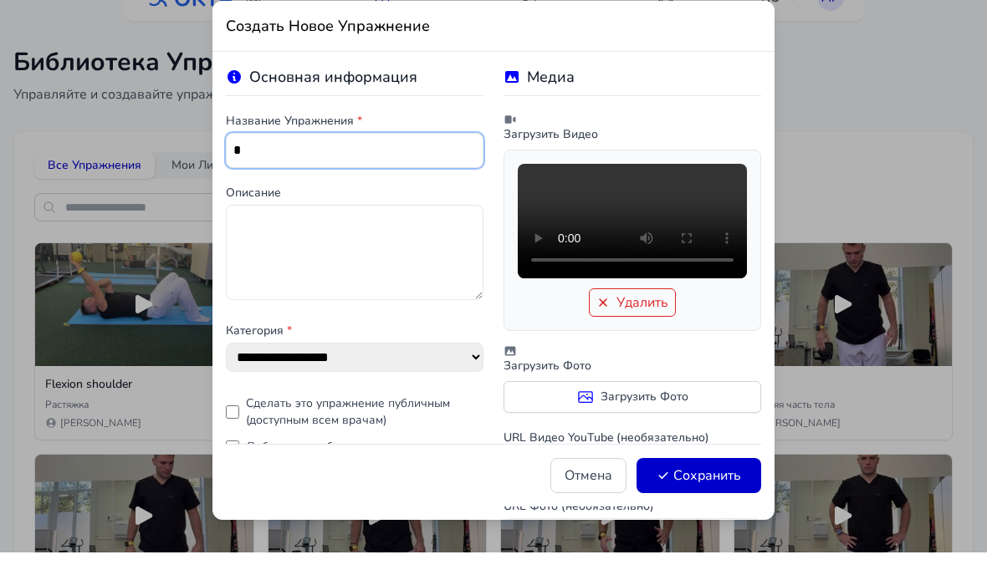
type input "*"
click at [741, 491] on button "Сохранить" at bounding box center [698, 508] width 125 height 35
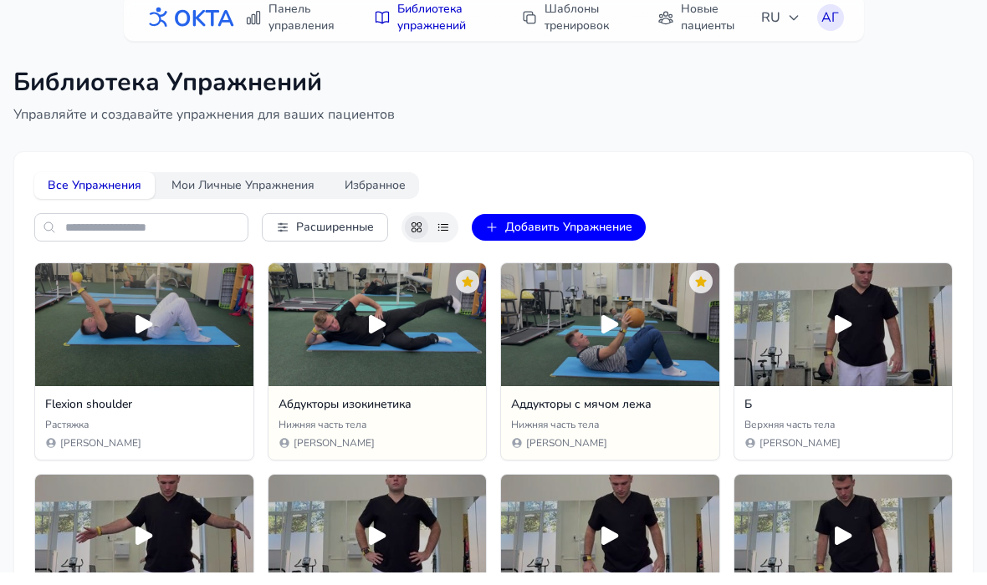
click at [627, 237] on button "Добавить Упражнение" at bounding box center [559, 240] width 174 height 27
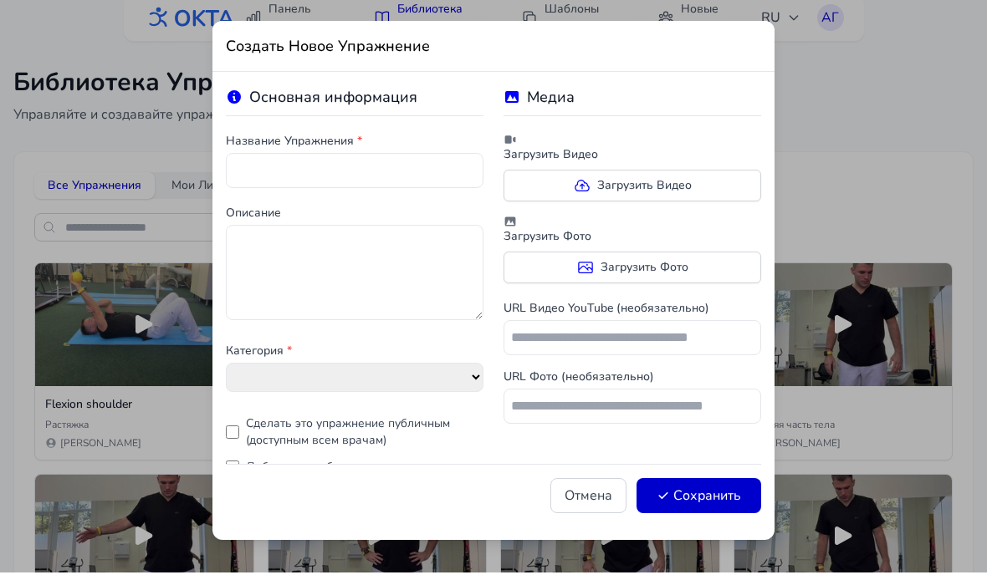
select select "**********"
click at [724, 182] on label "Загрузить Видео" at bounding box center [632, 198] width 258 height 32
click at [0, 0] on input "Загрузить Видео" at bounding box center [0, 0] width 0 height 0
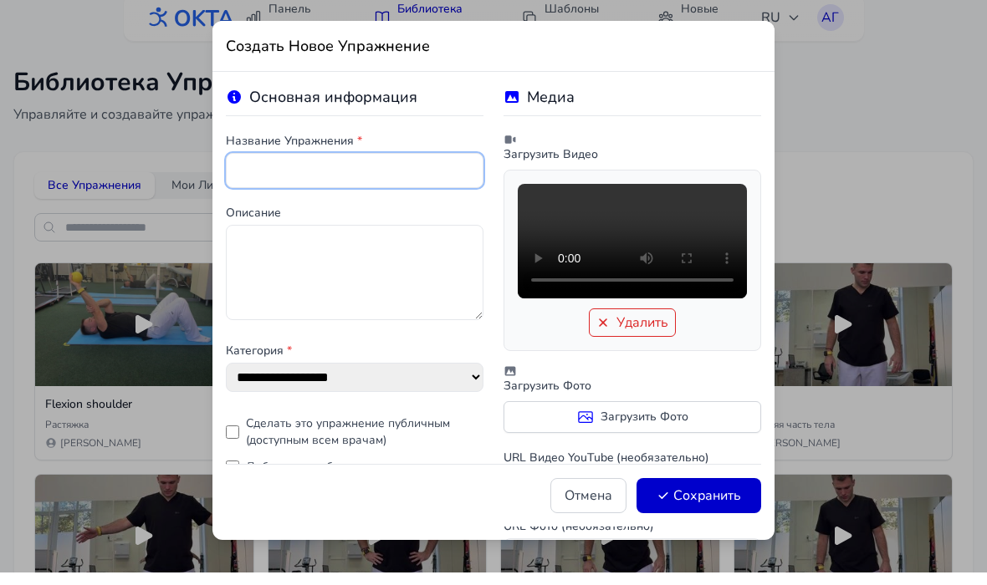
click at [248, 166] on input "text" at bounding box center [355, 183] width 258 height 35
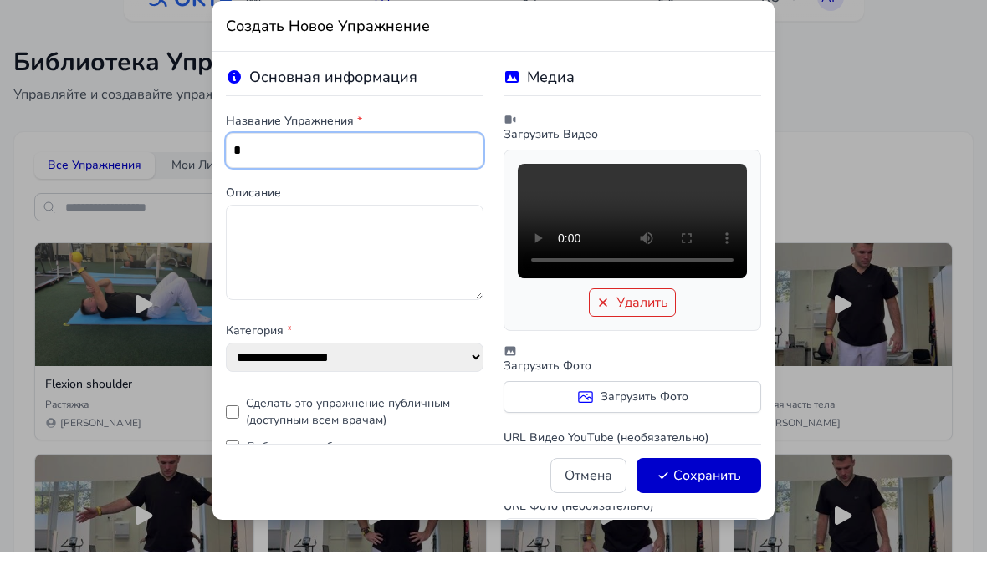
type input "*"
click at [734, 491] on button "Сохранить" at bounding box center [698, 508] width 125 height 35
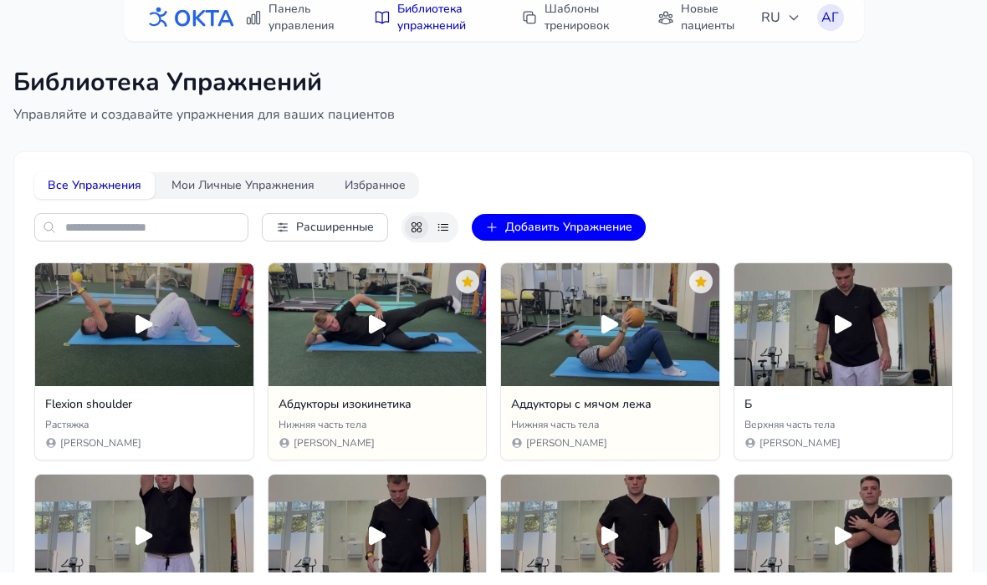
click at [621, 227] on button "Добавить Упражнение" at bounding box center [559, 240] width 174 height 27
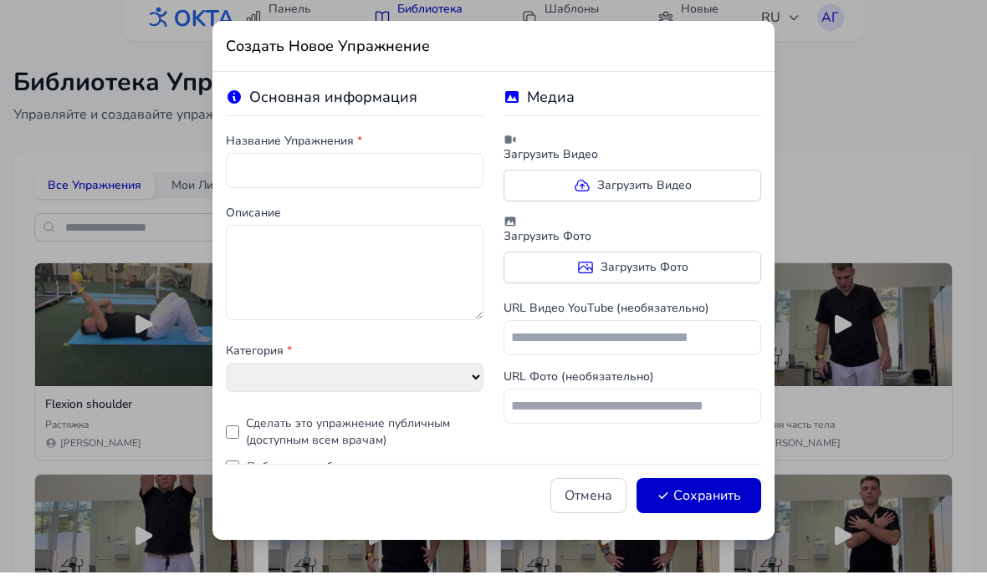
select select "**********"
click at [697, 185] on label "Загрузить Видео" at bounding box center [632, 198] width 258 height 32
click at [0, 0] on input "Загрузить Видео" at bounding box center [0, 0] width 0 height 0
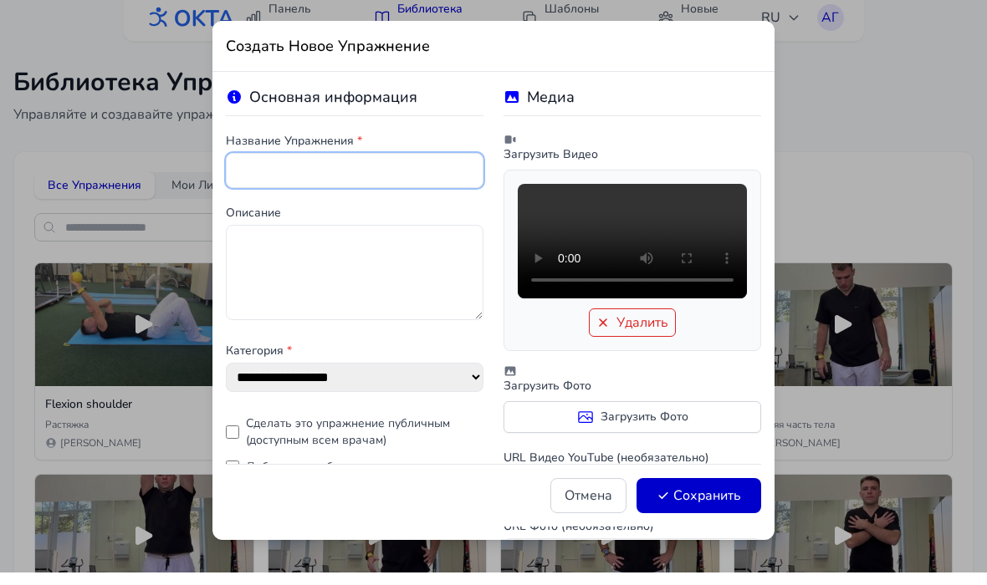
click at [260, 186] on input "text" at bounding box center [355, 183] width 258 height 35
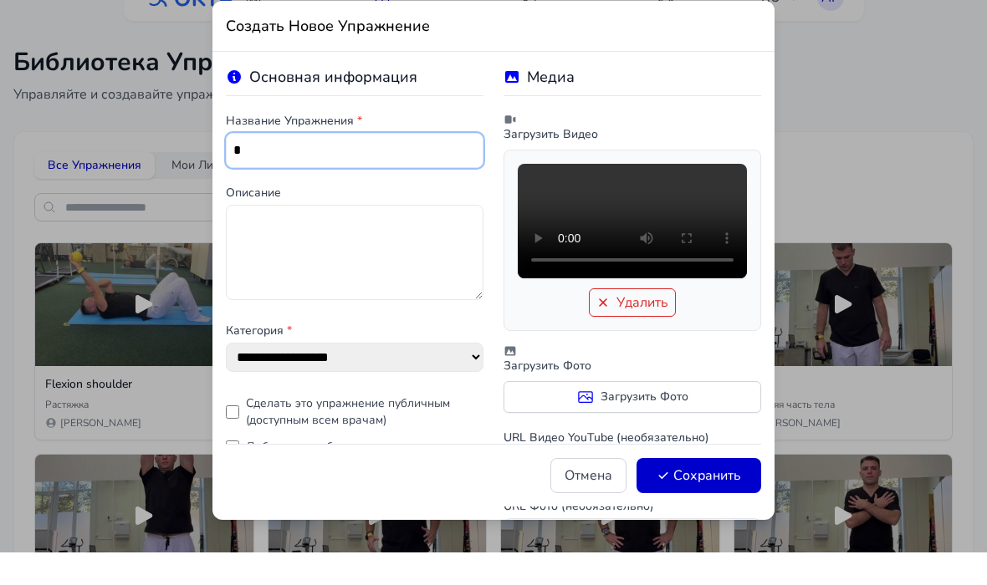
type input "*"
click at [737, 491] on button "Сохранить" at bounding box center [698, 508] width 125 height 35
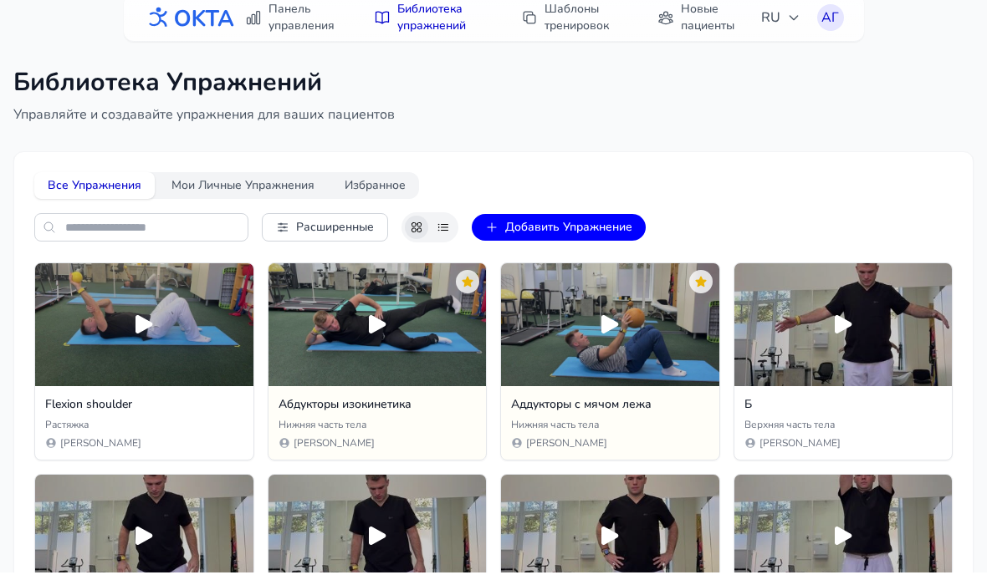
click at [626, 227] on button "Добавить Упражнение" at bounding box center [559, 240] width 174 height 27
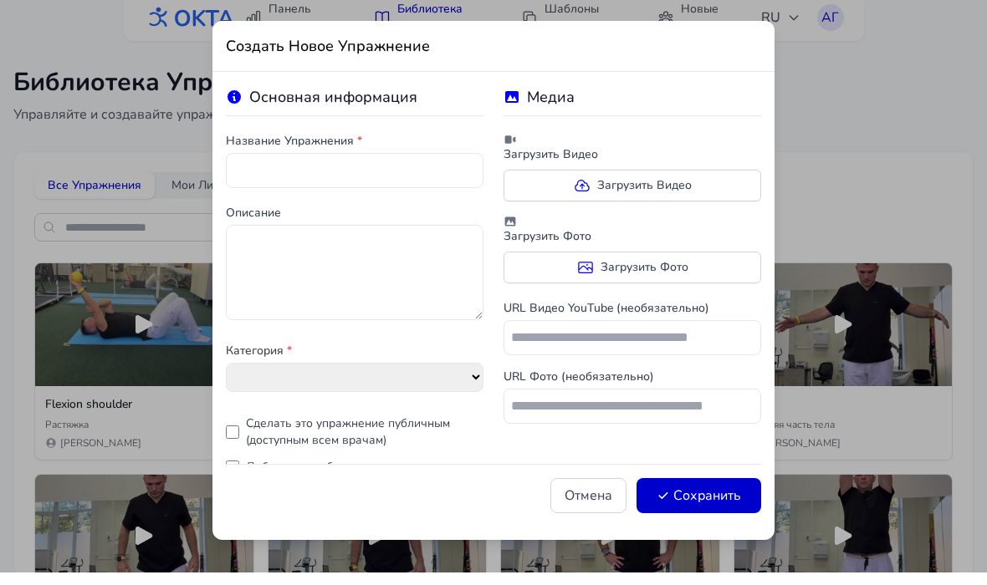
select select "**********"
click at [736, 192] on label "Загрузить Видео" at bounding box center [632, 198] width 258 height 32
click at [0, 0] on input "Загрузить Видео" at bounding box center [0, 0] width 0 height 0
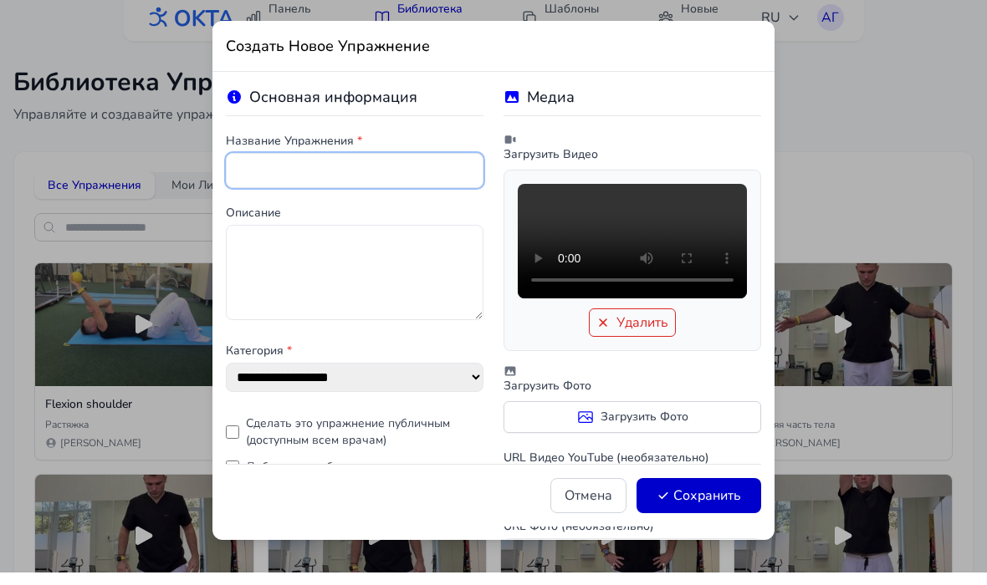
click at [257, 168] on input "text" at bounding box center [355, 183] width 258 height 35
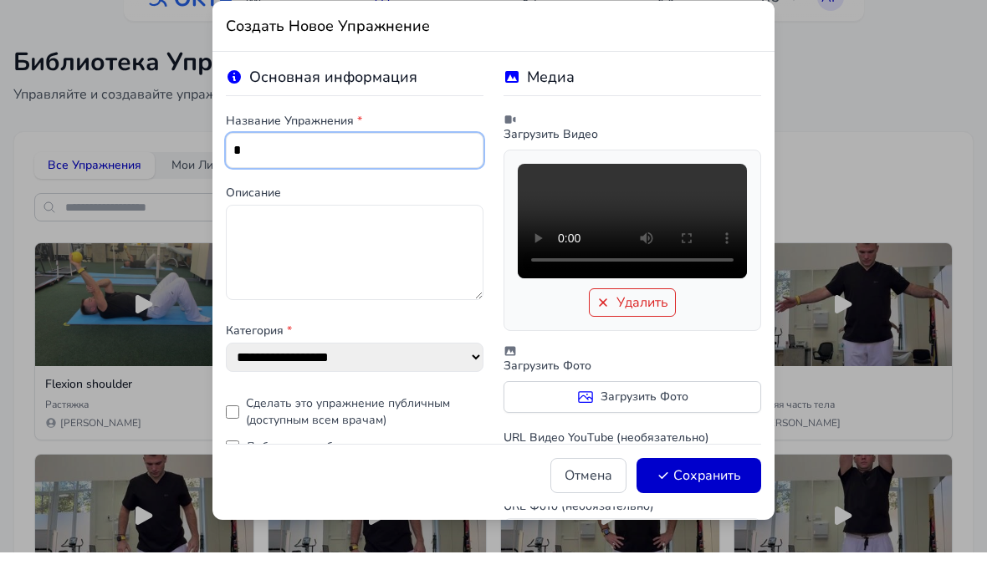
type input "*"
click at [740, 491] on button "Сохранить" at bounding box center [698, 508] width 125 height 35
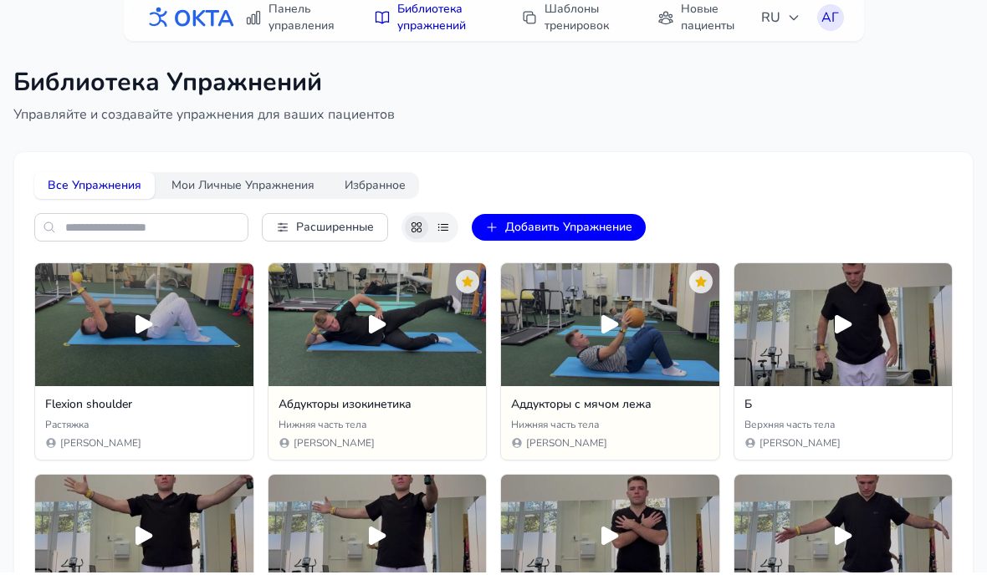
click at [628, 227] on button "Добавить Упражнение" at bounding box center [559, 240] width 174 height 27
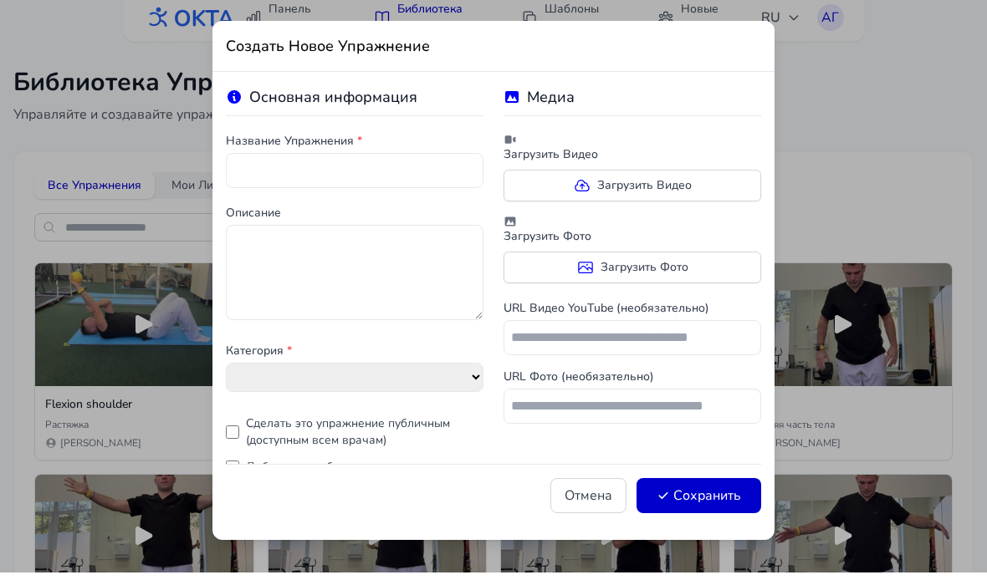
select select "**********"
click at [707, 182] on label "Загрузить Видео" at bounding box center [632, 198] width 258 height 32
click at [0, 0] on input "Загрузить Видео" at bounding box center [0, 0] width 0 height 0
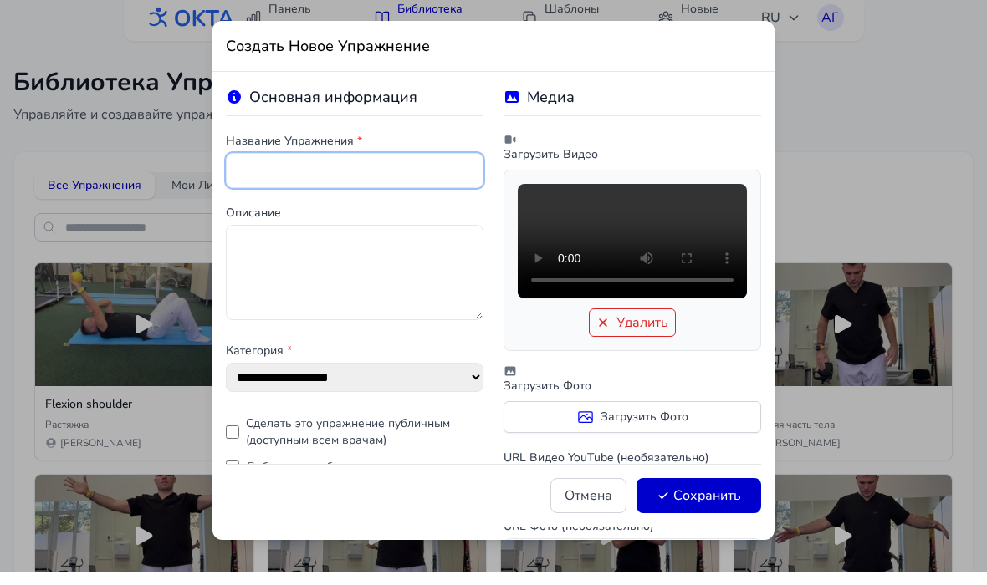
click at [254, 173] on input "text" at bounding box center [355, 183] width 258 height 35
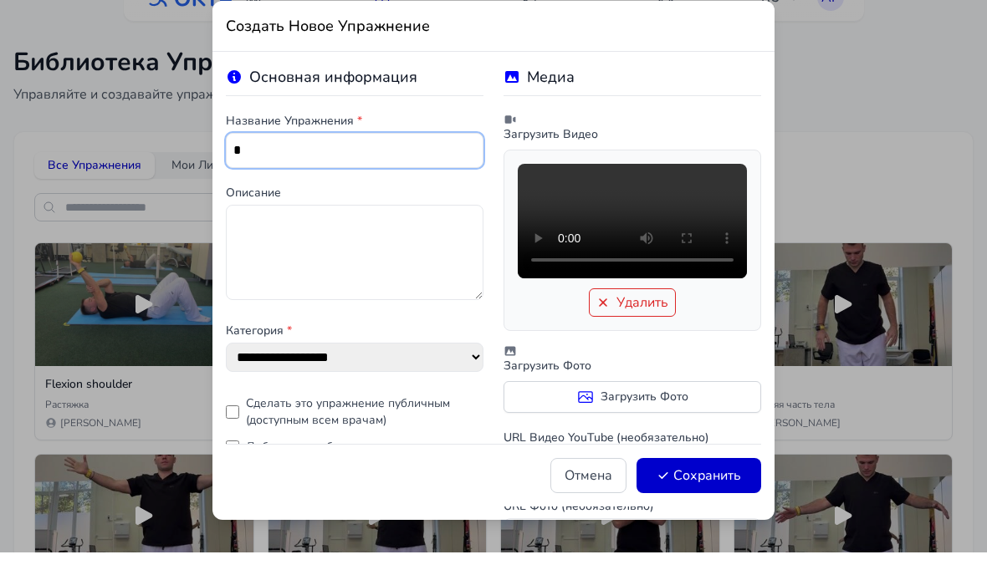
type input "*"
click at [743, 491] on button "Сохранить" at bounding box center [698, 508] width 125 height 35
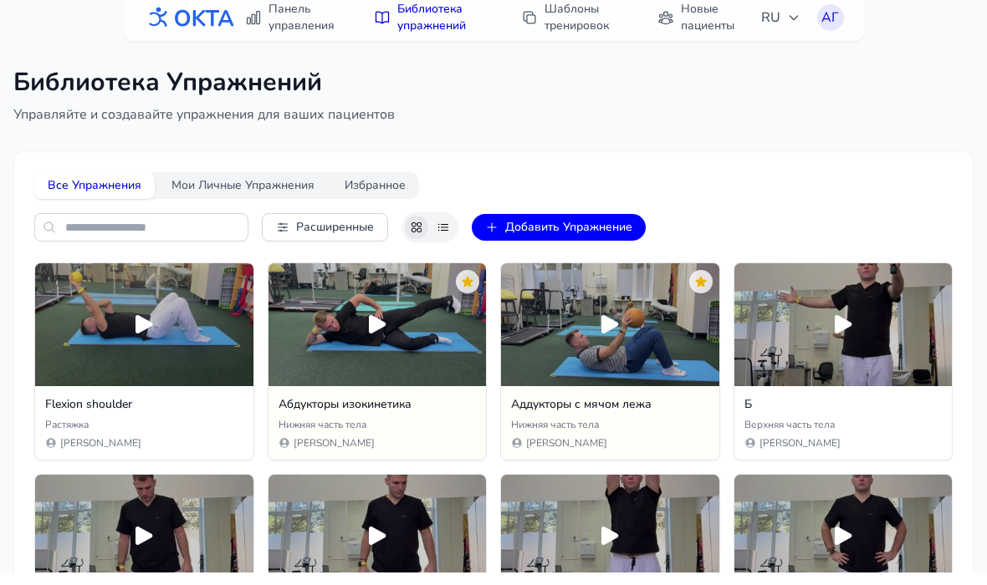
click at [626, 227] on button "Добавить Упражнение" at bounding box center [559, 240] width 174 height 27
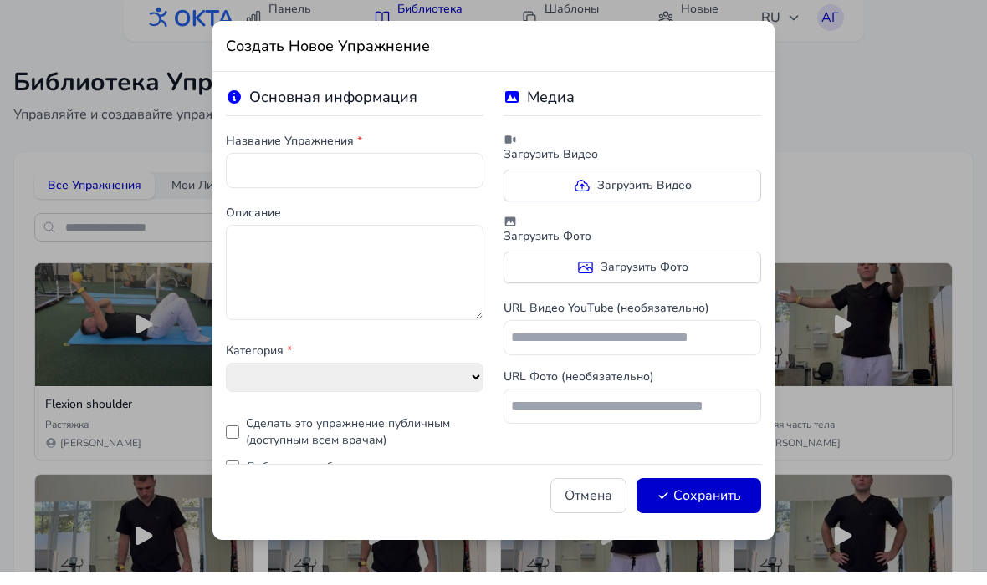
select select "**********"
click at [717, 183] on label "Загрузить Видео" at bounding box center [632, 198] width 258 height 32
click at [0, 0] on input "Загрузить Видео" at bounding box center [0, 0] width 0 height 0
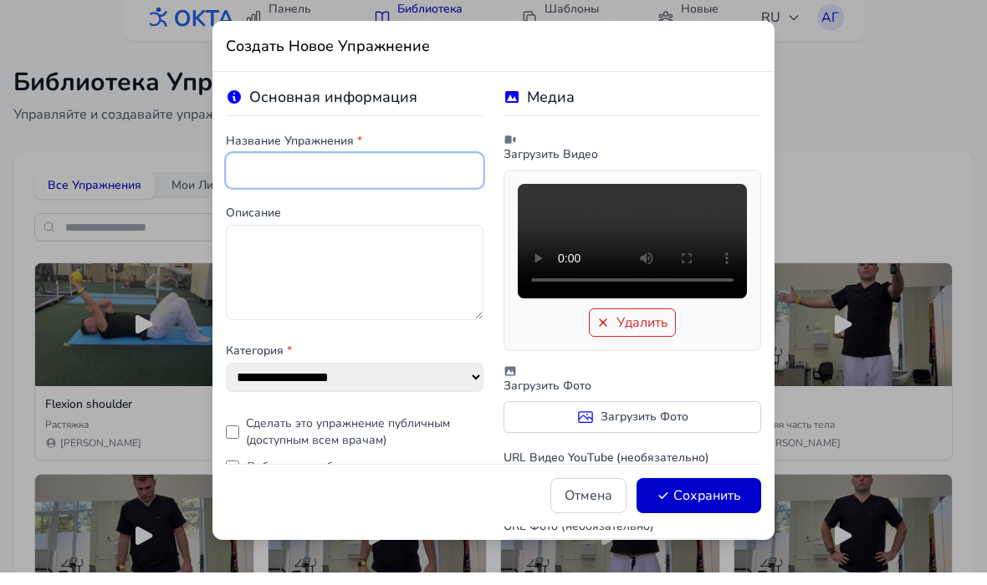
click at [448, 170] on input "text" at bounding box center [355, 183] width 258 height 35
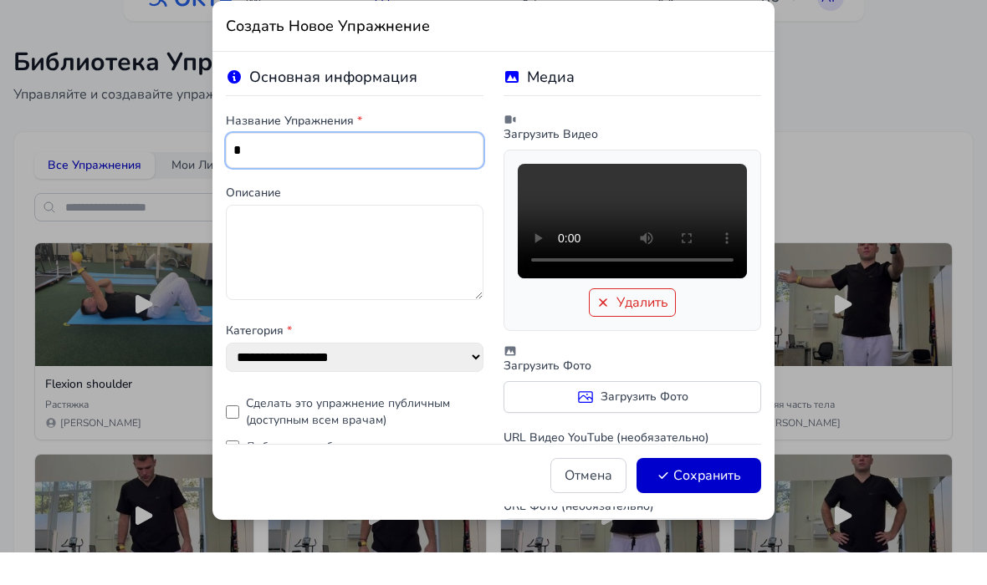
type input "*"
click at [740, 491] on button "Сохранить" at bounding box center [698, 508] width 125 height 35
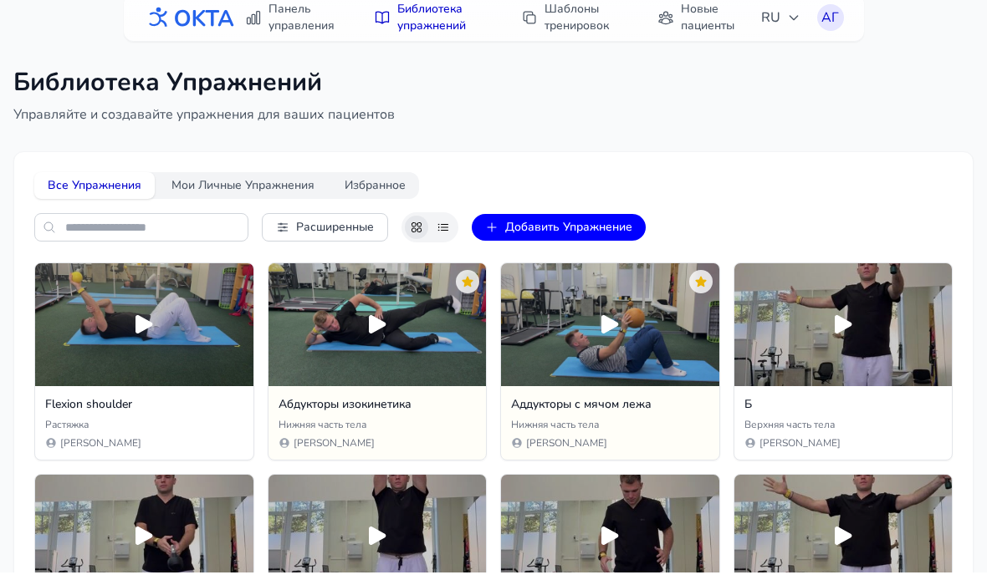
click at [620, 227] on button "Добавить Упражнение" at bounding box center [559, 240] width 174 height 27
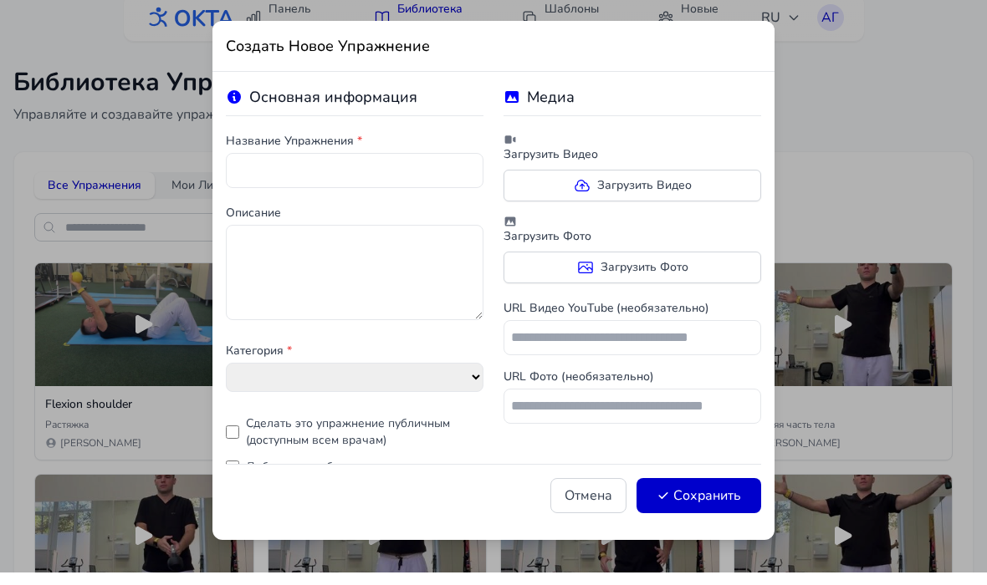
select select "**********"
click at [710, 184] on label "Загрузить Видео" at bounding box center [632, 198] width 258 height 32
click at [0, 0] on input "Загрузить Видео" at bounding box center [0, 0] width 0 height 0
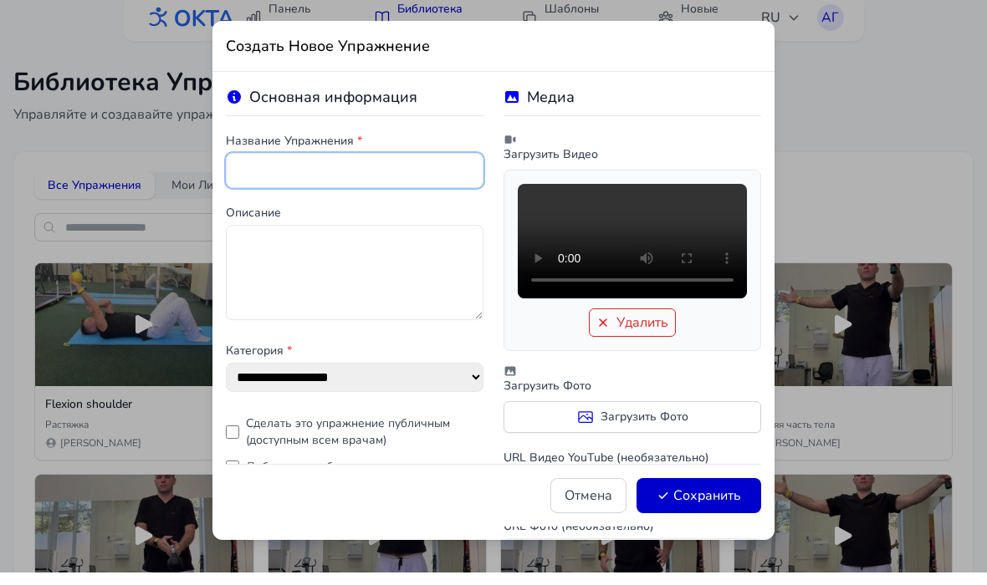
click at [462, 182] on input "text" at bounding box center [355, 183] width 258 height 35
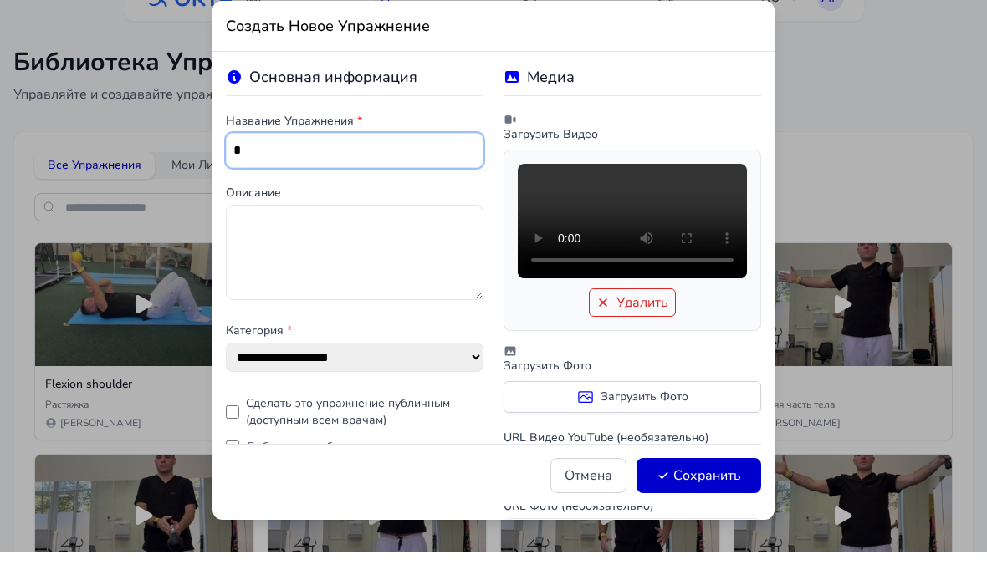
type input "*"
click at [752, 491] on button "Сохранить" at bounding box center [698, 508] width 125 height 35
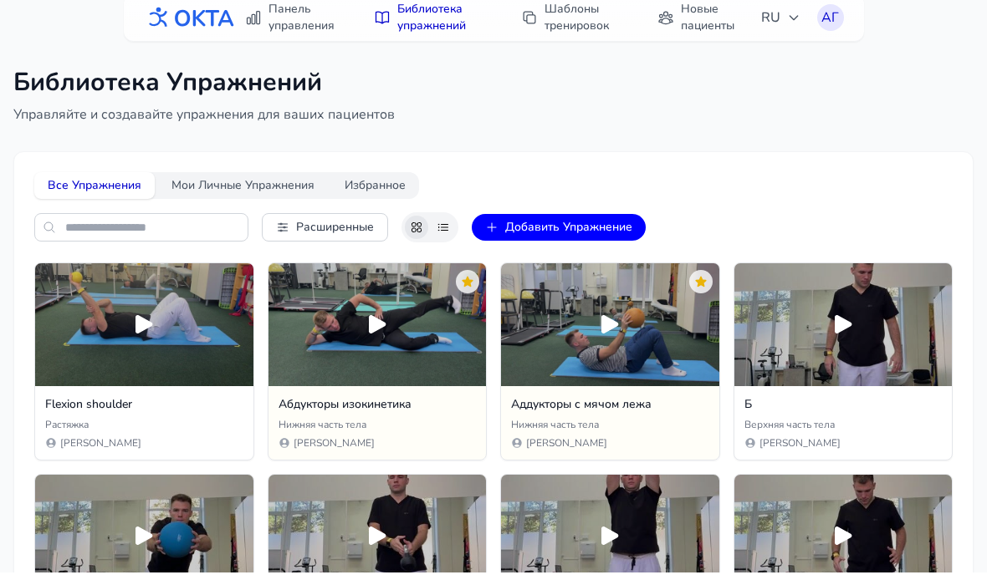
click at [635, 227] on button "Добавить Упражнение" at bounding box center [559, 240] width 174 height 27
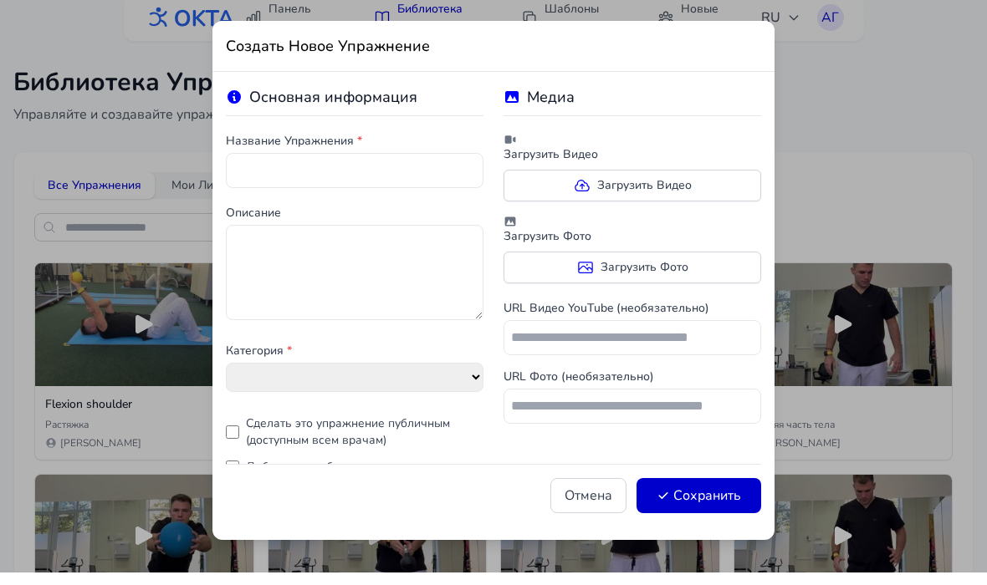
select select "**********"
click at [703, 186] on label "Загрузить Видео" at bounding box center [632, 198] width 258 height 32
click at [0, 0] on input "Загрузить Видео" at bounding box center [0, 0] width 0 height 0
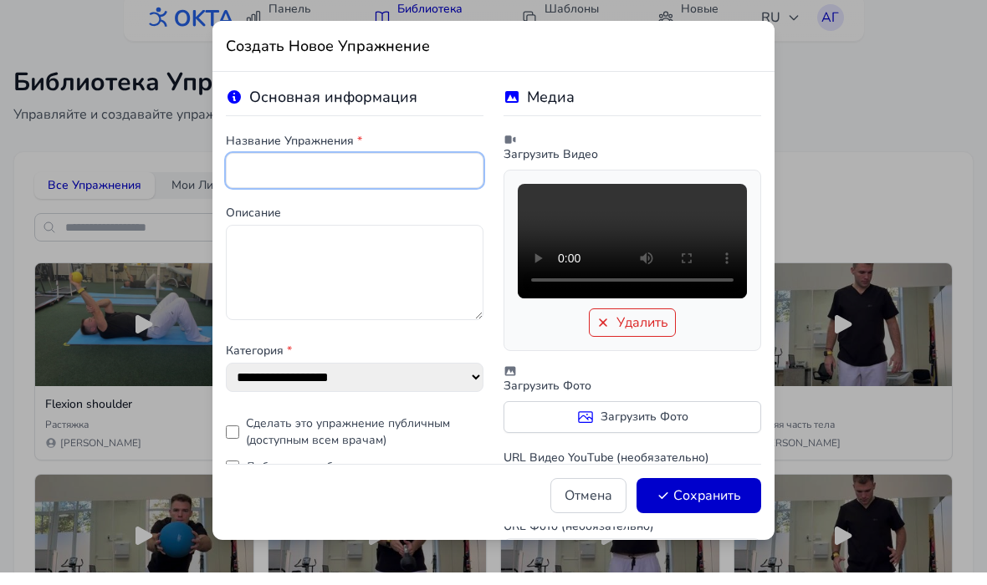
click at [442, 181] on input "text" at bounding box center [355, 183] width 258 height 35
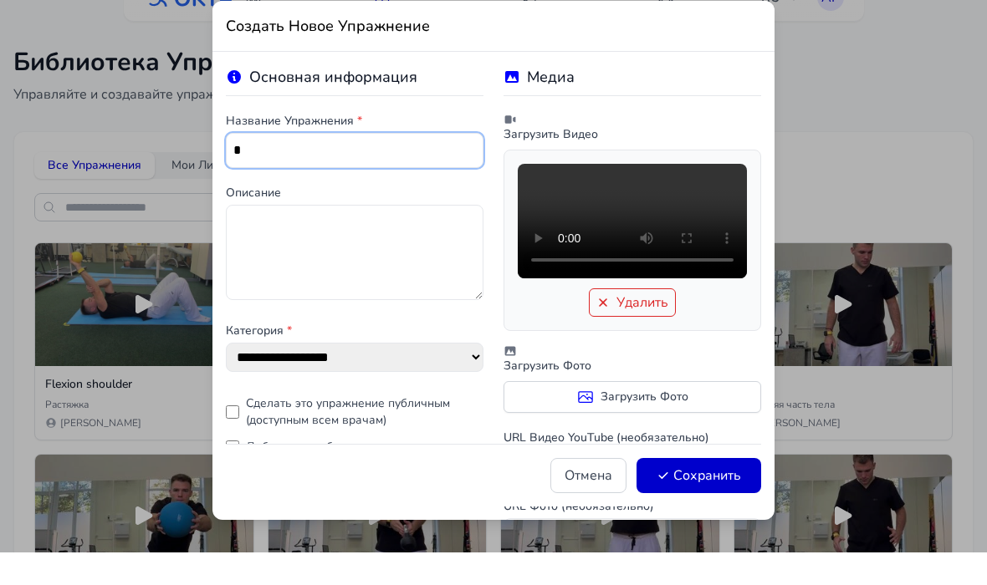
type input "*"
click at [753, 491] on button "Сохранить" at bounding box center [698, 508] width 125 height 35
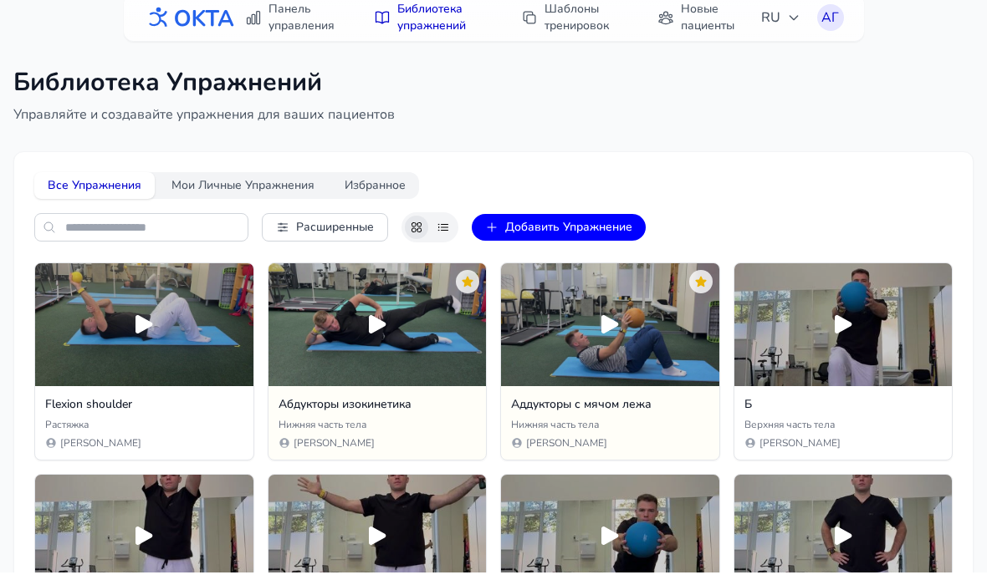
click at [629, 227] on button "Добавить Упражнение" at bounding box center [559, 240] width 174 height 27
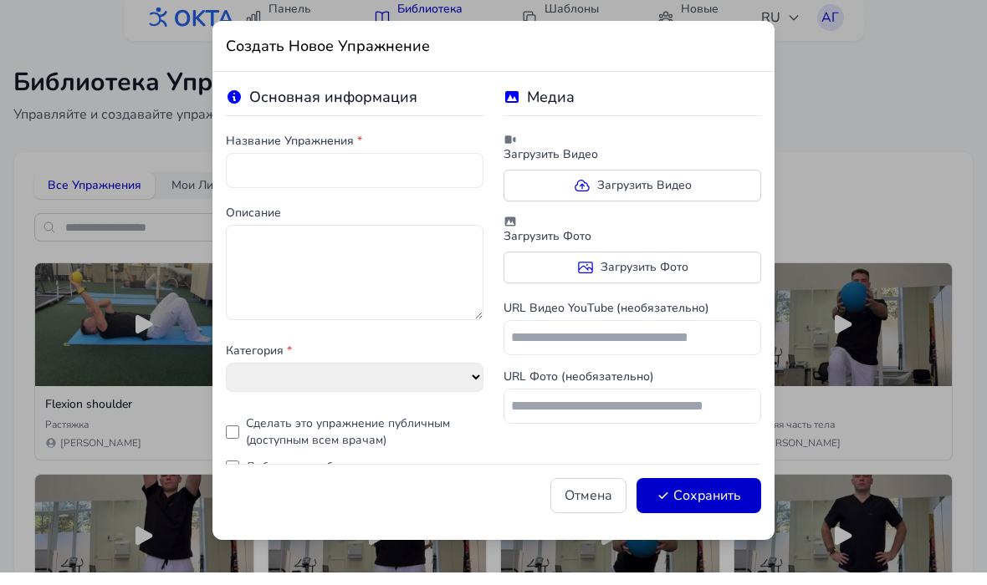
select select "**********"
click at [719, 182] on label "Загрузить Видео" at bounding box center [632, 198] width 258 height 32
click at [0, 0] on input "Загрузить Видео" at bounding box center [0, 0] width 0 height 0
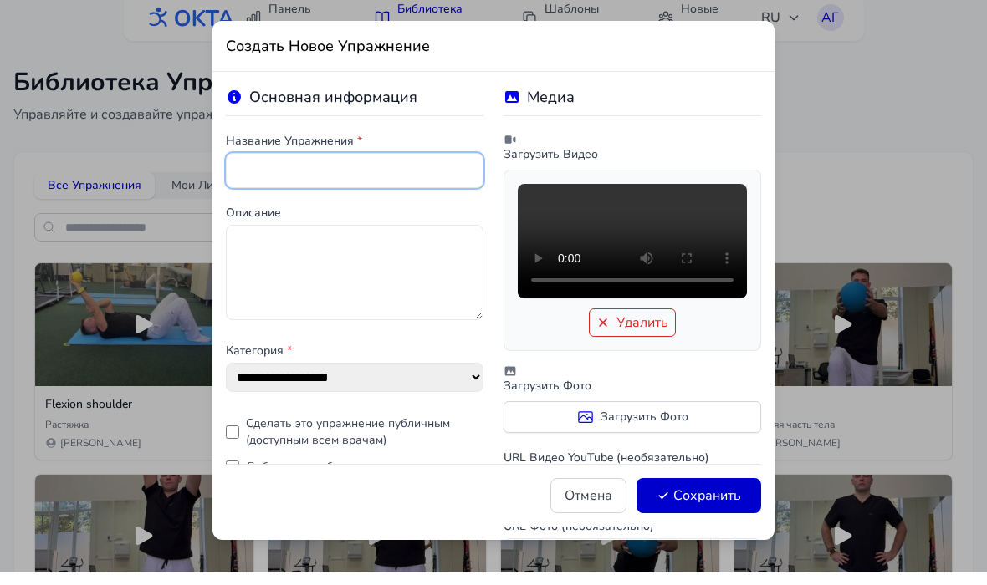
click at [442, 181] on input "text" at bounding box center [355, 183] width 258 height 35
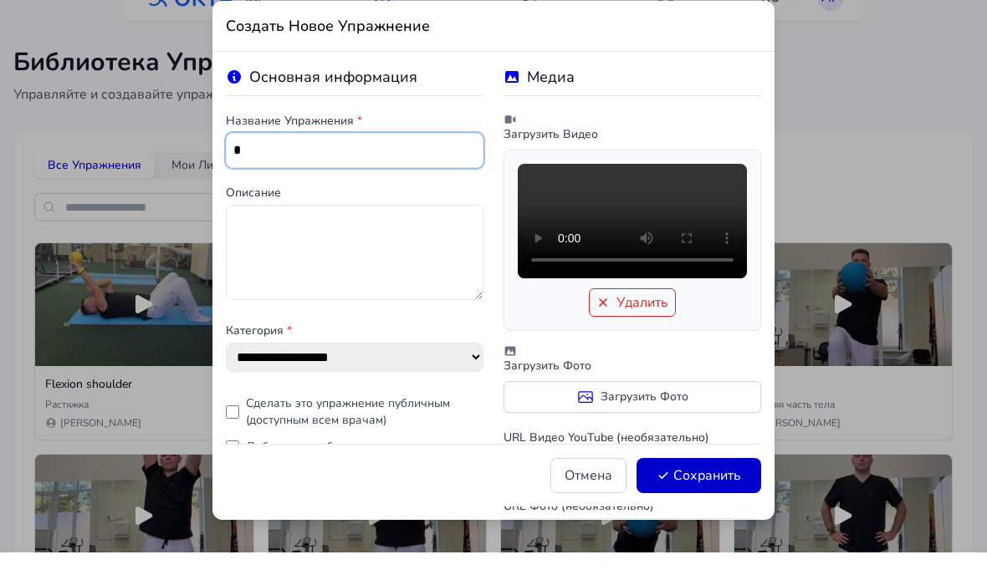
type input "*"
click at [748, 491] on button "Сохранить" at bounding box center [698, 508] width 125 height 35
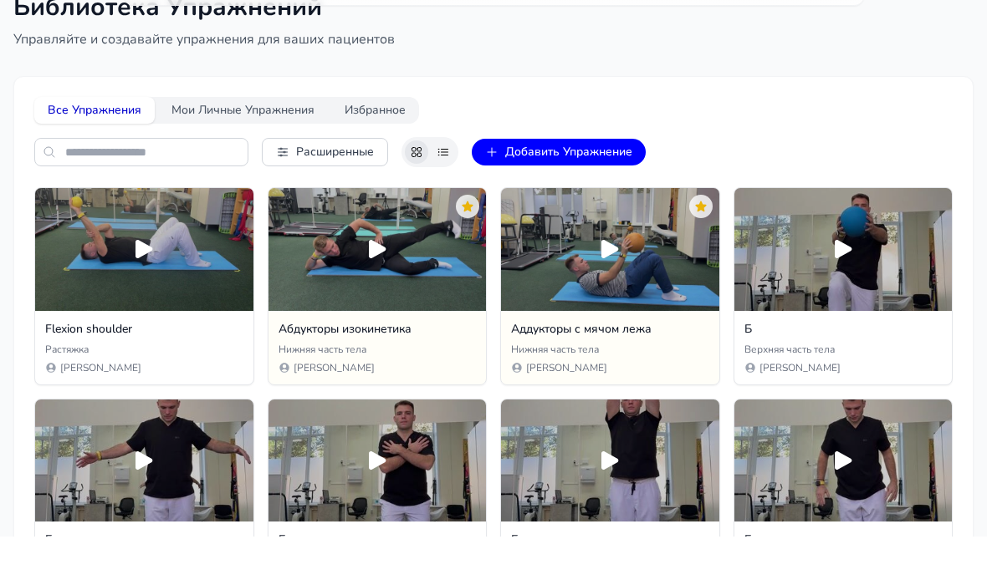
scroll to position [54, 0]
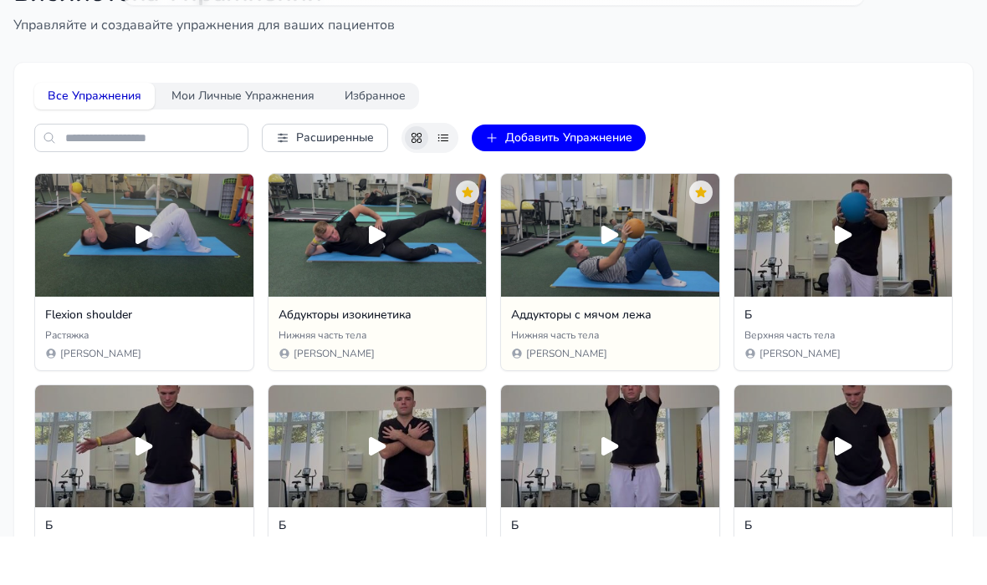
click at [623, 173] on button "Добавить Упражнение" at bounding box center [559, 186] width 174 height 27
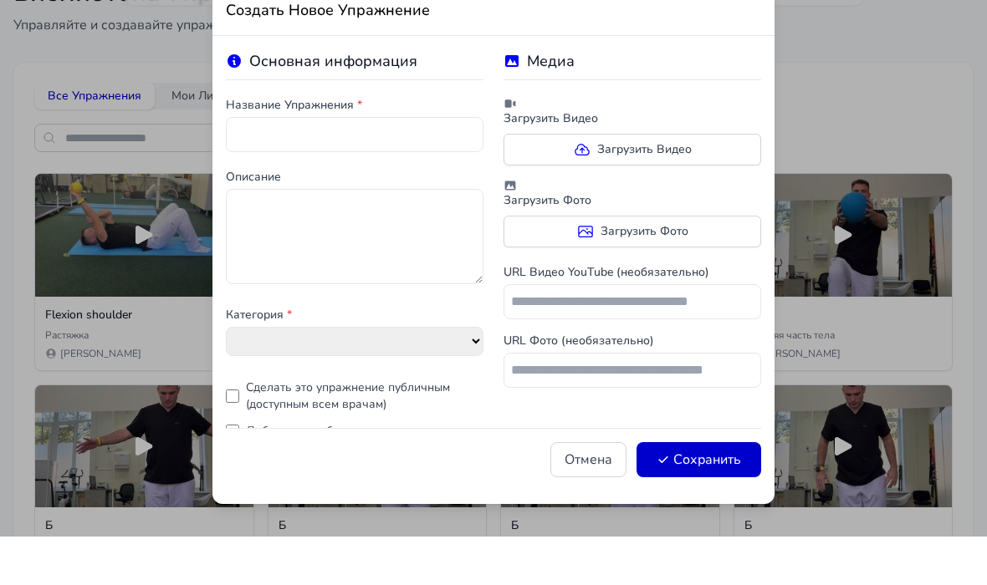
select select "**********"
click at [438, 166] on input "text" at bounding box center [355, 183] width 258 height 35
type input "*"
click at [720, 182] on label "Загрузить Видео" at bounding box center [632, 198] width 258 height 32
click at [0, 0] on input "Загрузить Видео" at bounding box center [0, 0] width 0 height 0
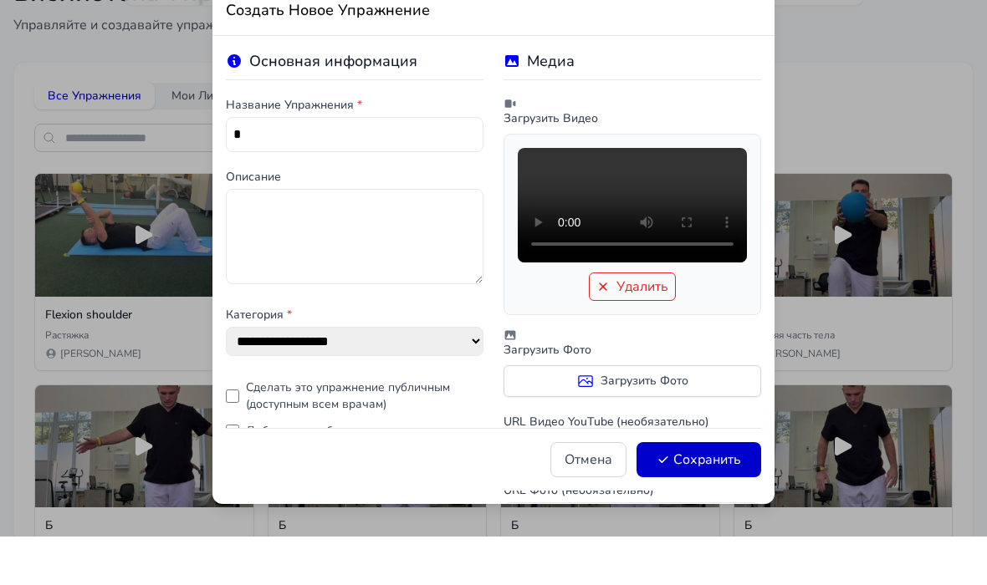
click at [737, 491] on button "Сохранить" at bounding box center [698, 508] width 125 height 35
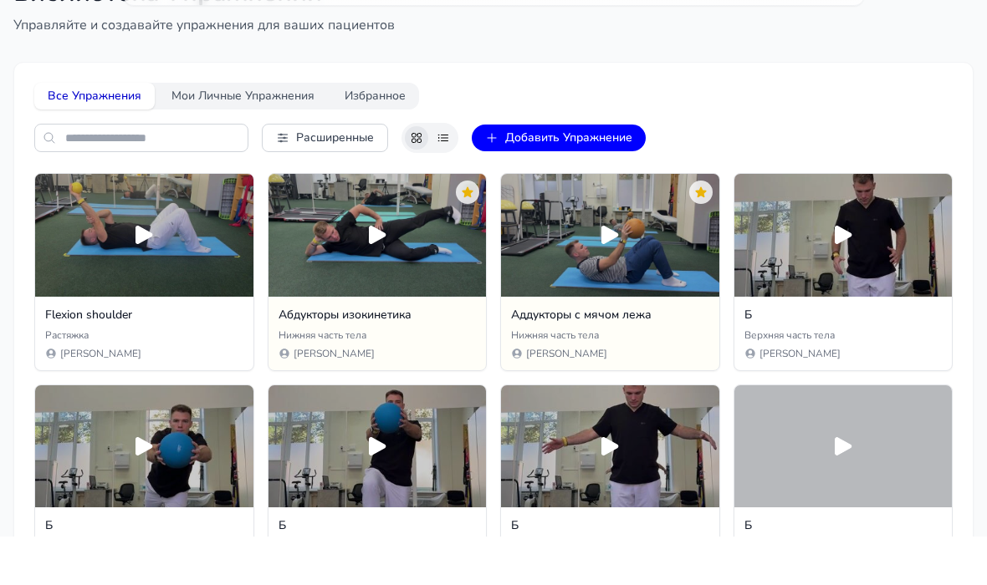
click at [507, 173] on button "Добавить Упражнение" at bounding box center [559, 186] width 174 height 27
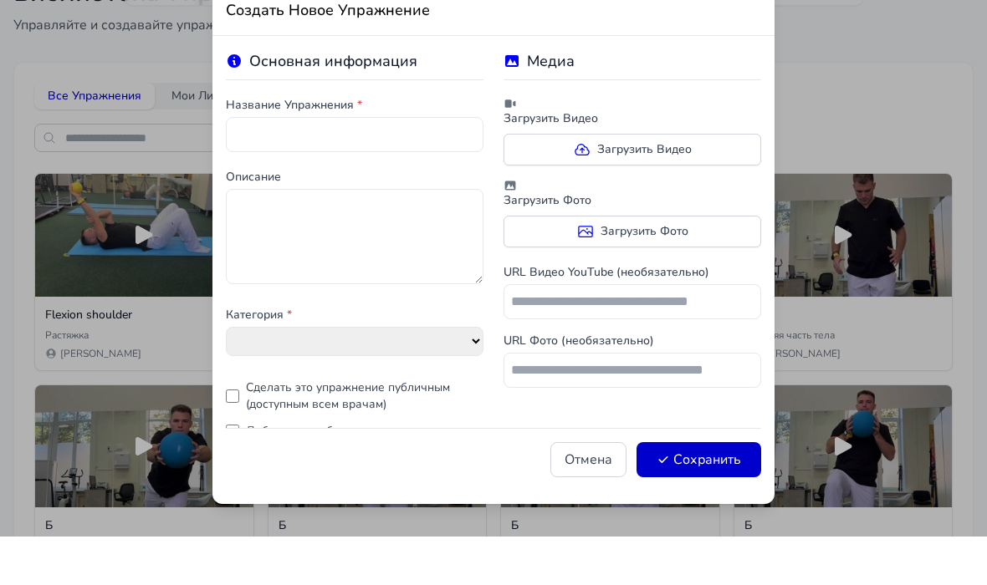
select select "**********"
click at [532, 182] on label "Загрузить Видео" at bounding box center [632, 198] width 258 height 32
click at [0, 0] on input "Загрузить Видео" at bounding box center [0, 0] width 0 height 0
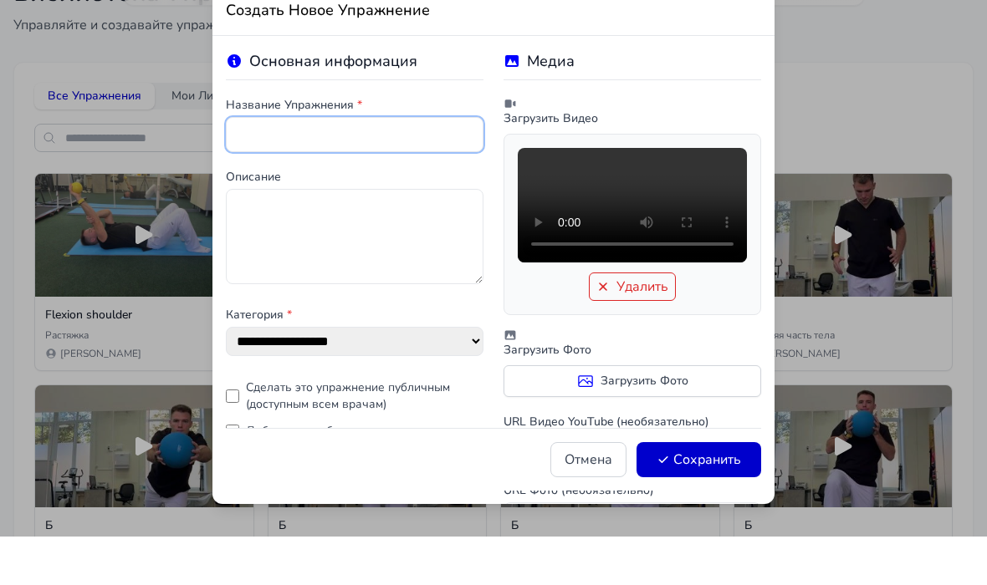
click at [259, 166] on input "text" at bounding box center [355, 183] width 258 height 35
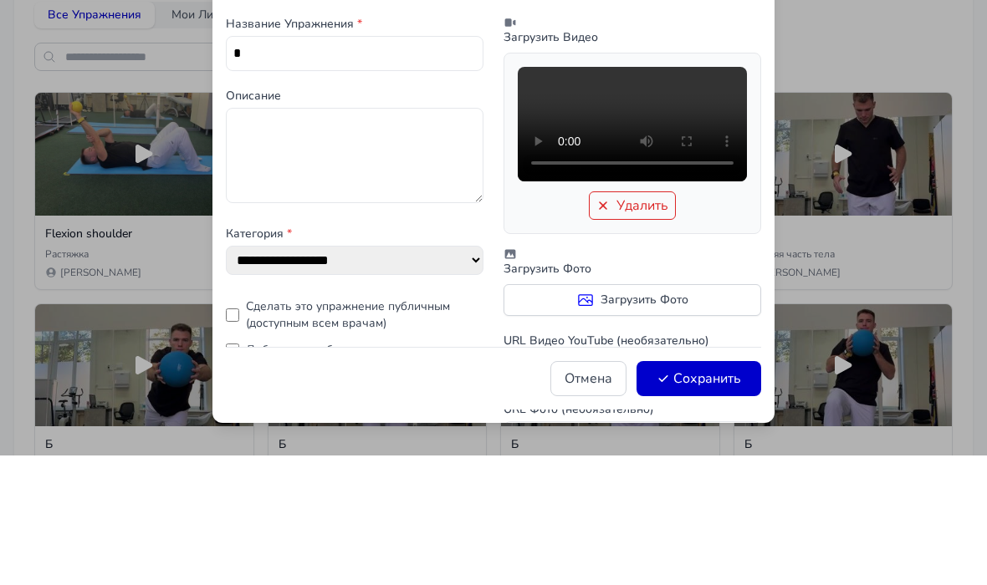
scroll to position [135, 0]
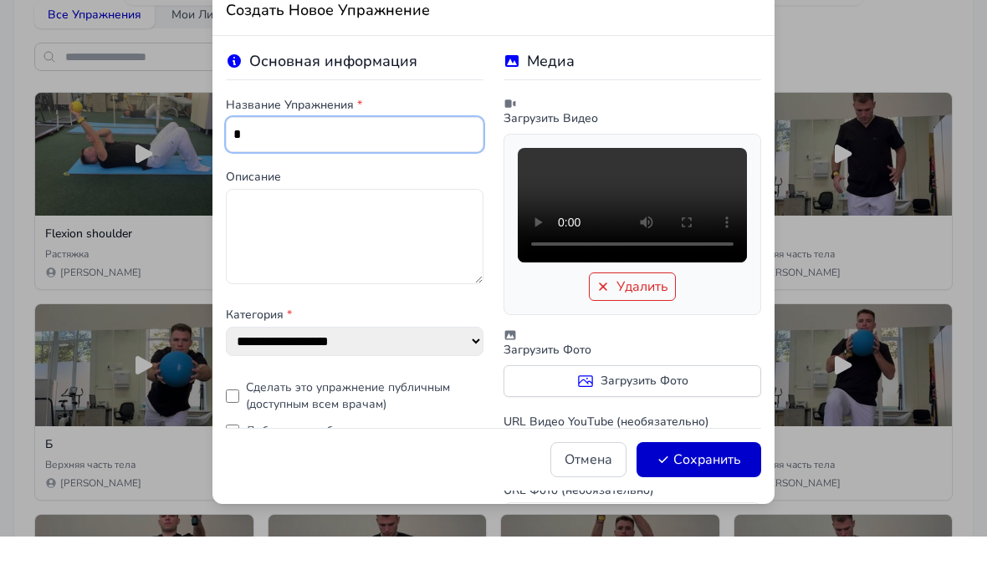
type input "*"
click at [743, 491] on button "Сохранить" at bounding box center [698, 508] width 125 height 35
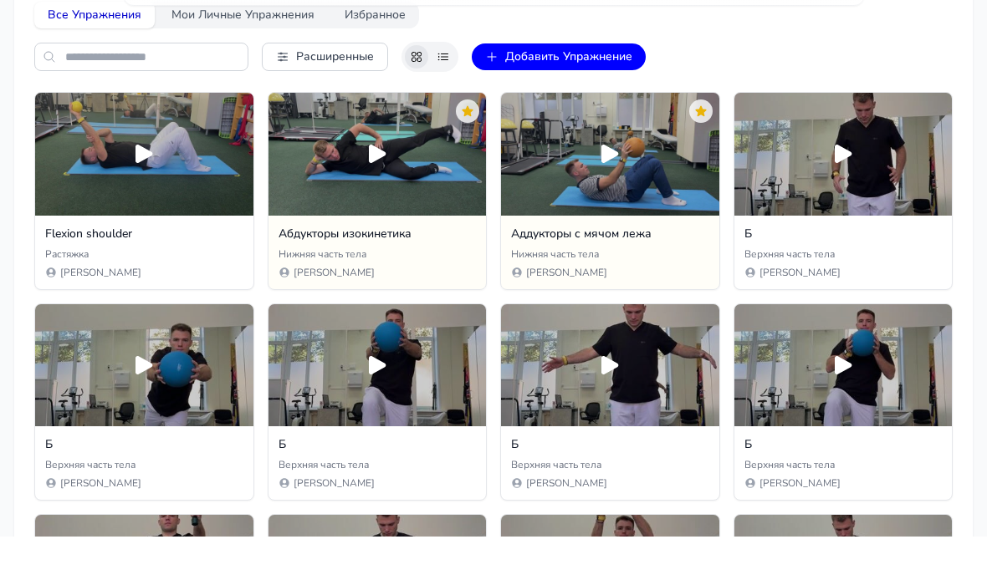
scroll to position [102, 0]
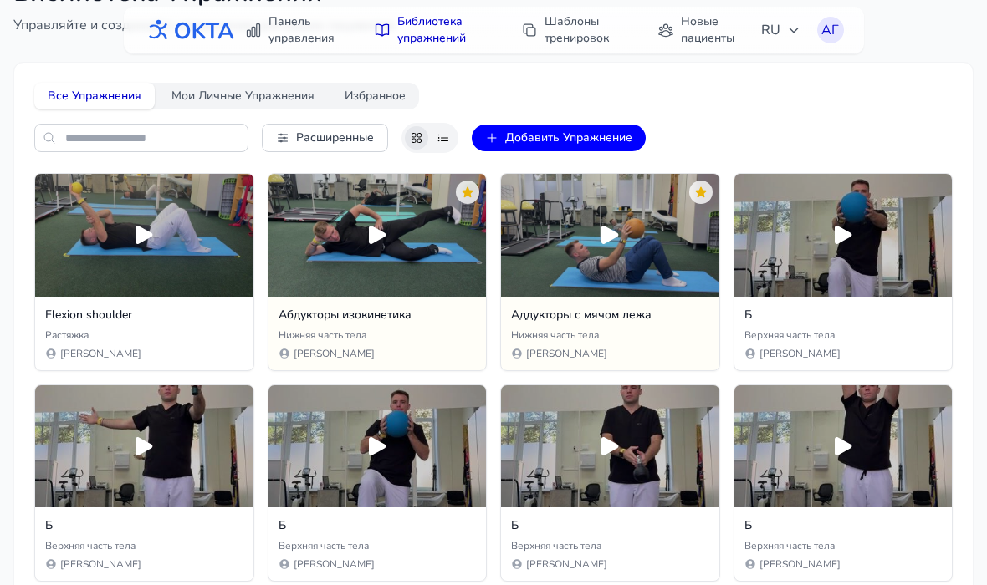
click at [575, 138] on button "Добавить Упражнение" at bounding box center [559, 138] width 174 height 27
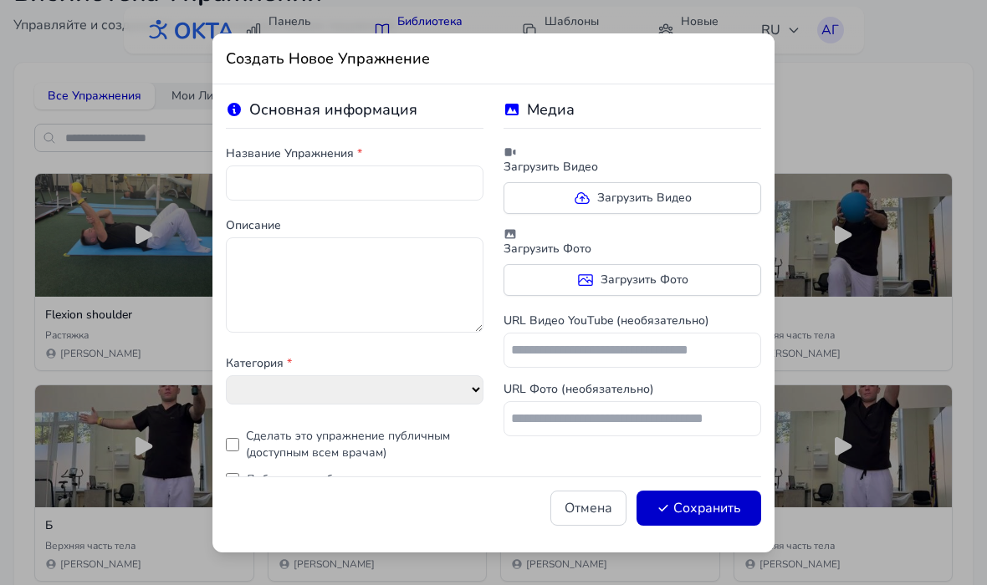
select select "**********"
click at [629, 212] on label "Загрузить Видео" at bounding box center [632, 198] width 258 height 32
click at [0, 0] on input "Загрузить Видео" at bounding box center [0, 0] width 0 height 0
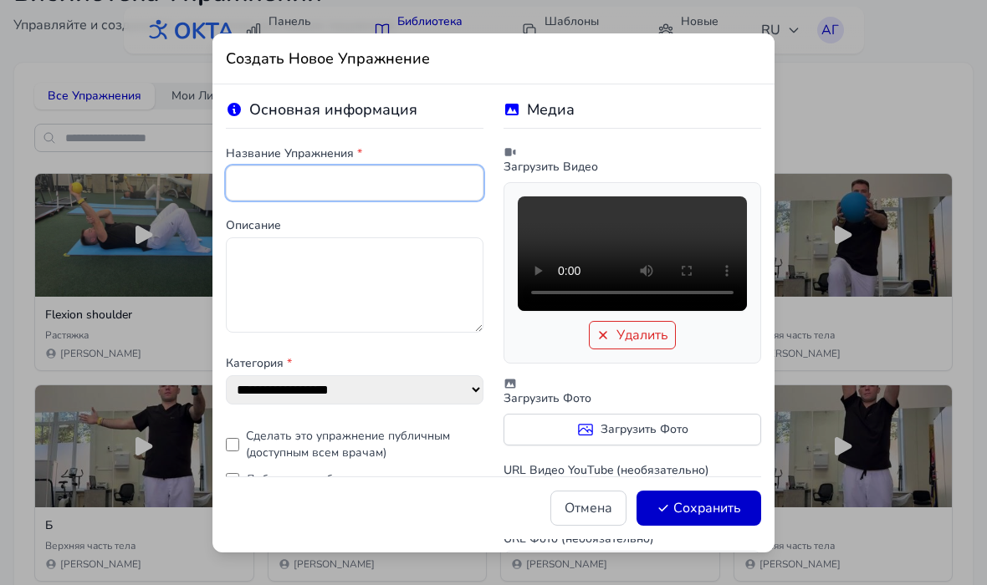
click at [407, 181] on input "text" at bounding box center [355, 183] width 258 height 35
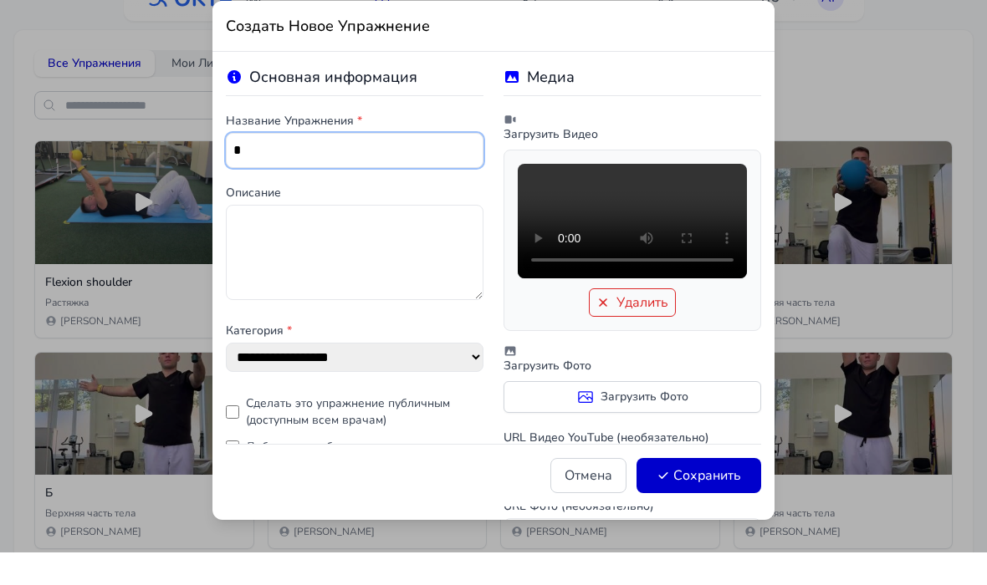
type input "*"
click at [697, 491] on button "Сохранить" at bounding box center [698, 508] width 125 height 35
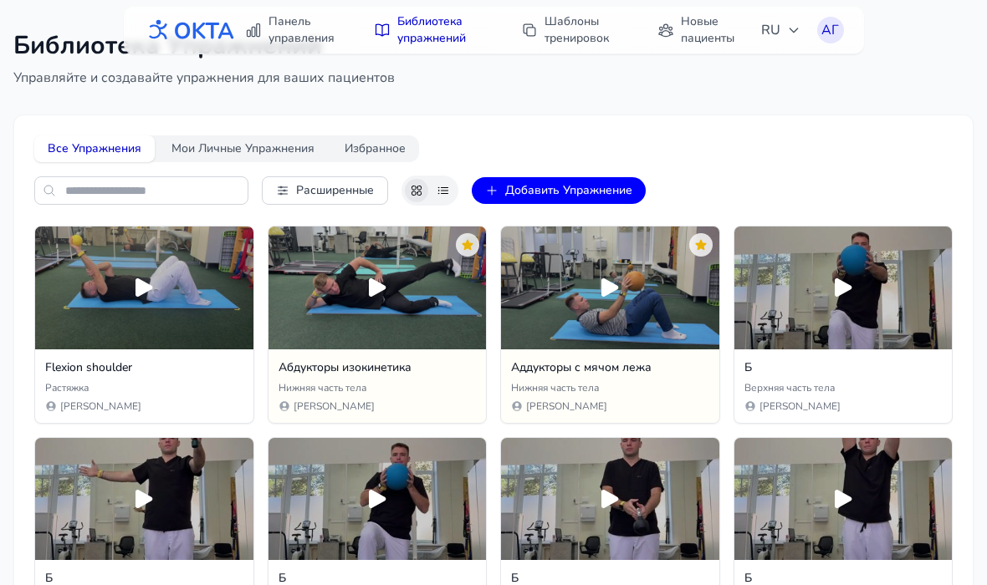
scroll to position [0, 0]
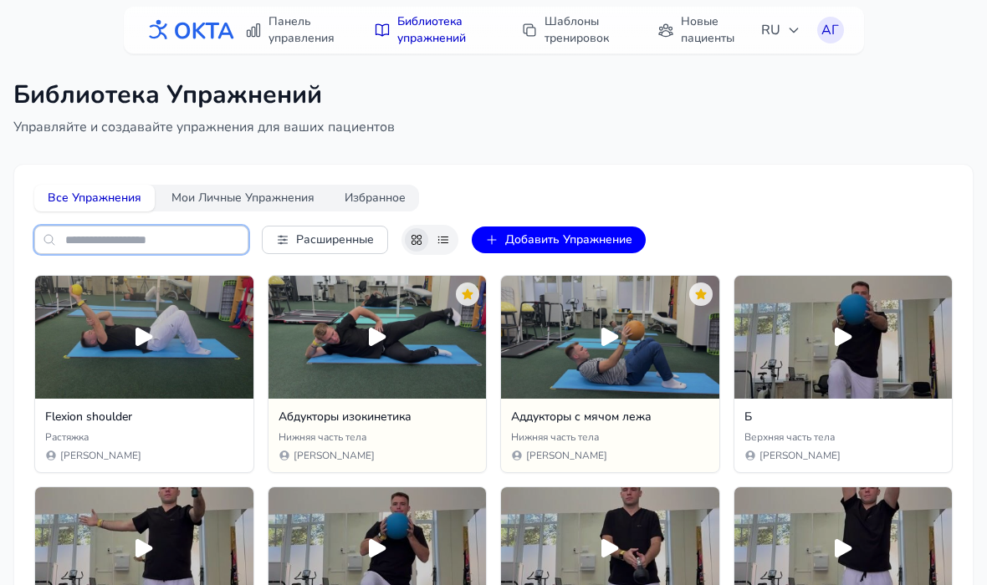
click at [194, 240] on input "text" at bounding box center [141, 240] width 214 height 28
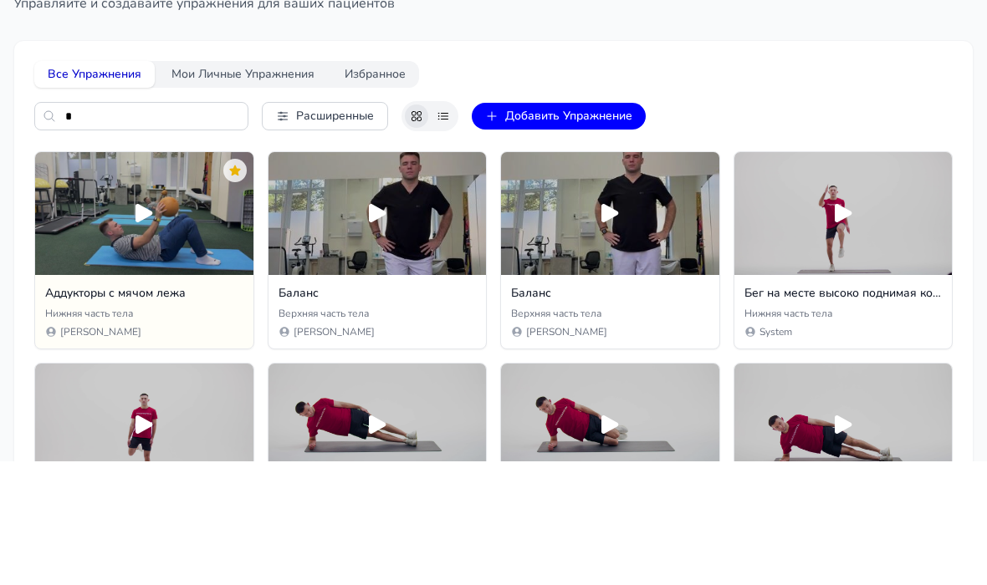
scroll to position [75, 0]
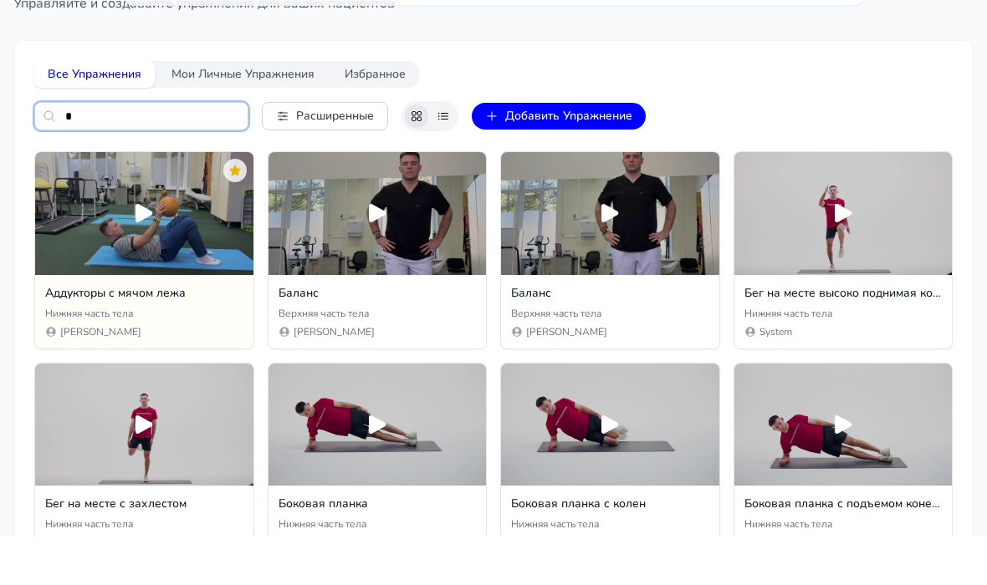
click at [196, 151] on input "*" at bounding box center [141, 165] width 214 height 28
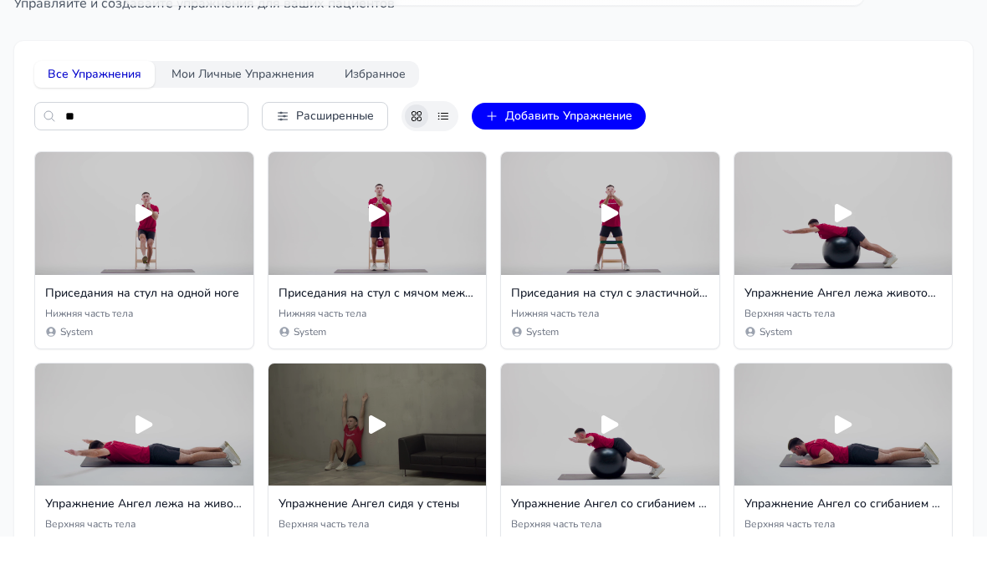
click at [65, 110] on div "Все Упражнения Мои Личные Упражнения Избранное * Расширенные Добавить Упражнение" at bounding box center [493, 145] width 918 height 70
click at [72, 151] on input "*" at bounding box center [141, 165] width 214 height 28
type input "*"
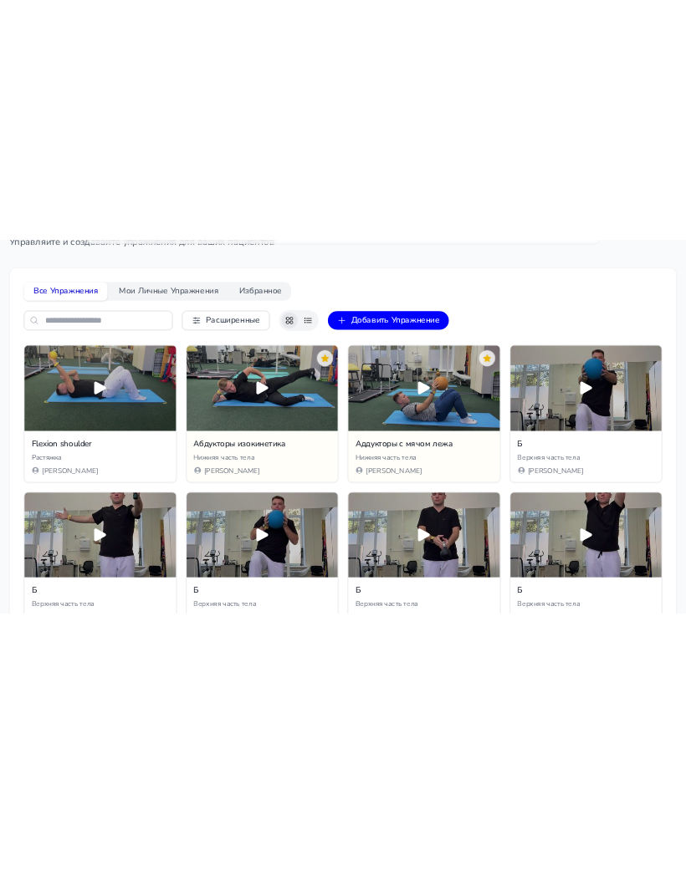
scroll to position [0, 0]
